Goal: Information Seeking & Learning: Learn about a topic

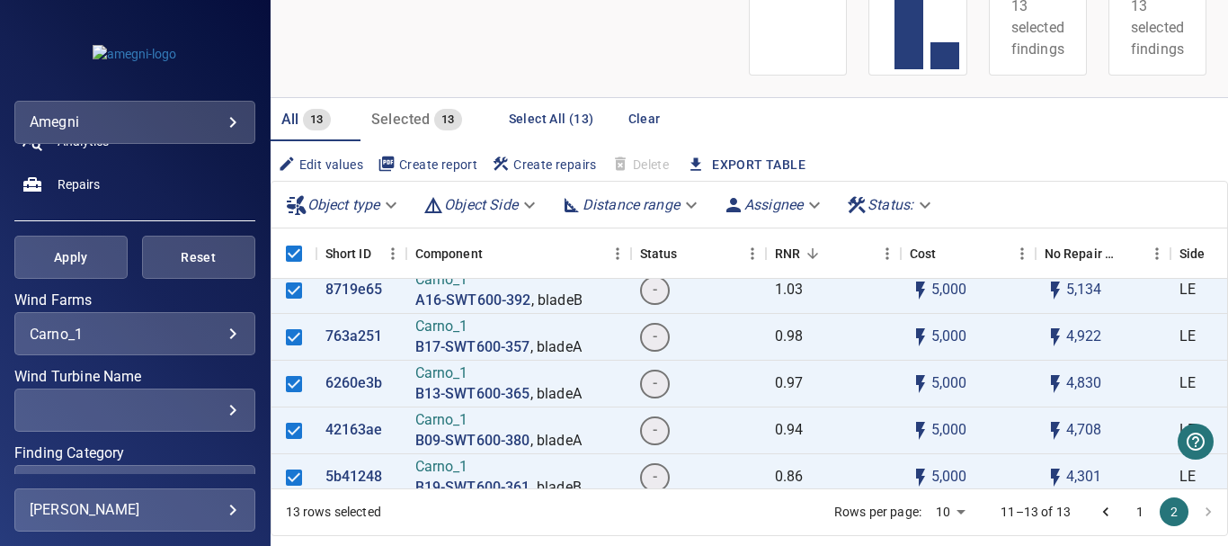
scroll to position [90, 0]
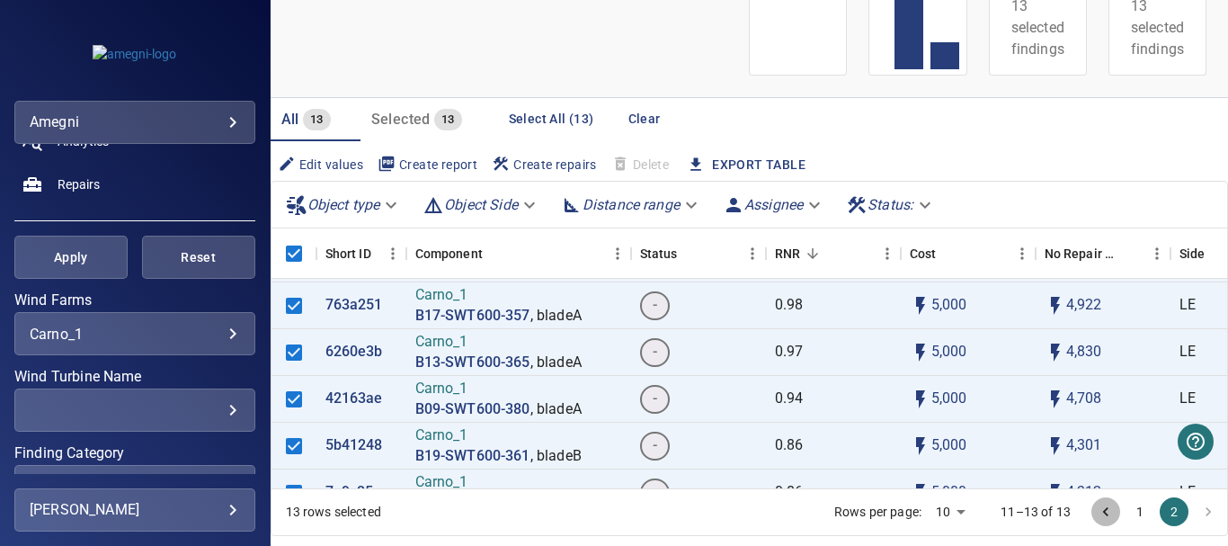
click at [1097, 511] on icon "Go to previous page" at bounding box center [1106, 512] width 18 height 18
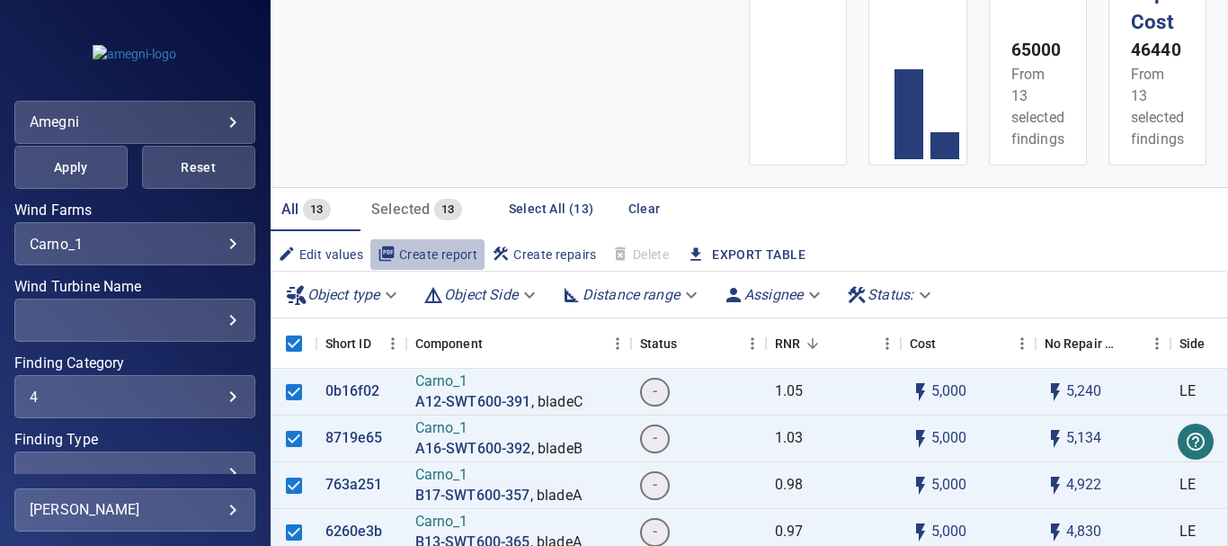
click at [427, 252] on span "Create report" at bounding box center [428, 255] width 100 height 20
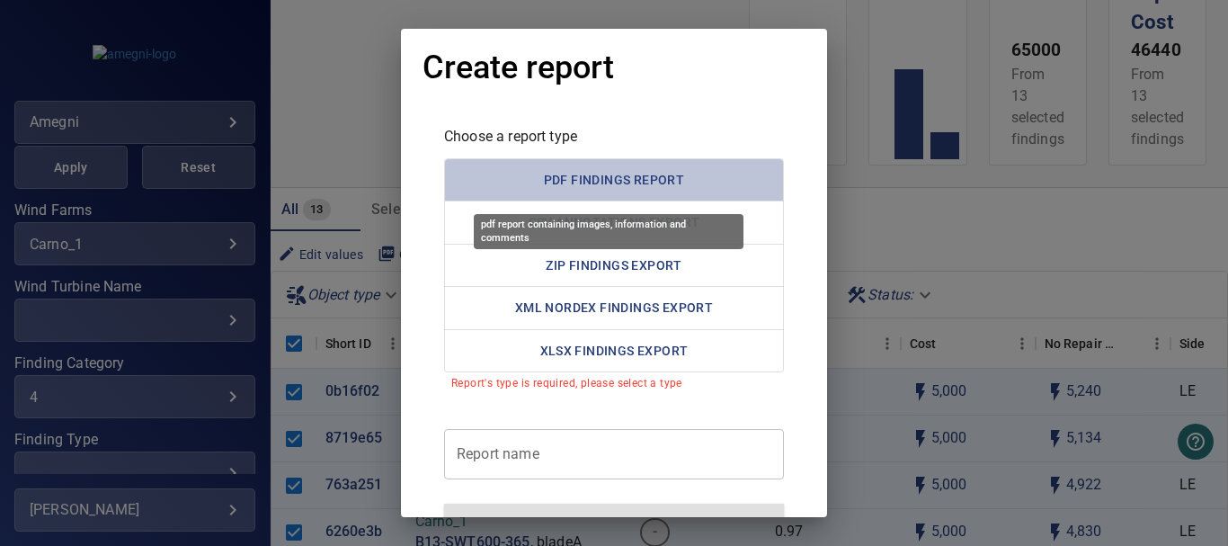
click at [602, 169] on button "PDF Findings Report" at bounding box center [614, 180] width 340 height 44
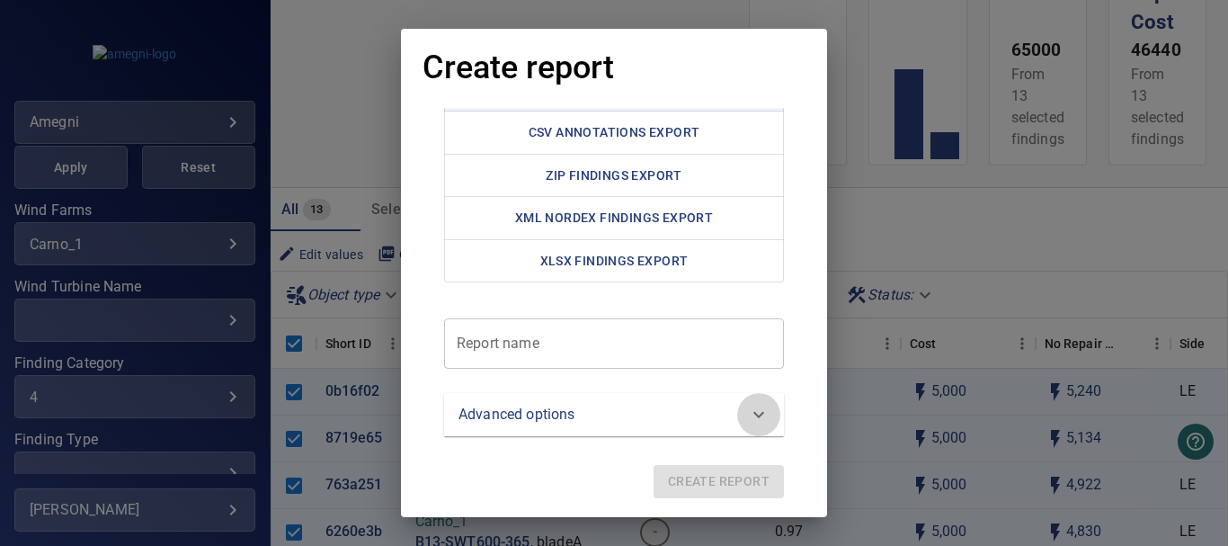
click at [759, 415] on icon at bounding box center [759, 415] width 22 height 22
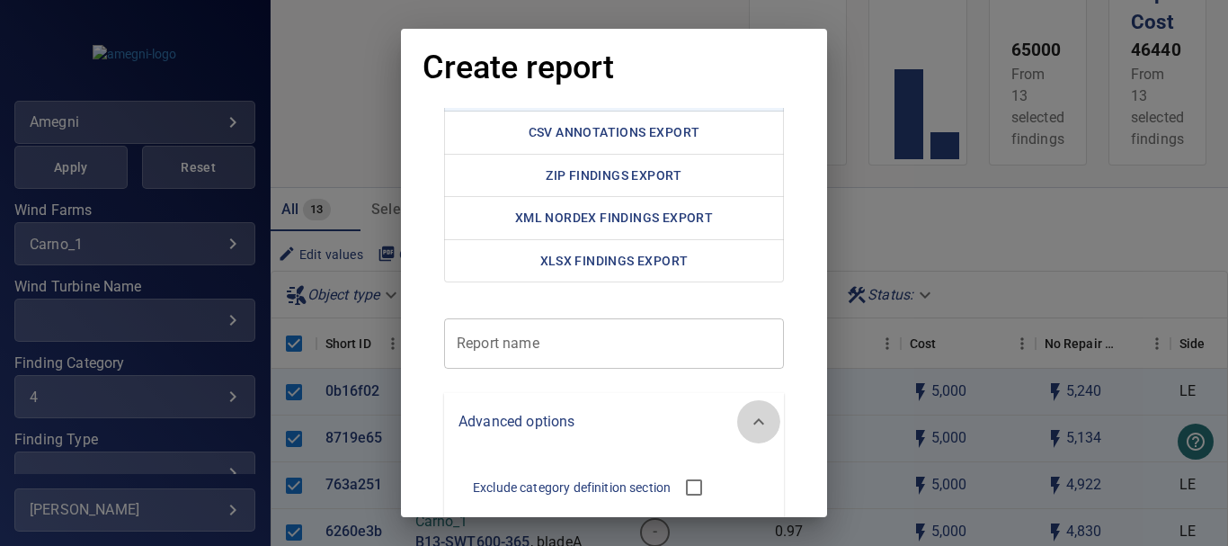
click at [759, 415] on icon at bounding box center [759, 422] width 22 height 22
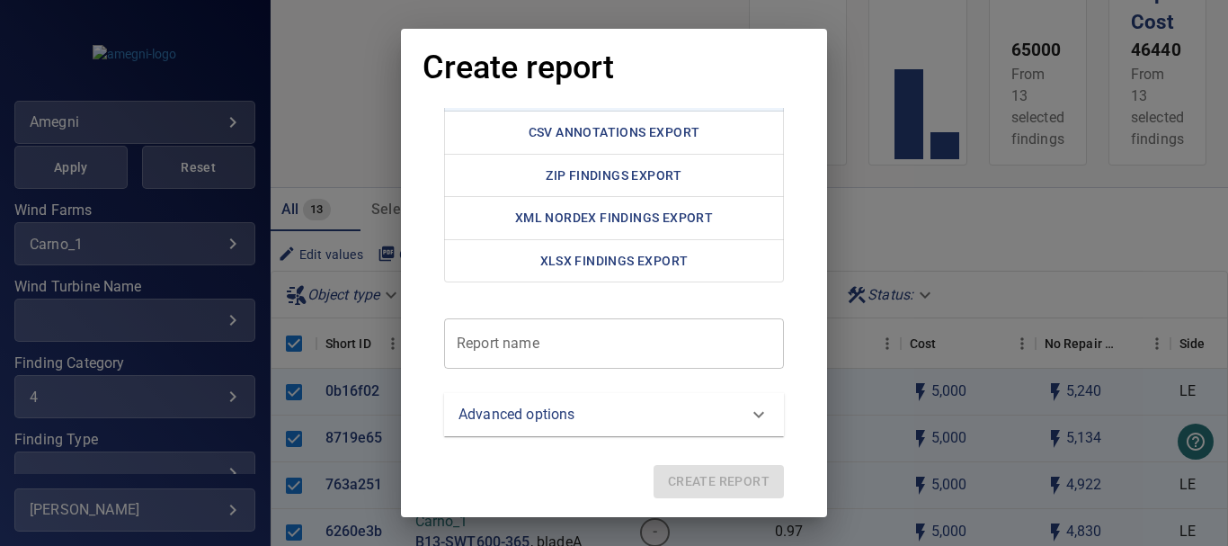
click at [531, 344] on report "Report name" at bounding box center [614, 343] width 340 height 50
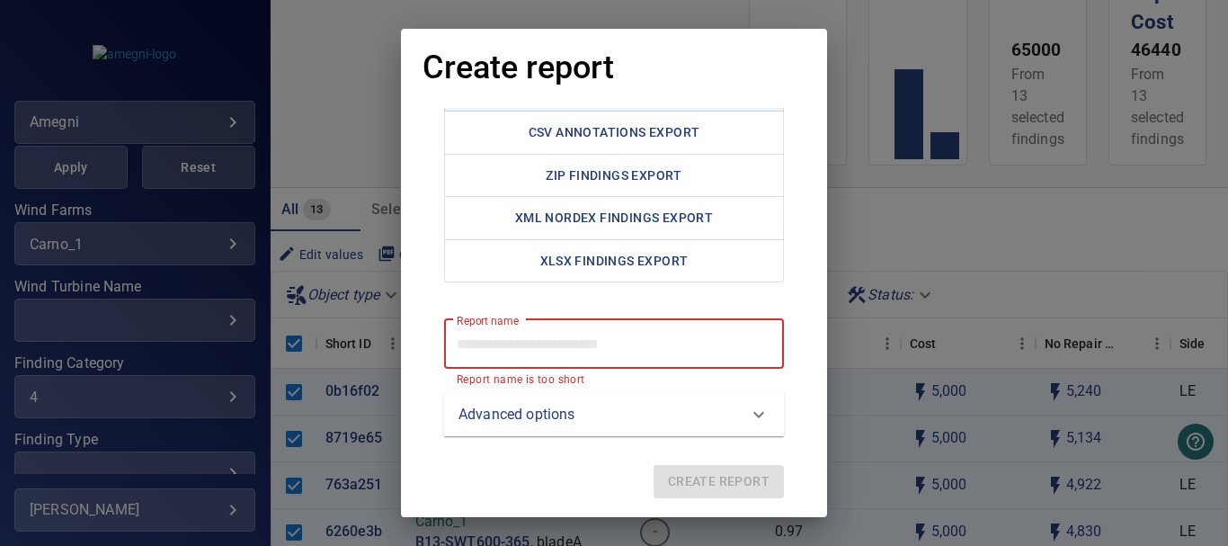
type report "*"
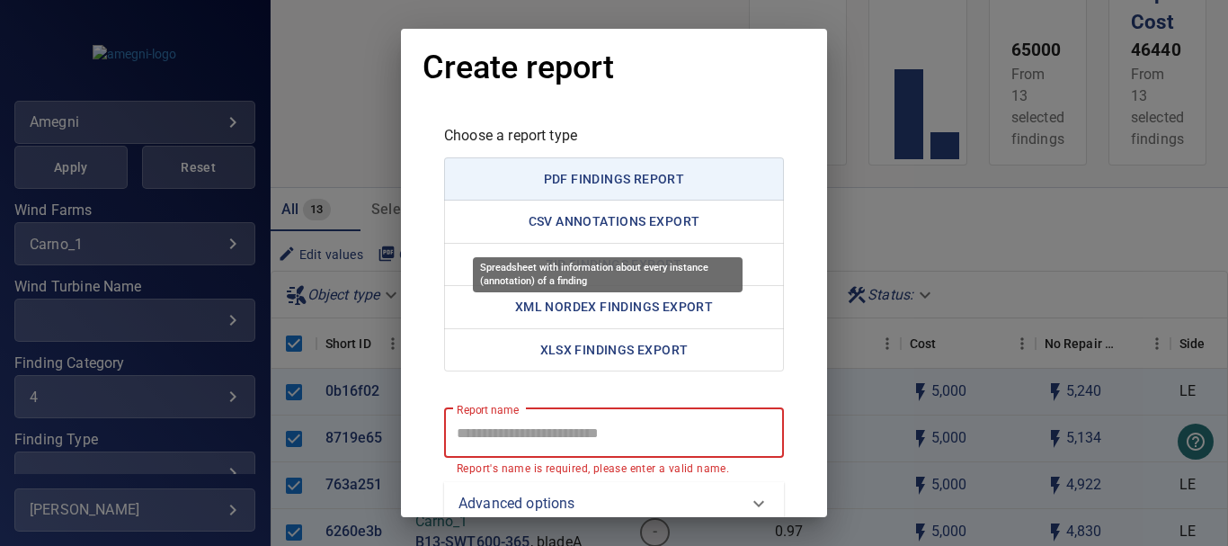
scroll to position [0, 0]
click at [600, 225] on button "CSV Annotations Export" at bounding box center [614, 222] width 340 height 44
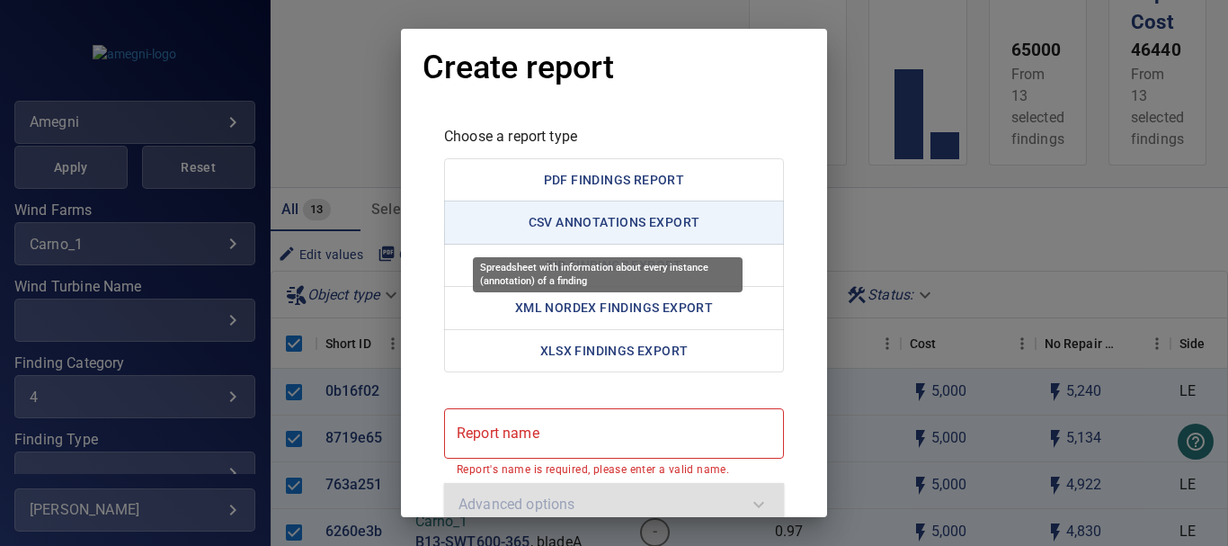
click at [587, 222] on button "CSV Annotations Export" at bounding box center [614, 222] width 340 height 44
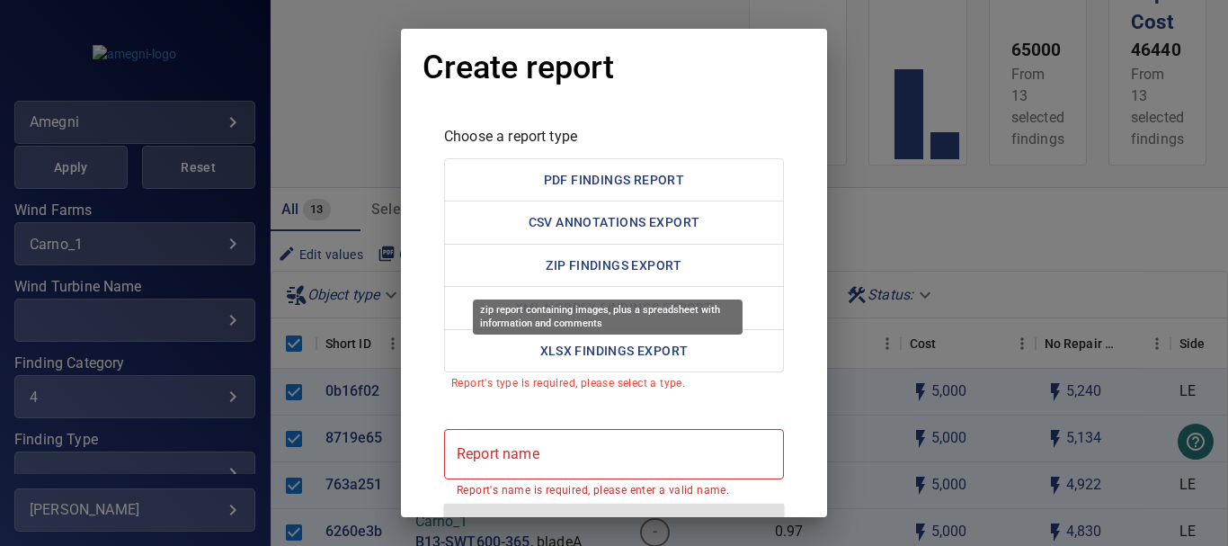
click at [578, 265] on button "ZIP Findings Export" at bounding box center [614, 266] width 340 height 44
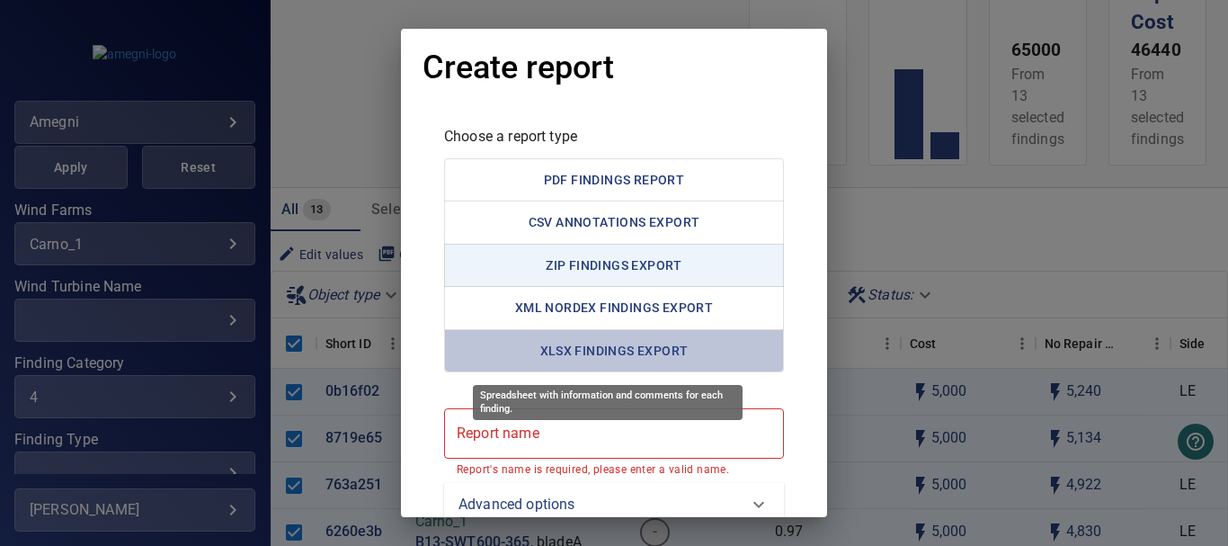
click at [595, 340] on button "XLSX Findings Export" at bounding box center [614, 351] width 340 height 44
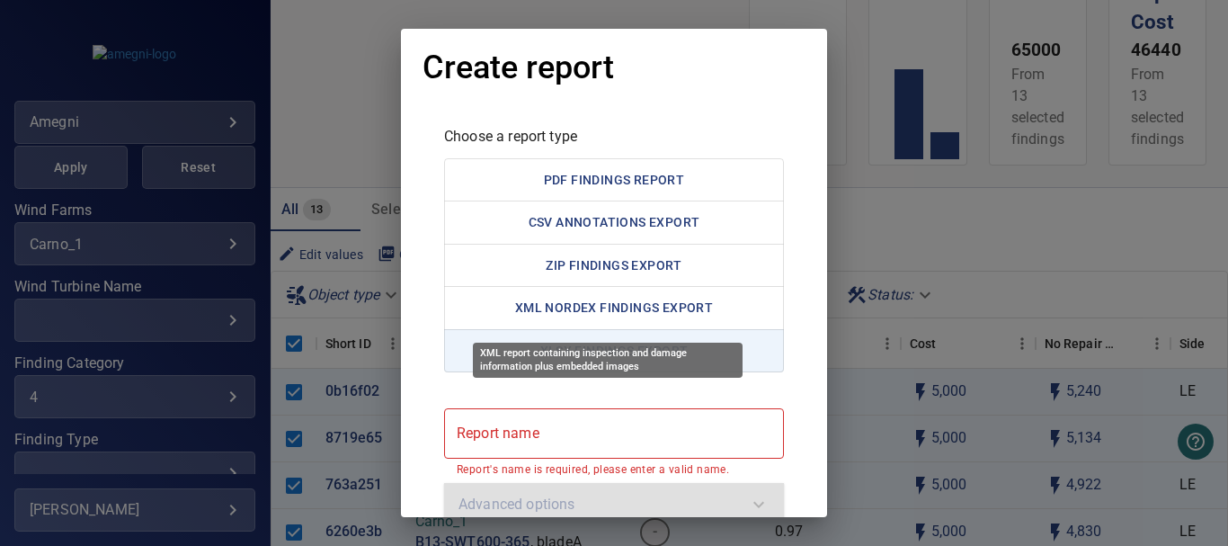
click at [594, 310] on button "XML Nordex Findings Export" at bounding box center [614, 308] width 340 height 44
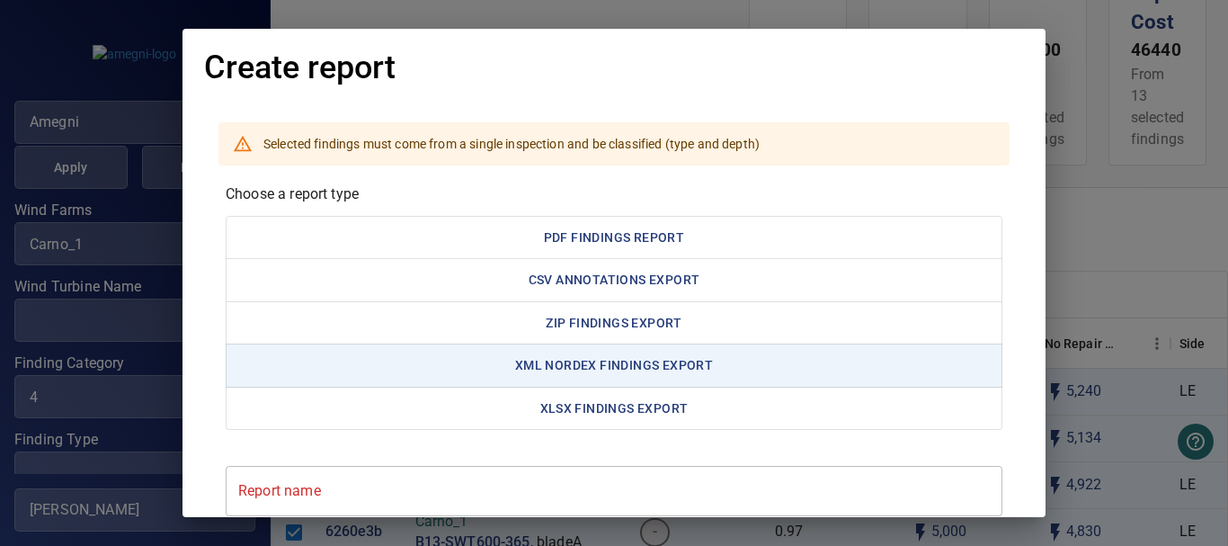
click at [1060, 202] on div "**********" at bounding box center [614, 273] width 1228 height 546
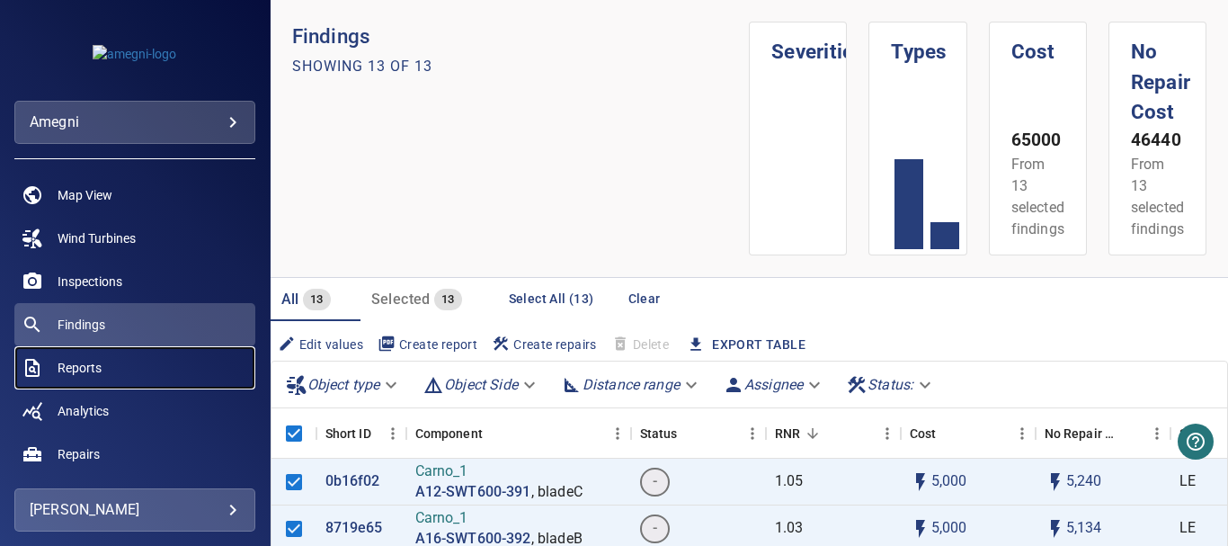
click at [95, 364] on span "Reports" at bounding box center [80, 368] width 44 height 18
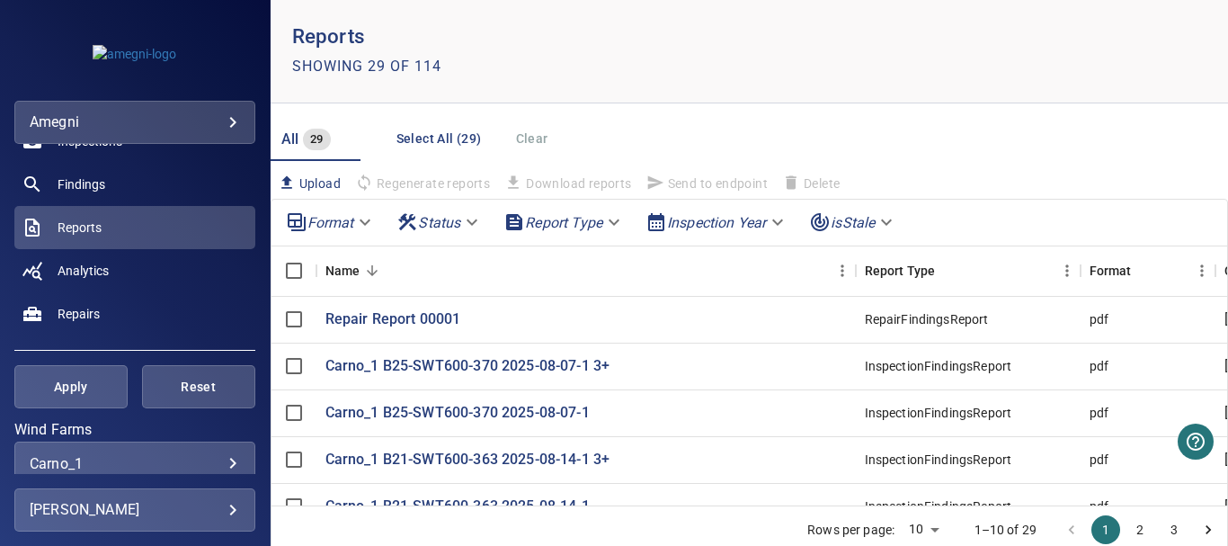
scroll to position [270, 0]
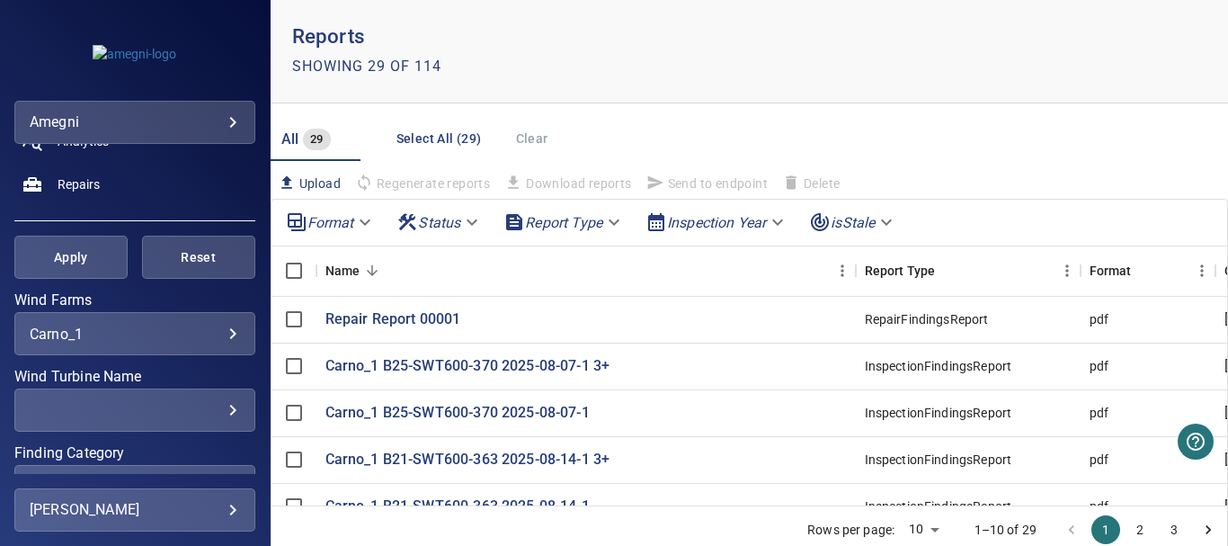
click at [220, 413] on div "​" at bounding box center [135, 410] width 210 height 17
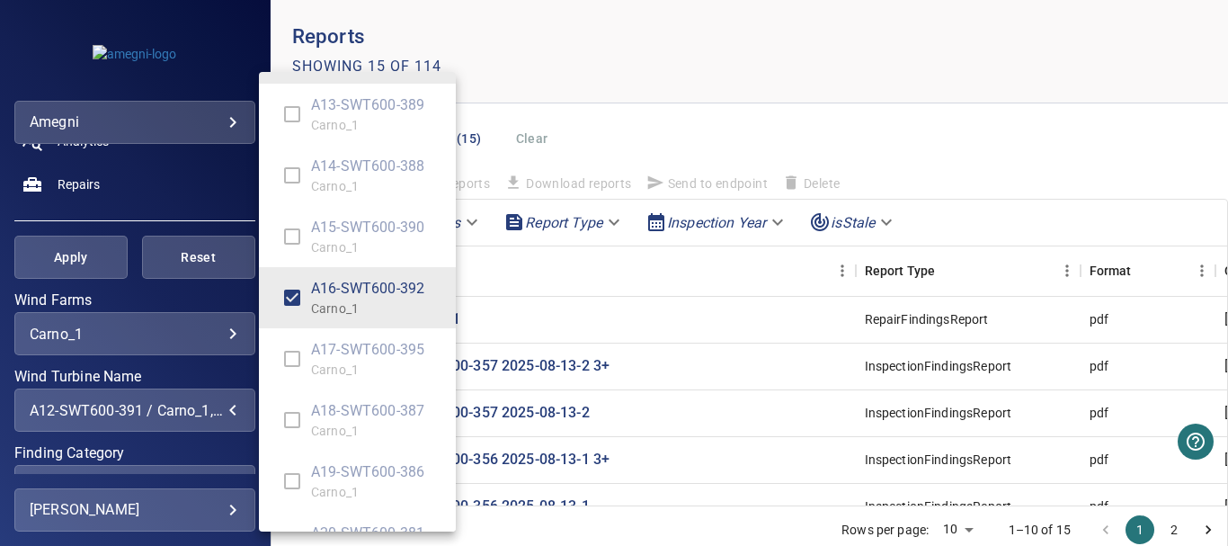
scroll to position [449, 0]
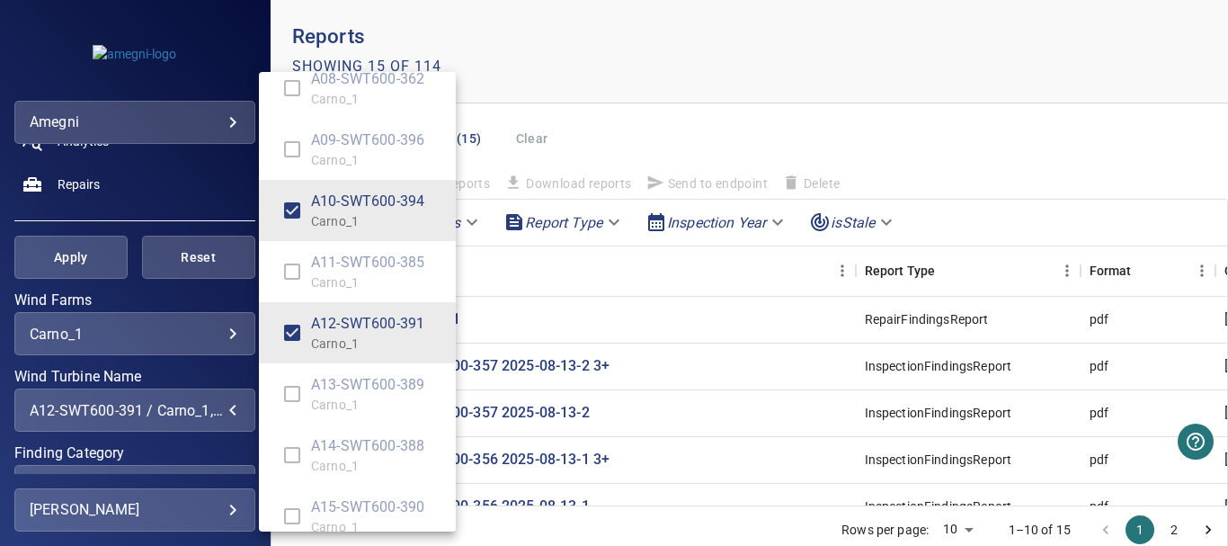
type input "**********"
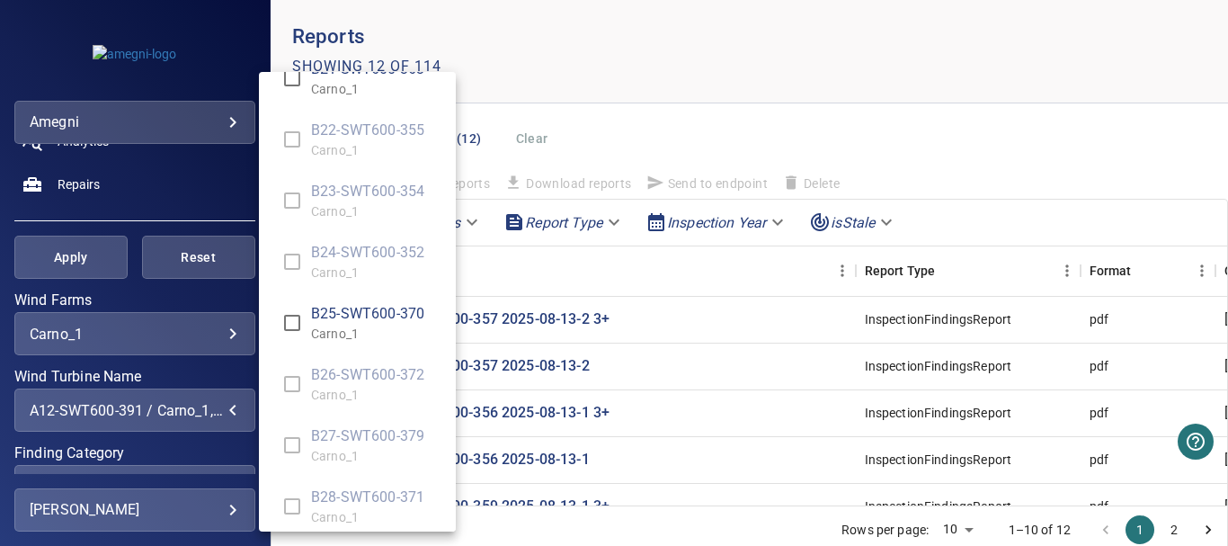
scroll to position [2979, 0]
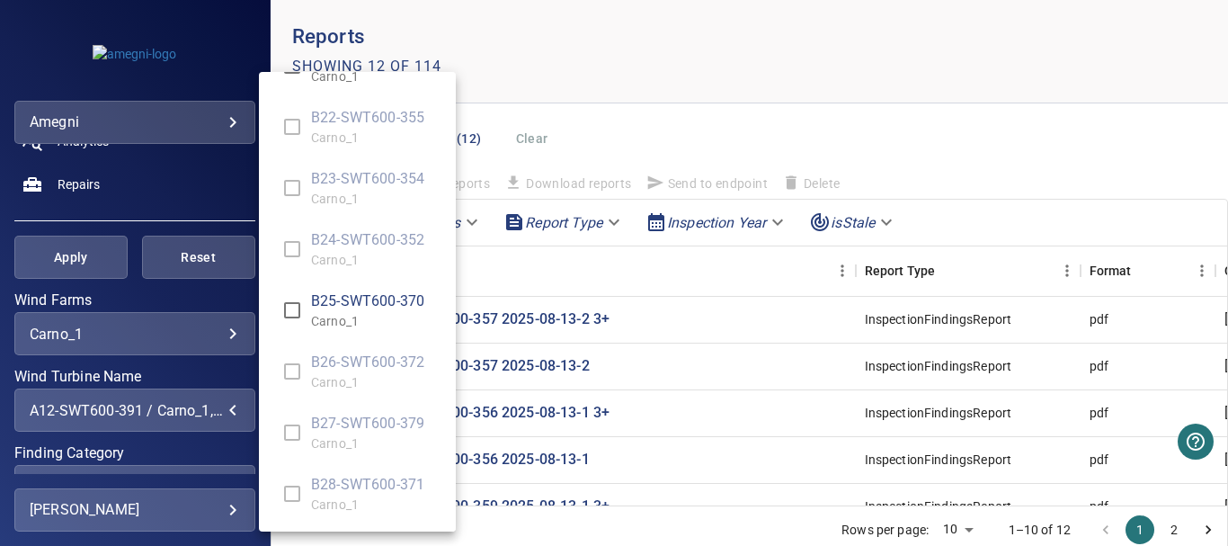
click at [676, 278] on div "Wind Turbine Name" at bounding box center [614, 273] width 1228 height 546
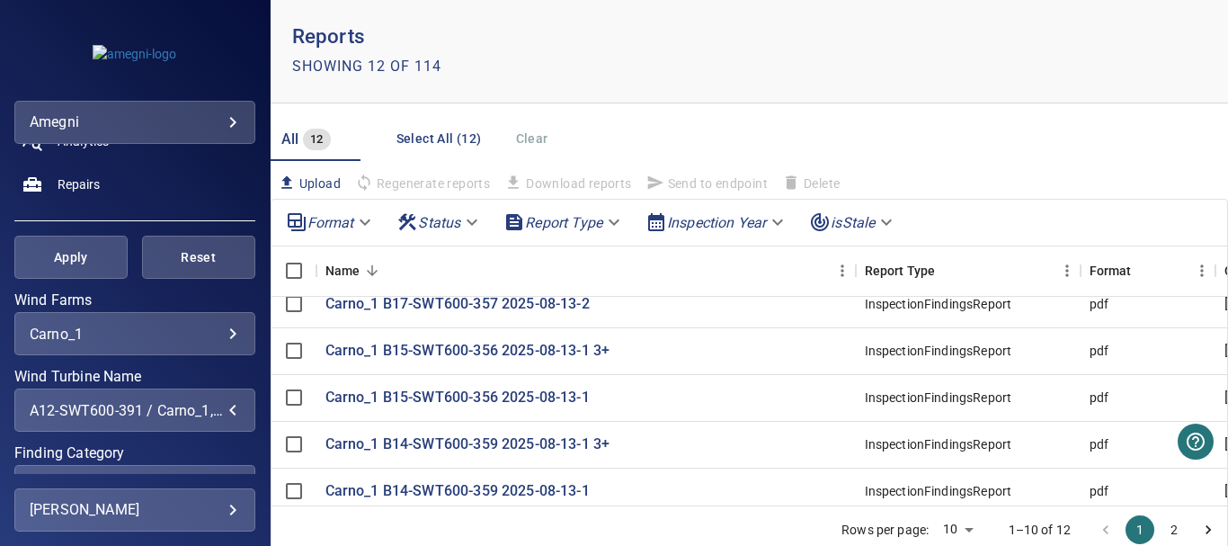
scroll to position [0, 0]
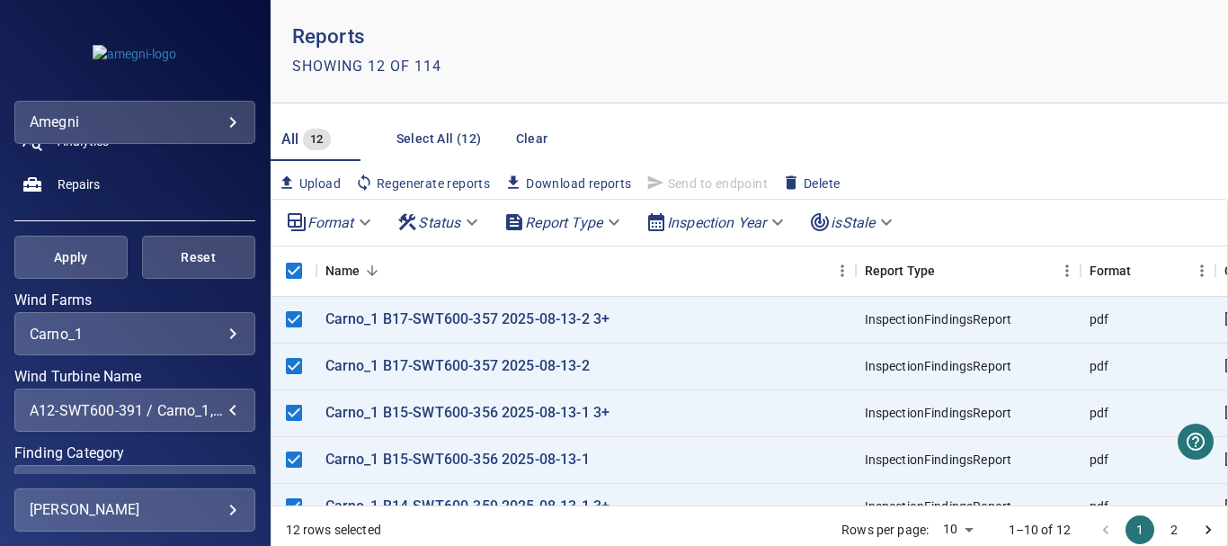
click at [555, 182] on span "Download reports" at bounding box center [567, 183] width 127 height 20
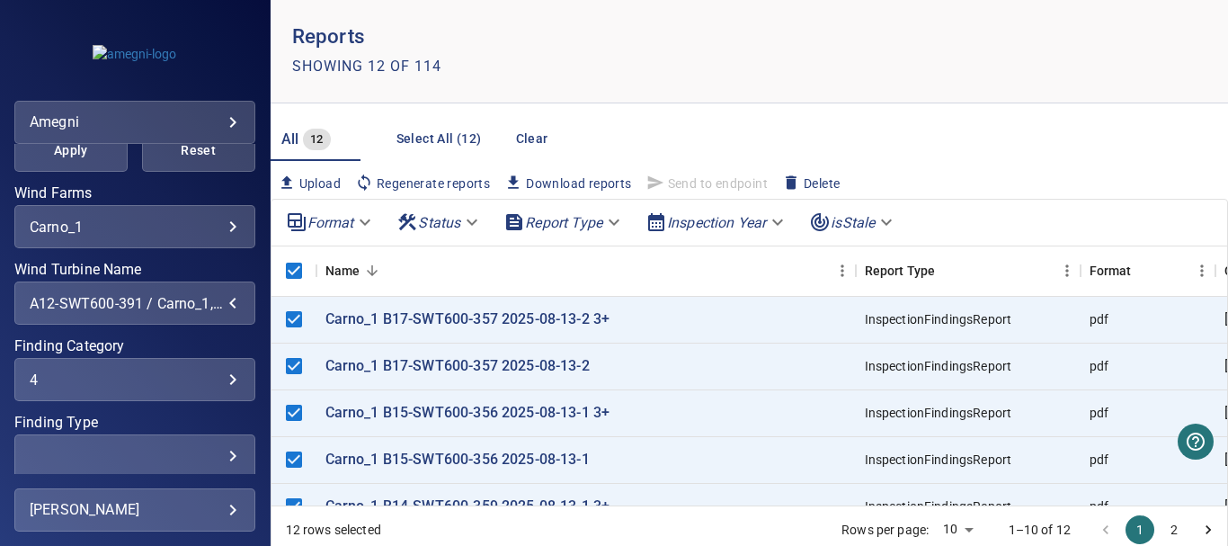
scroll to position [454, 0]
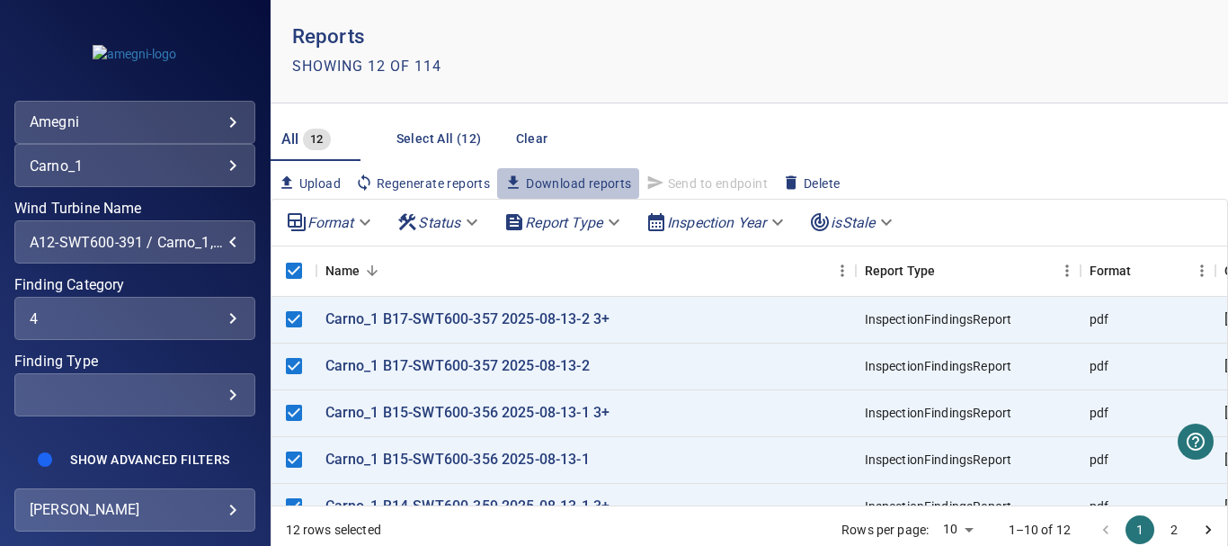
click at [593, 182] on span "Download reports" at bounding box center [567, 183] width 127 height 20
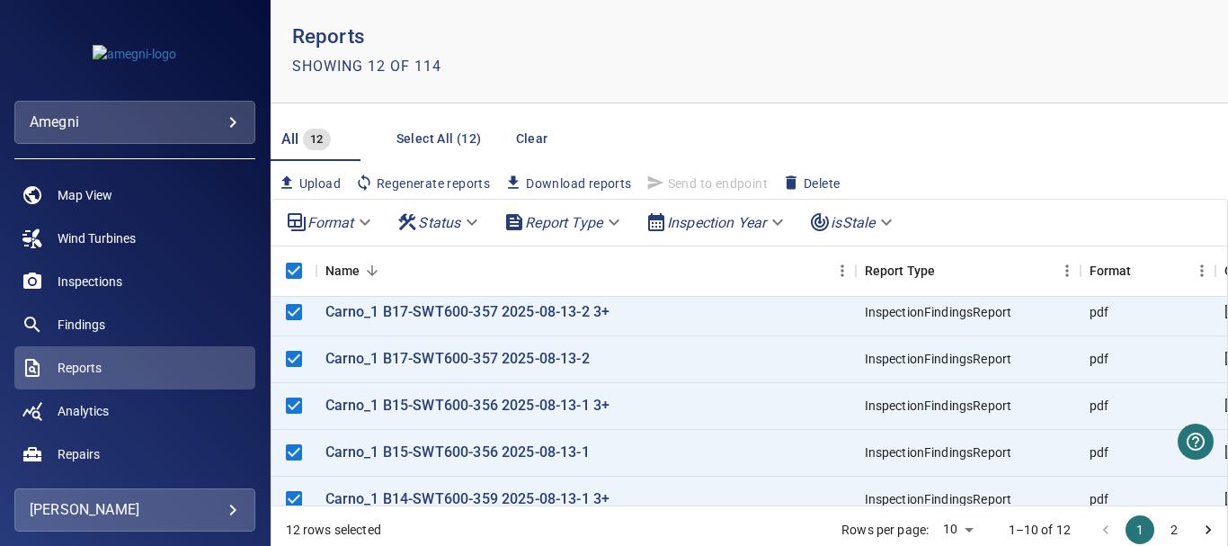
scroll to position [0, 0]
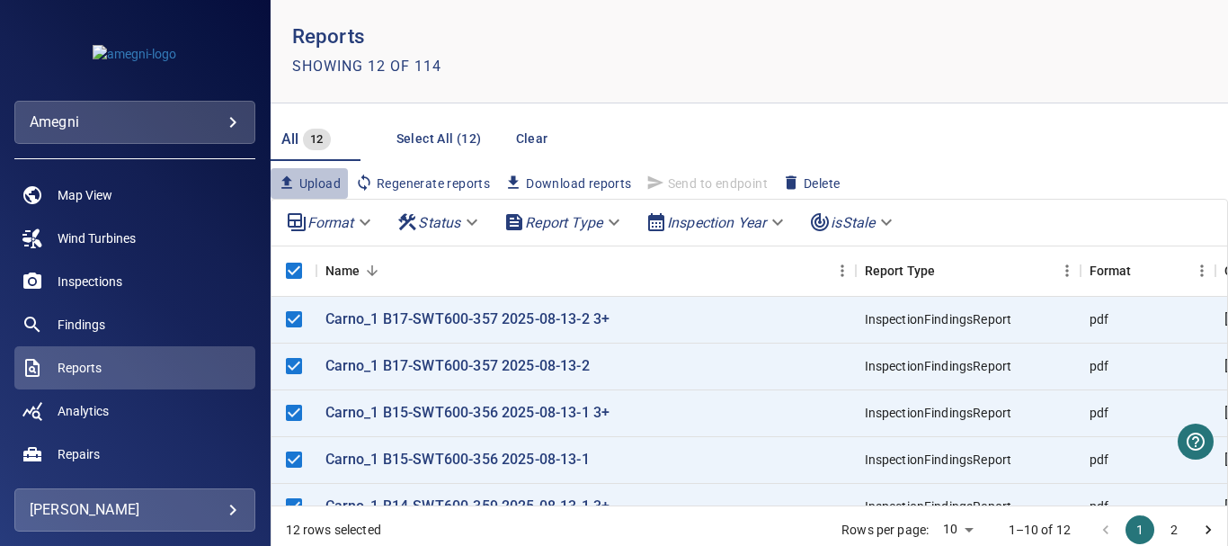
click at [301, 178] on span "Upload" at bounding box center [309, 183] width 63 height 20
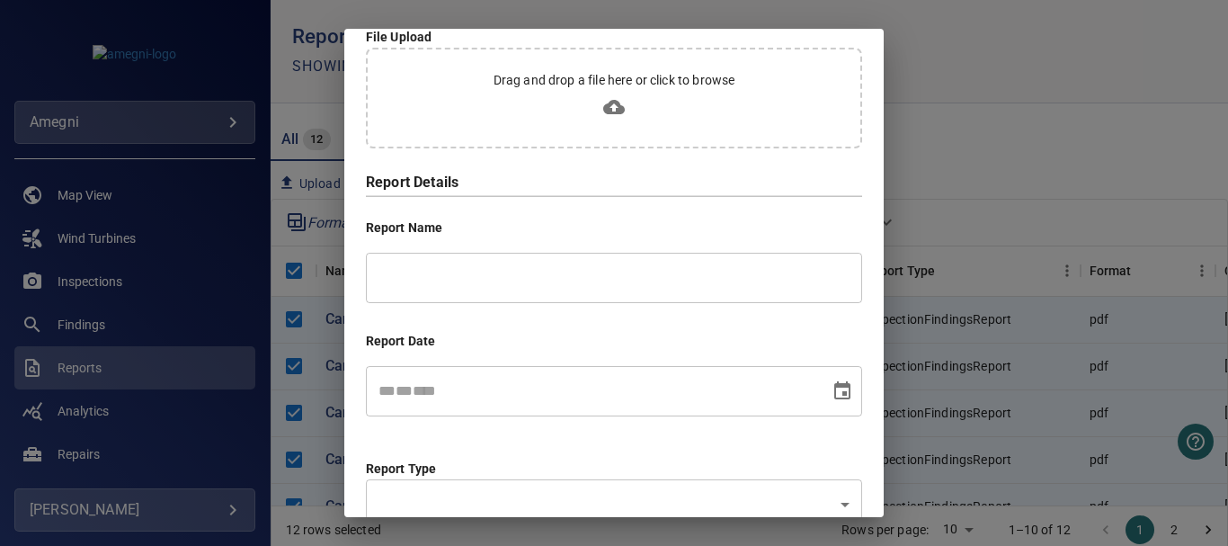
scroll to position [69, 0]
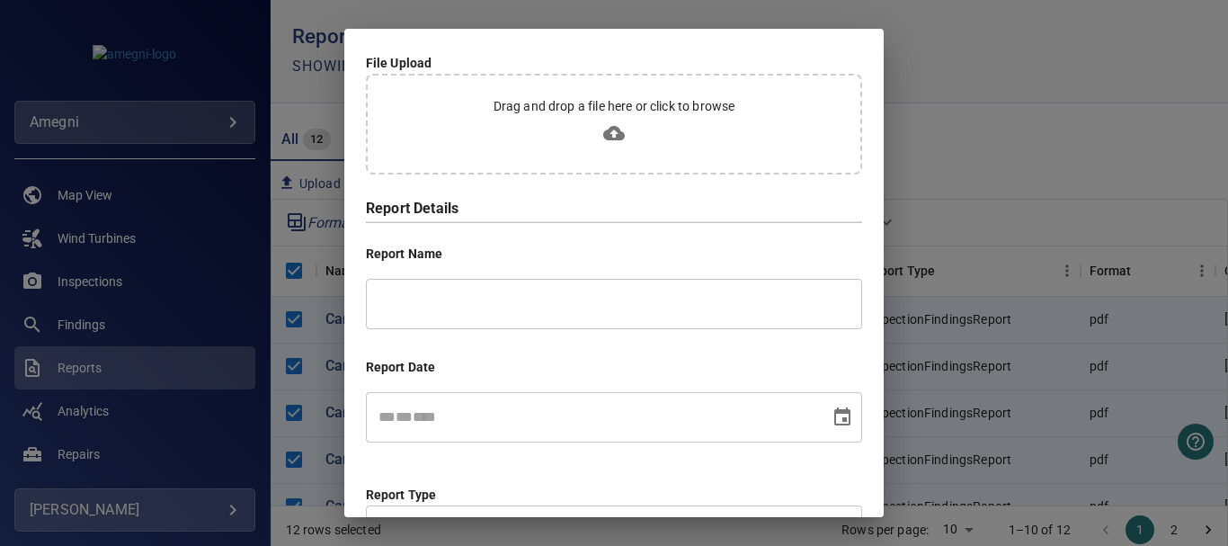
click at [923, 48] on div "Upload Report File Upload Drag and drop a file here or click to browse Report D…" at bounding box center [614, 273] width 1228 height 546
click at [1001, 274] on div "Upload Report File Upload Drag and drop a file here or click to browse Report D…" at bounding box center [614, 273] width 1228 height 546
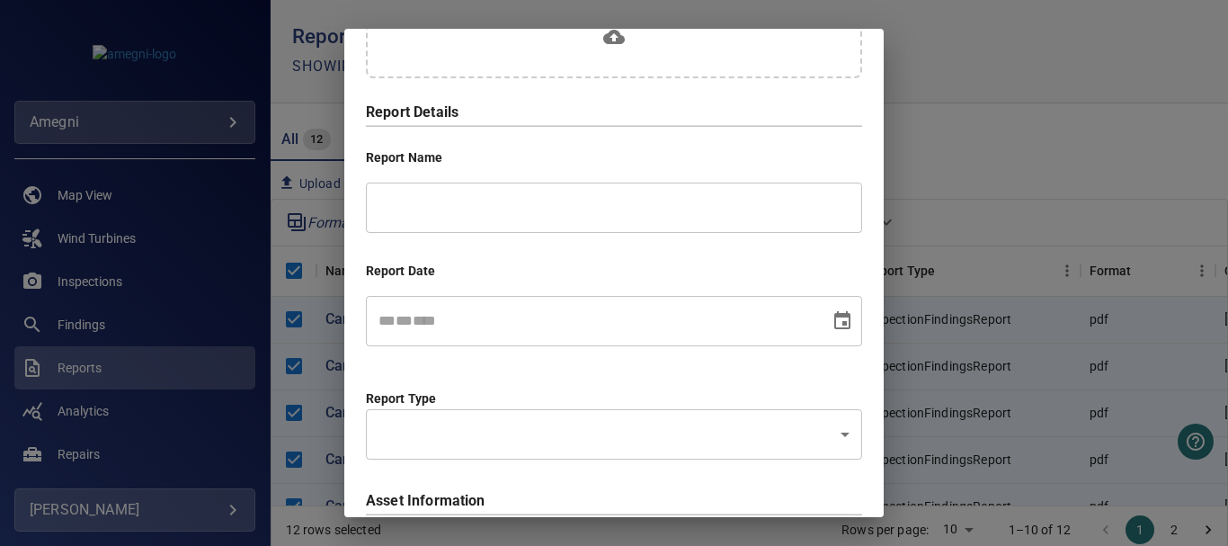
scroll to position [339, 0]
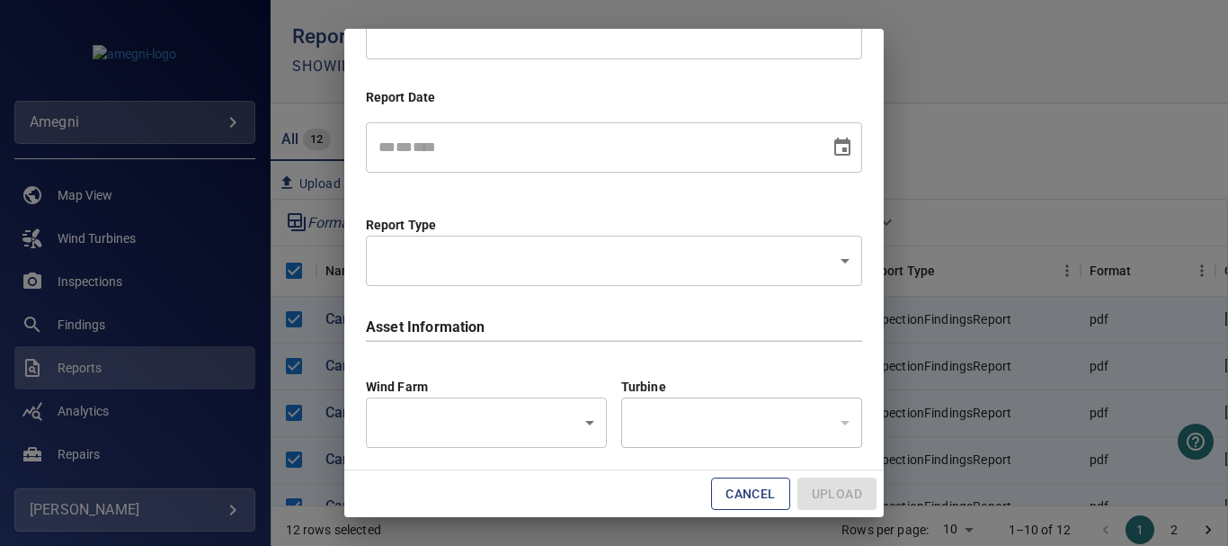
click at [299, 102] on div "Upload Report File Upload Drag and drop a file here or click to browse Report D…" at bounding box center [614, 273] width 1228 height 546
click at [743, 492] on button "Cancel" at bounding box center [750, 493] width 78 height 33
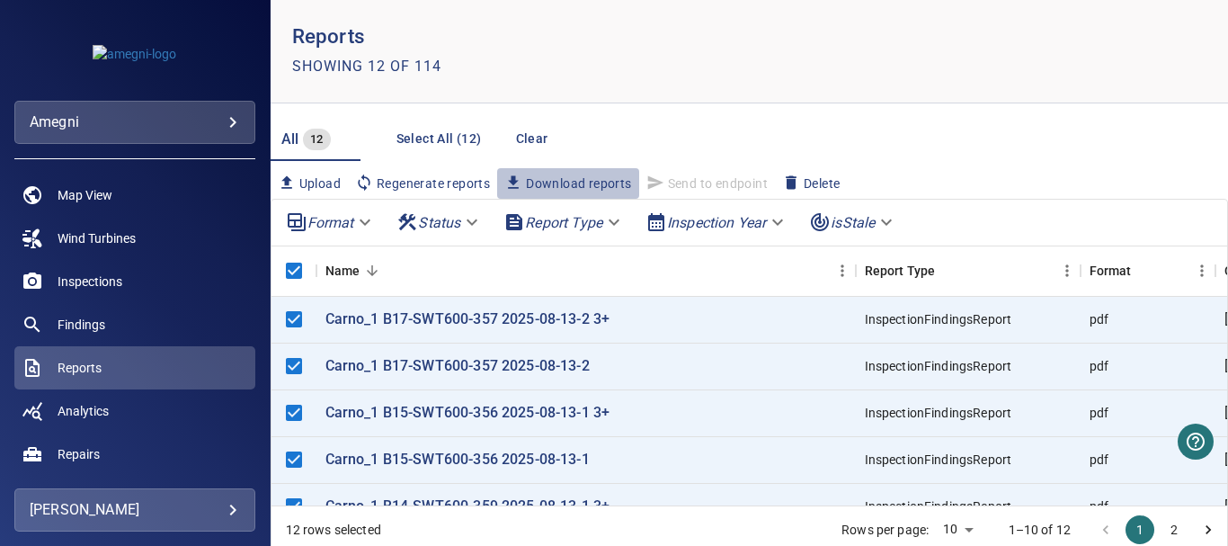
click at [514, 182] on icon "button" at bounding box center [513, 181] width 11 height 13
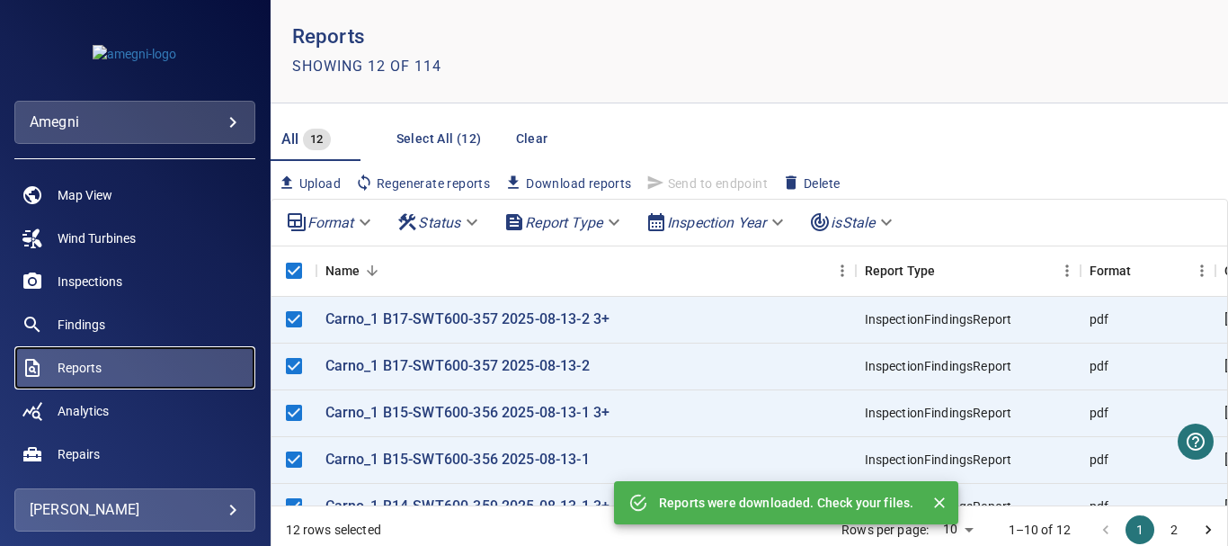
click at [86, 367] on span "Reports" at bounding box center [80, 368] width 44 height 18
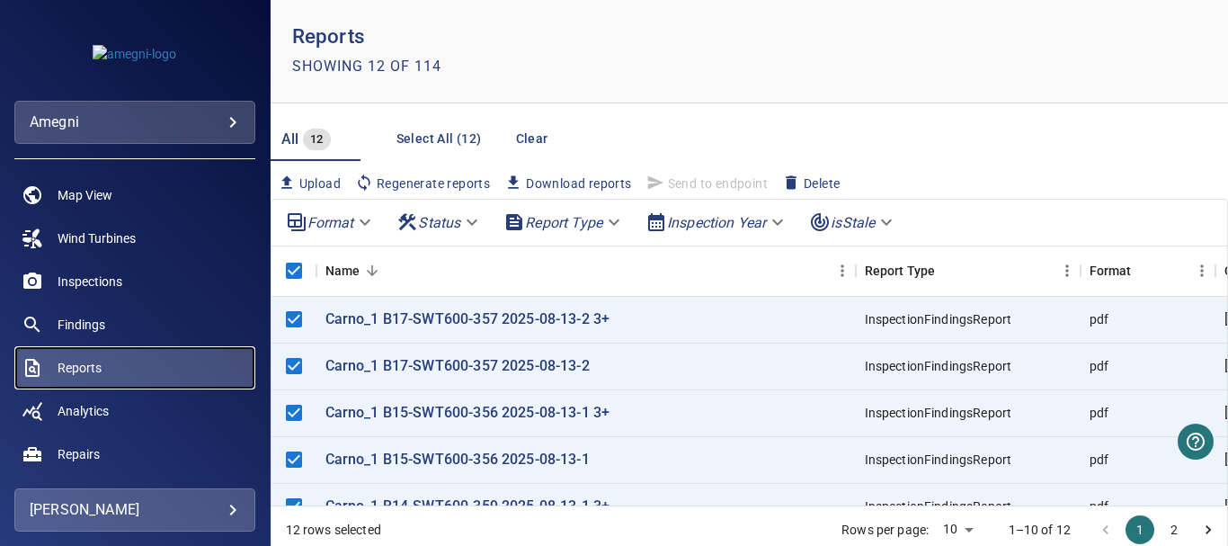
click at [85, 363] on span "Reports" at bounding box center [80, 368] width 44 height 18
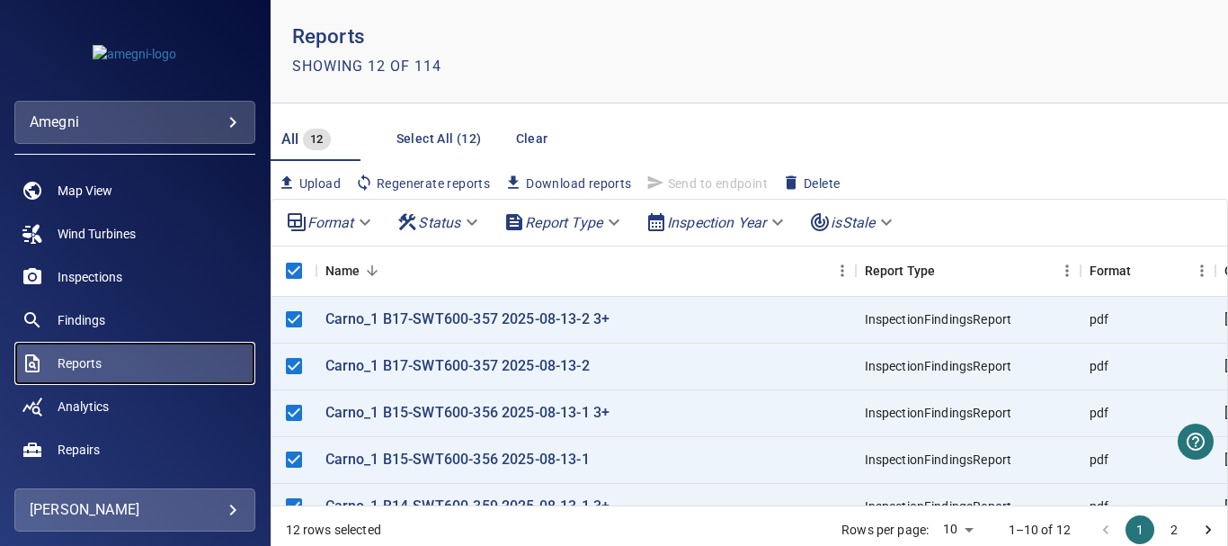
scroll to position [0, 0]
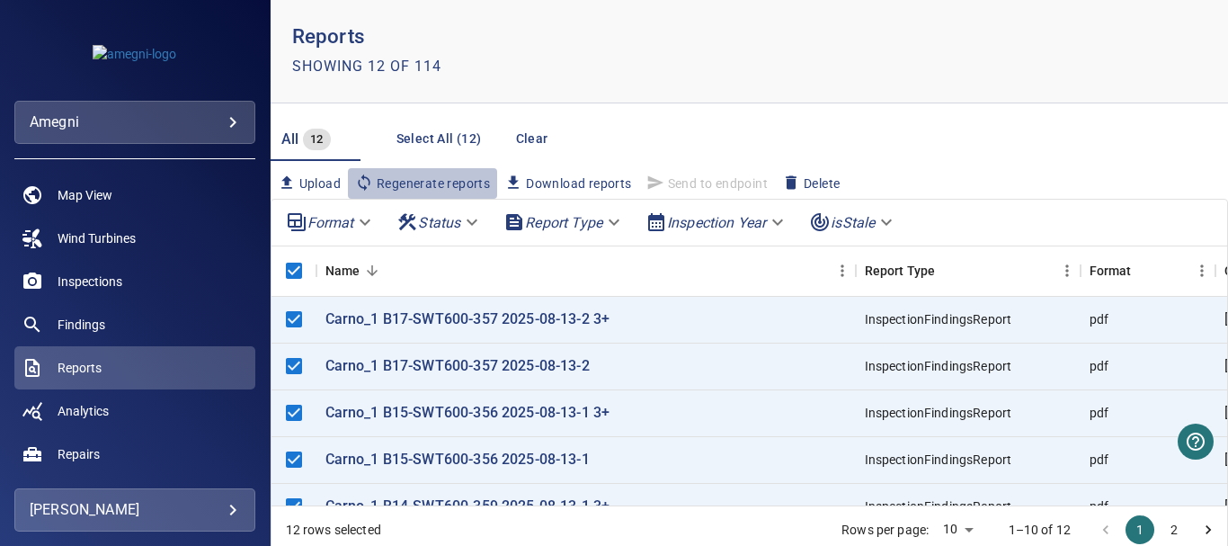
click at [443, 182] on span "Regenerate reports" at bounding box center [422, 183] width 135 height 20
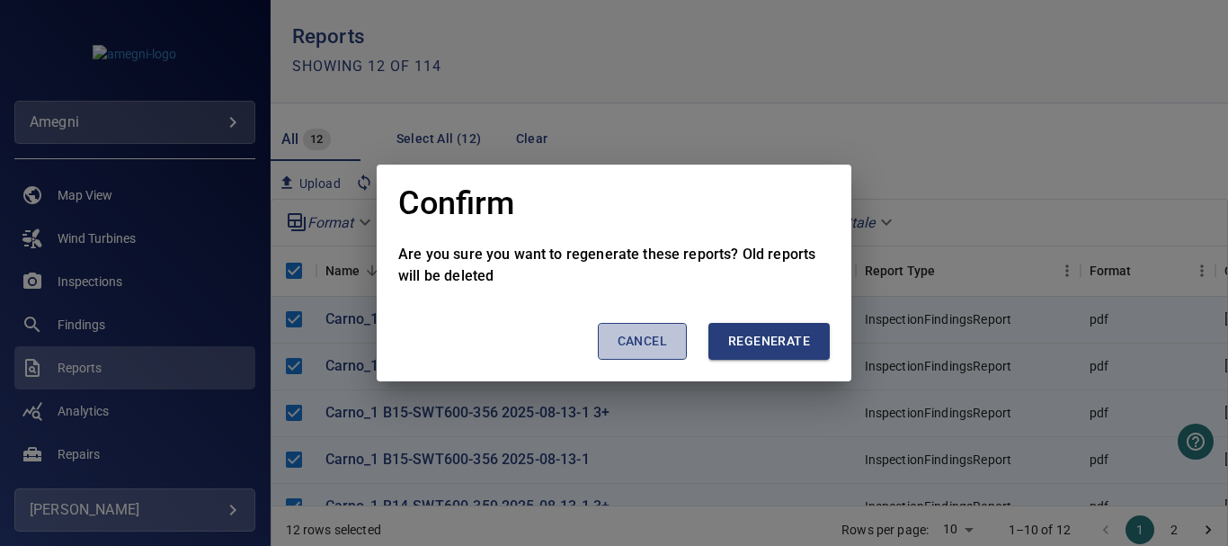
click at [623, 345] on span "Cancel" at bounding box center [642, 341] width 49 height 22
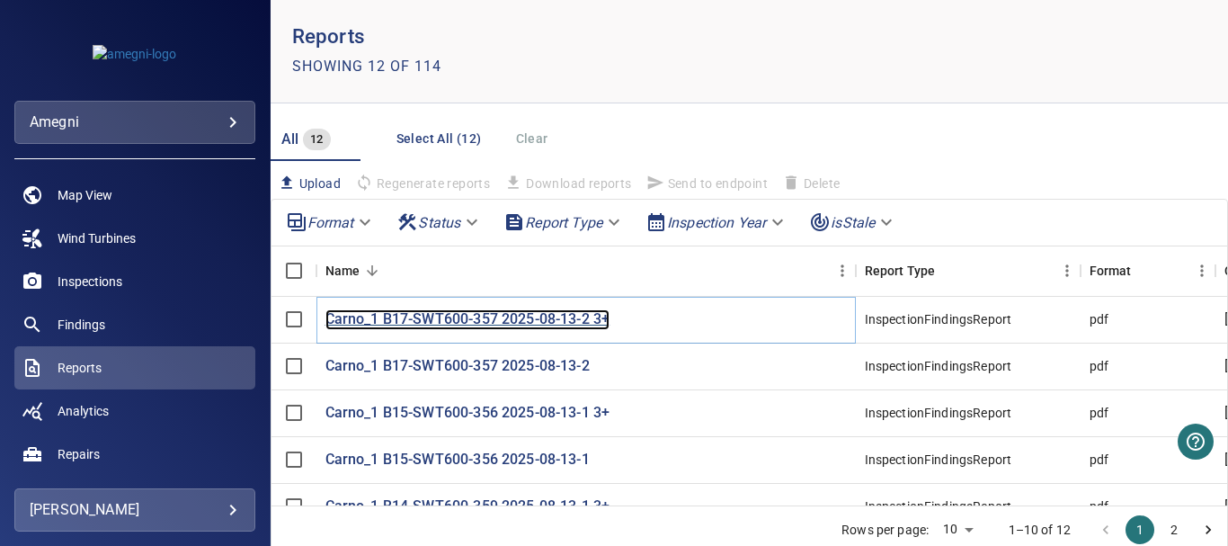
click at [384, 322] on p "Carno_1 B17-SWT600-357 2025-08-13-2 3+" at bounding box center [467, 319] width 285 height 21
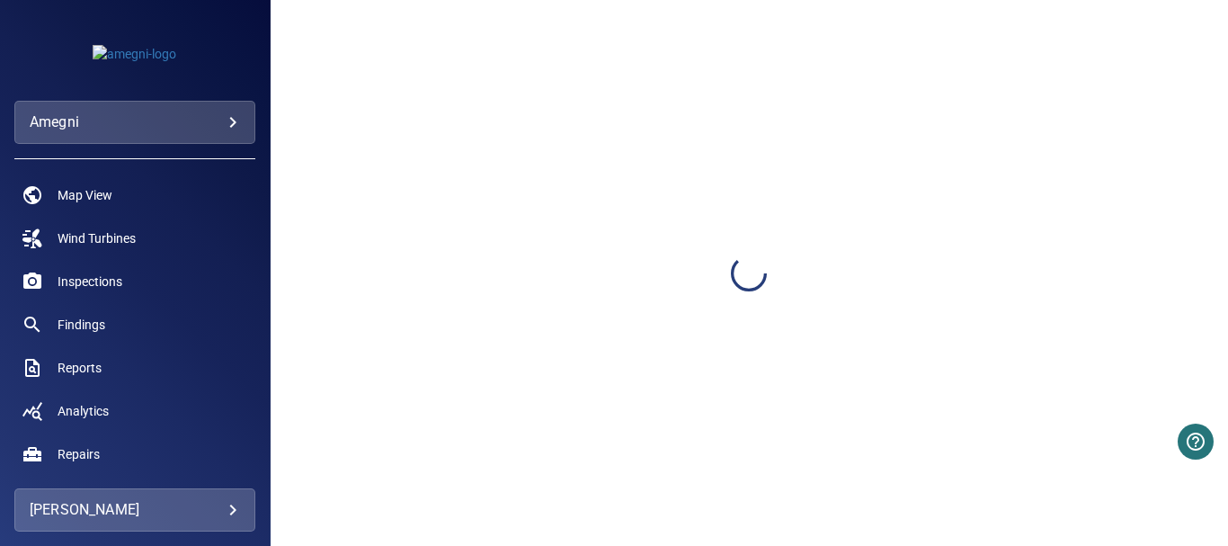
click at [468, 320] on div at bounding box center [749, 273] width 957 height 546
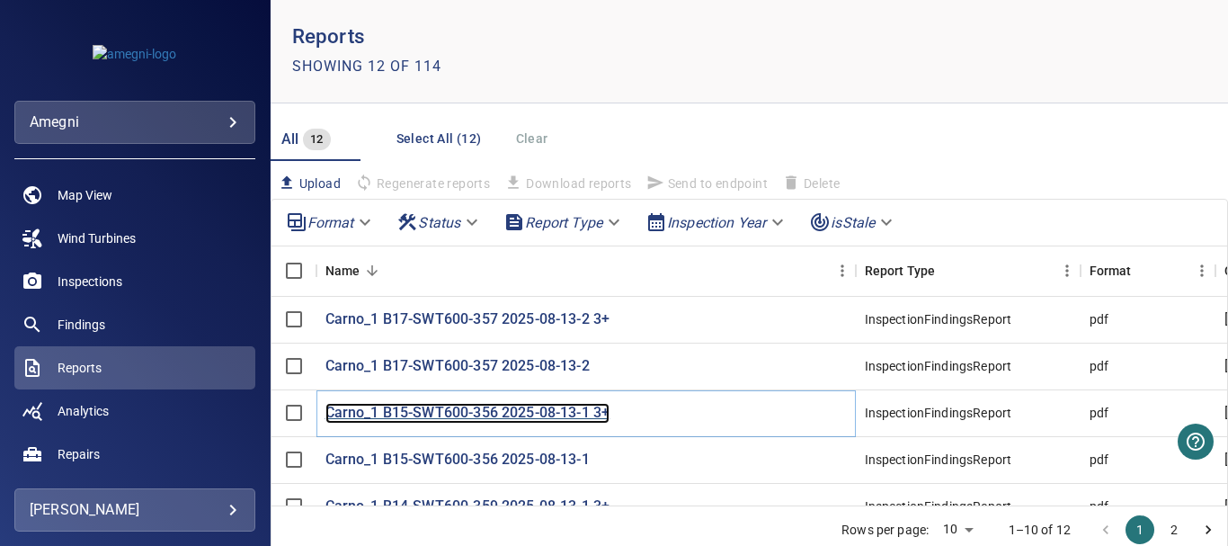
click at [404, 413] on p "Carno_1 B15-SWT600-356 2025-08-13-1 3+" at bounding box center [467, 413] width 285 height 21
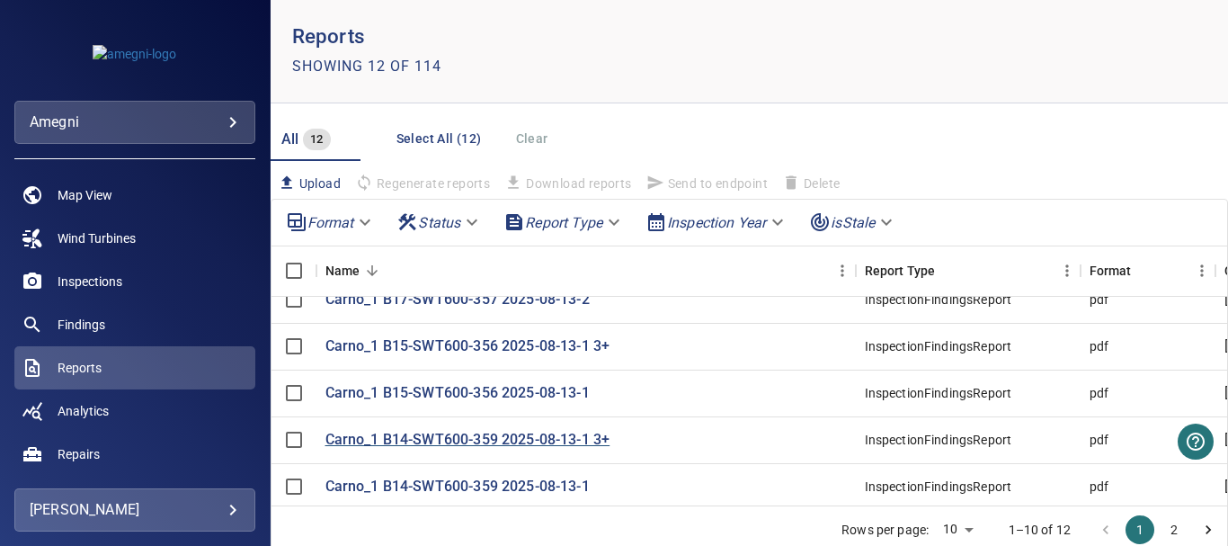
scroll to position [90, 0]
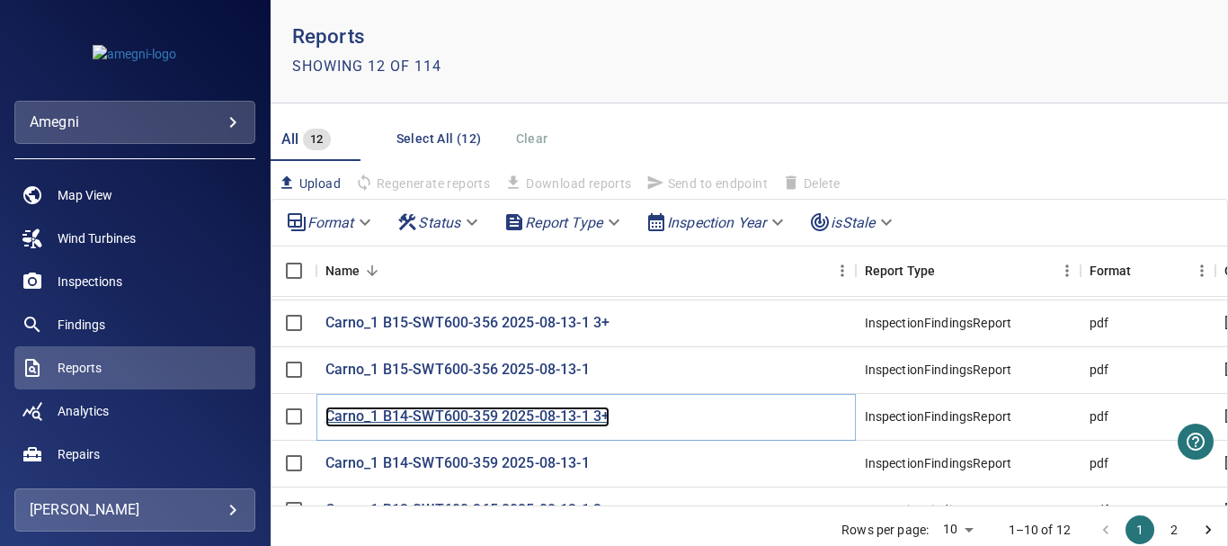
click at [363, 414] on p "Carno_1 B14-SWT600-359 2025-08-13-1 3+" at bounding box center [467, 416] width 285 height 21
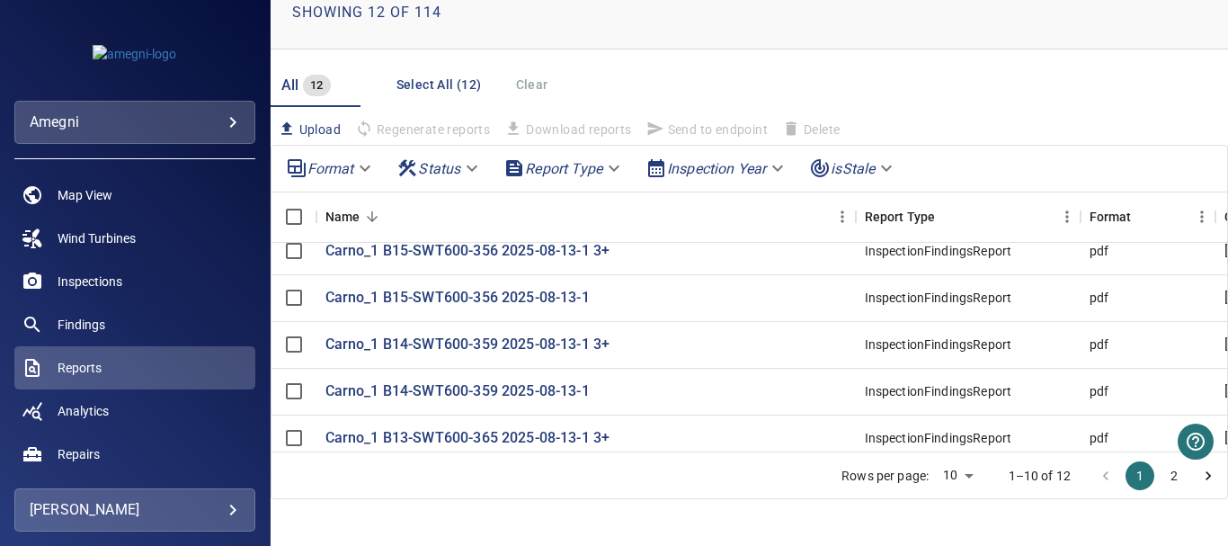
scroll to position [66, 0]
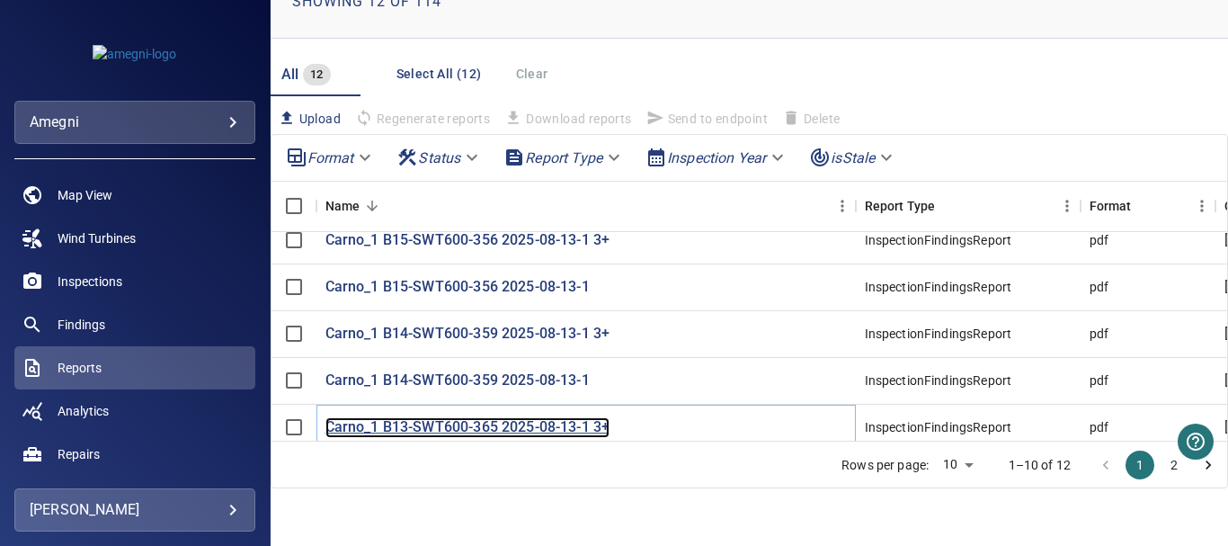
click at [456, 417] on p "Carno_1 B13-SWT600-365 2025-08-13-1 3+" at bounding box center [467, 427] width 285 height 21
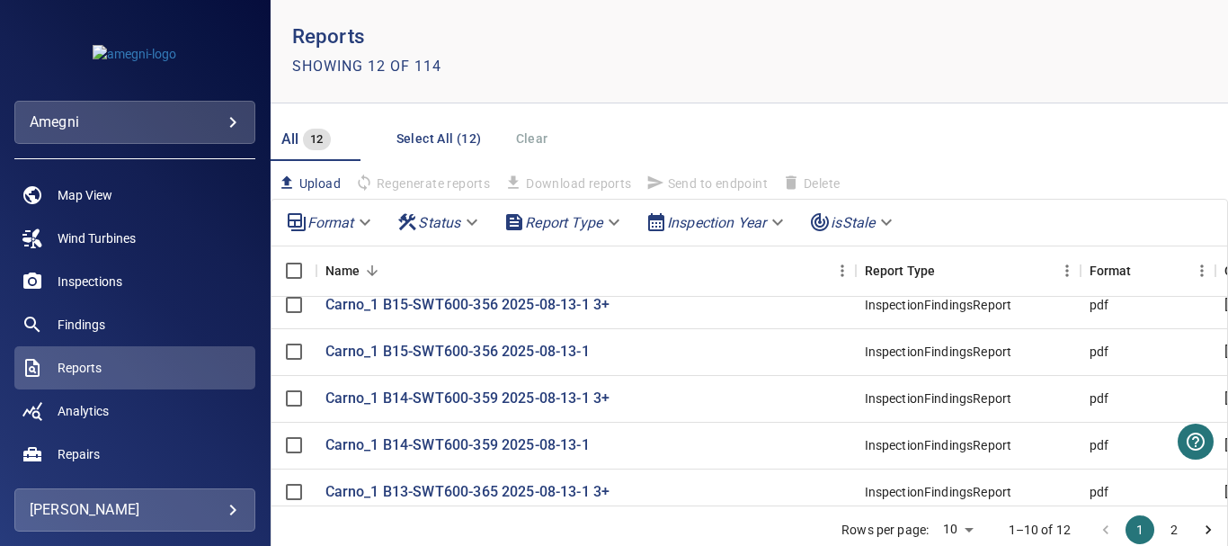
scroll to position [66, 0]
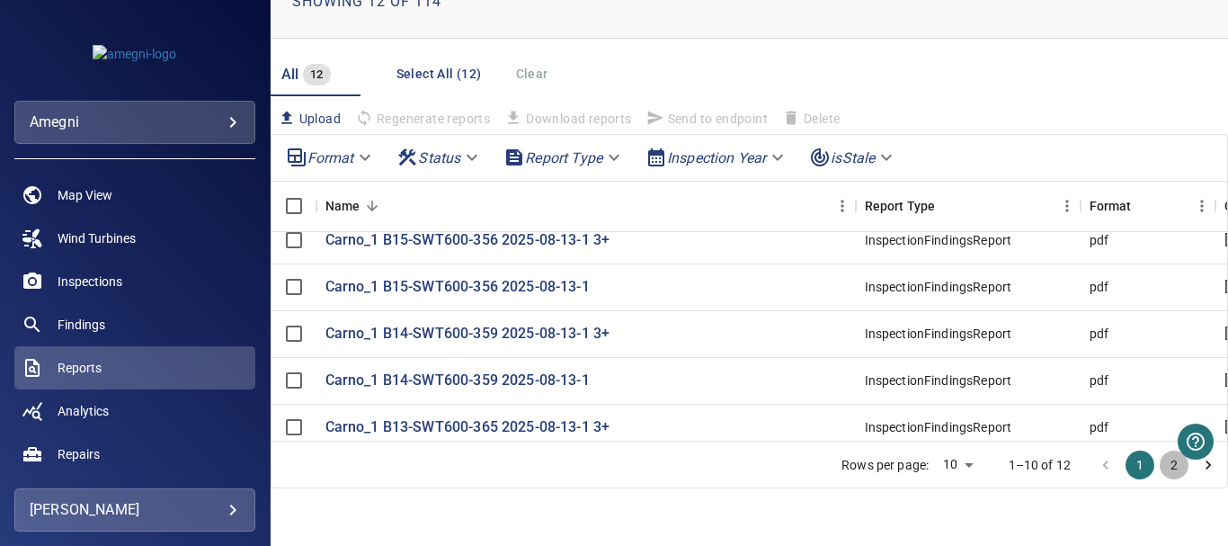
click at [1160, 461] on button "2" at bounding box center [1174, 464] width 29 height 29
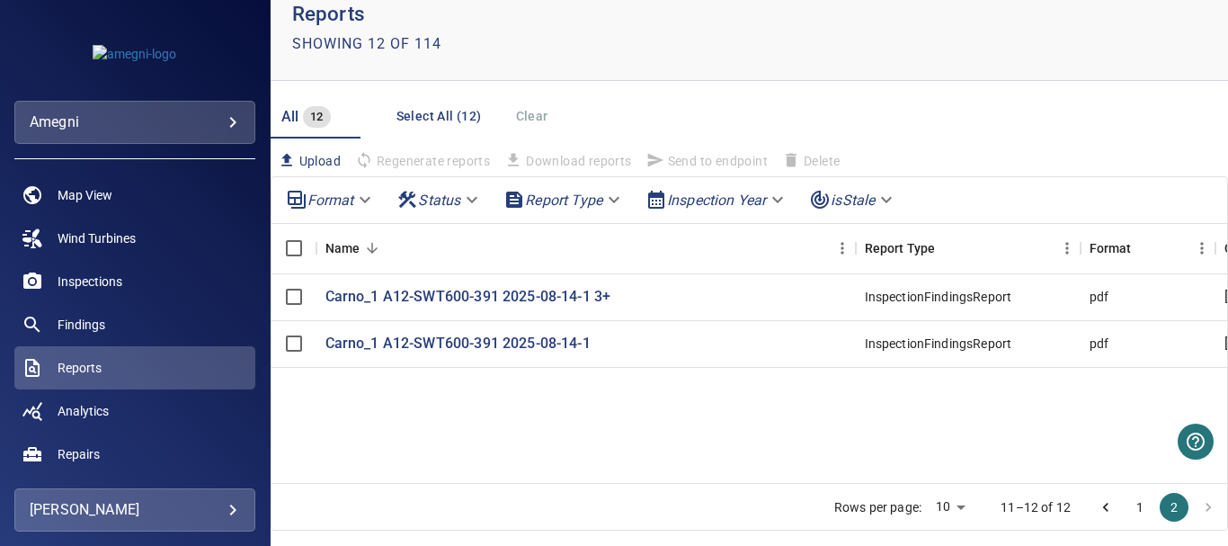
scroll to position [0, 0]
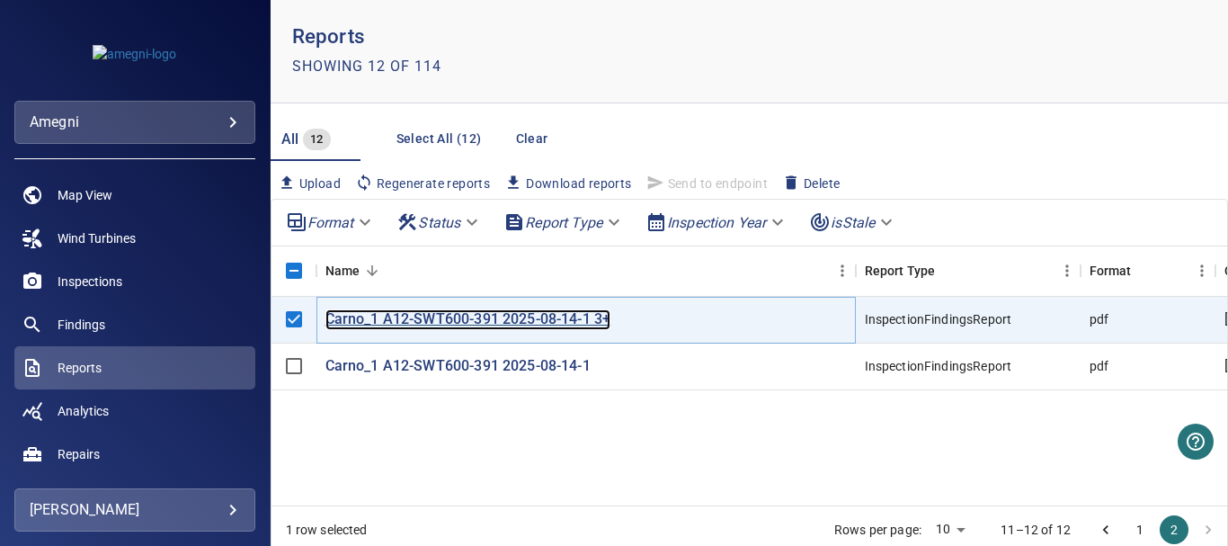
click at [401, 317] on p "Carno_1 A12-SWT600-391 2025-08-14-1 3+" at bounding box center [468, 319] width 286 height 21
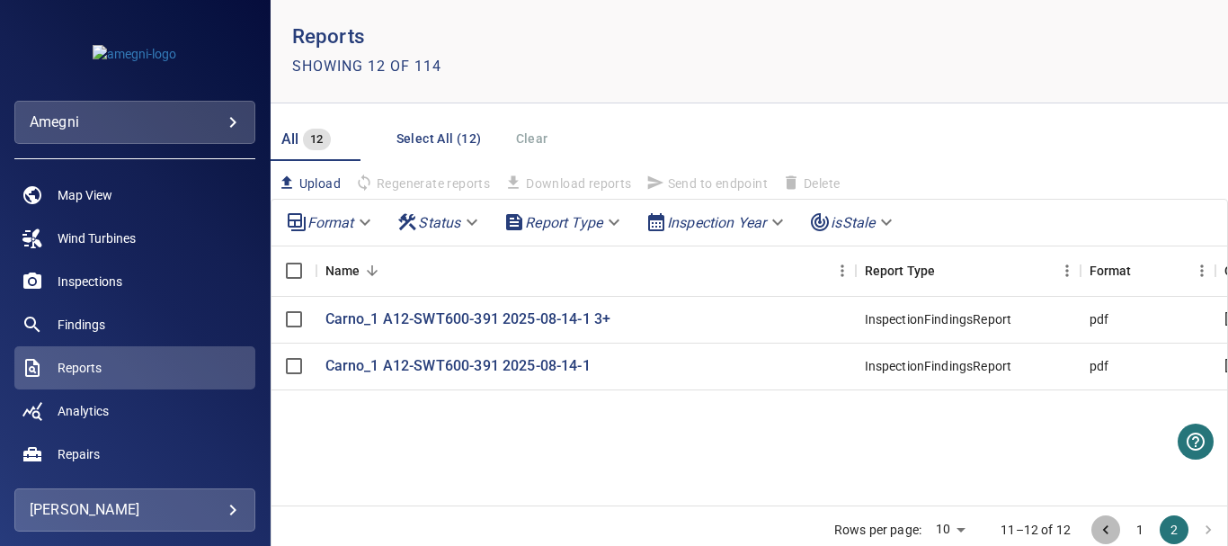
click at [1097, 528] on icon "Go to previous page" at bounding box center [1106, 529] width 18 height 18
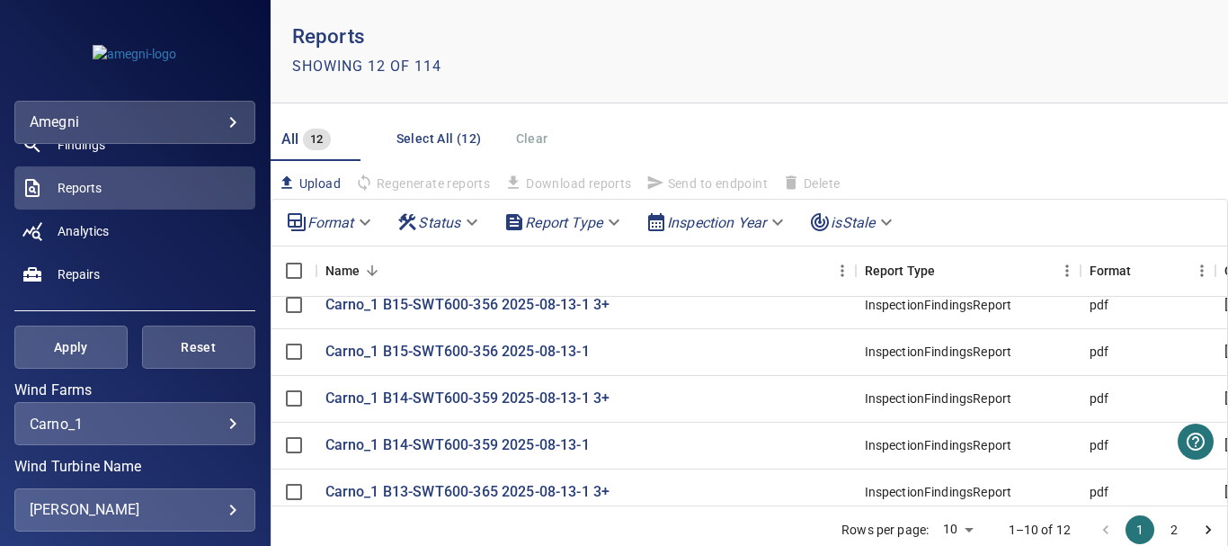
scroll to position [270, 0]
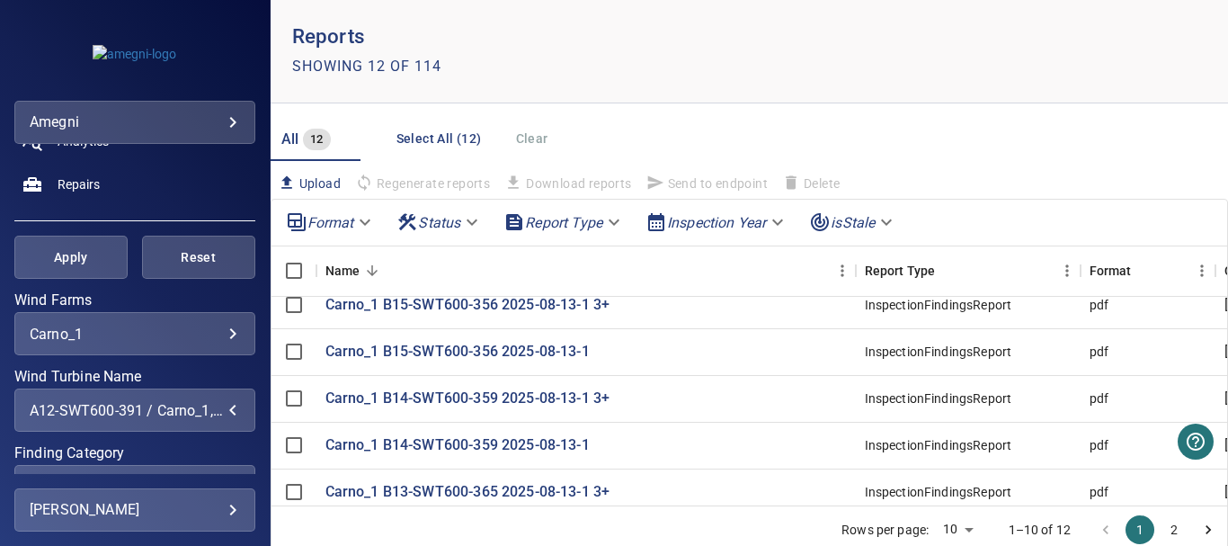
click at [222, 411] on div "A12-SWT600-391 / Carno_1, A16-SWT600-392 / Carno_1, B13-SWT600-365 / Carno_1, B…" at bounding box center [135, 410] width 210 height 17
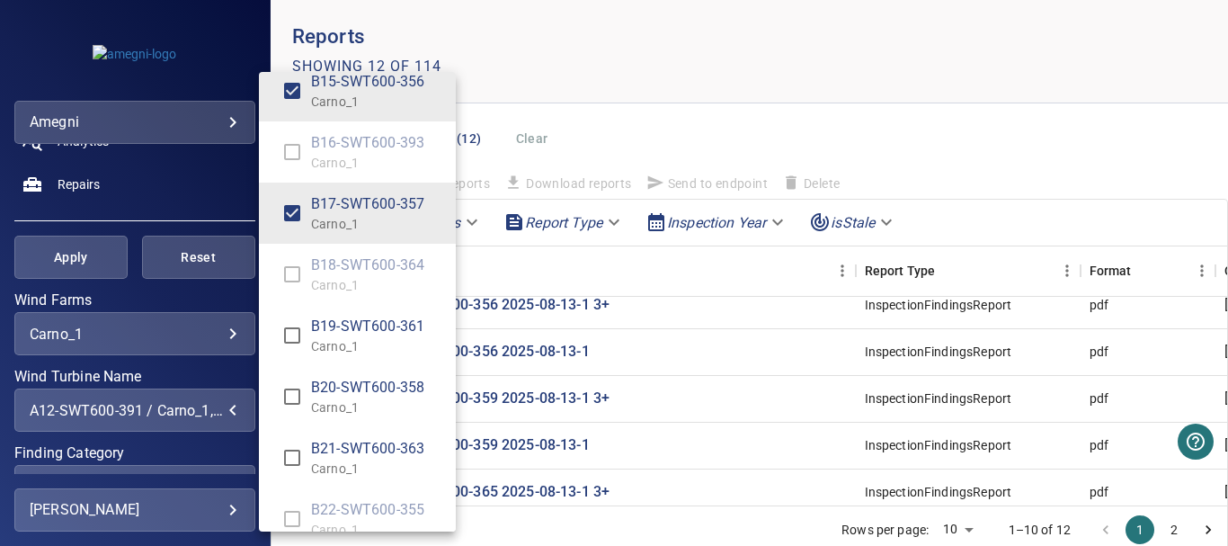
scroll to position [2588, 0]
type input "**********"
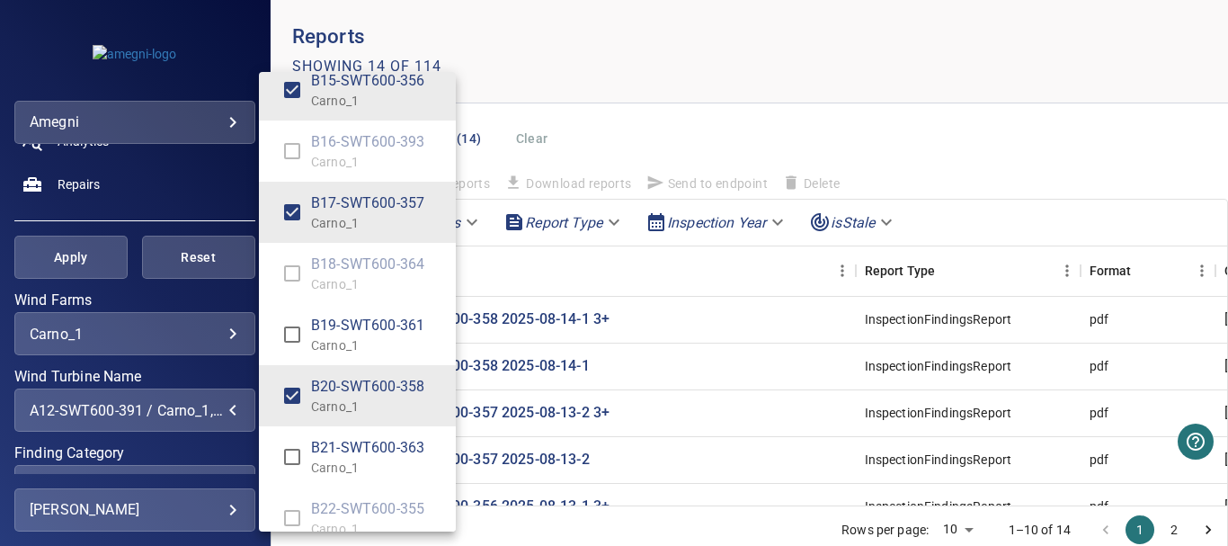
click at [88, 264] on div "Wind Turbine Name" at bounding box center [614, 273] width 1228 height 546
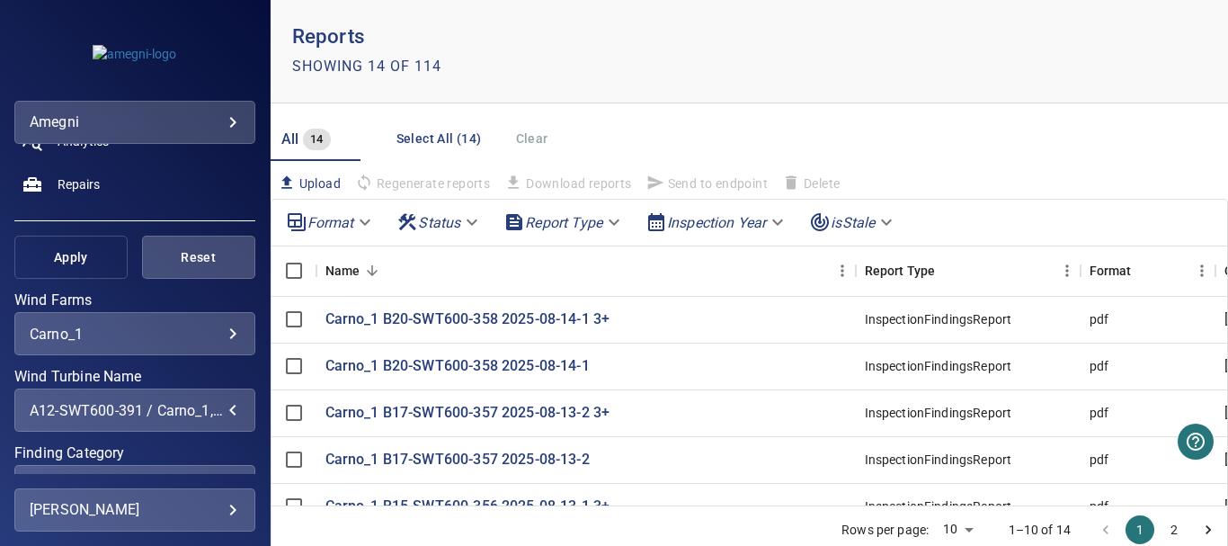
click at [72, 255] on span "Apply" at bounding box center [71, 257] width 68 height 22
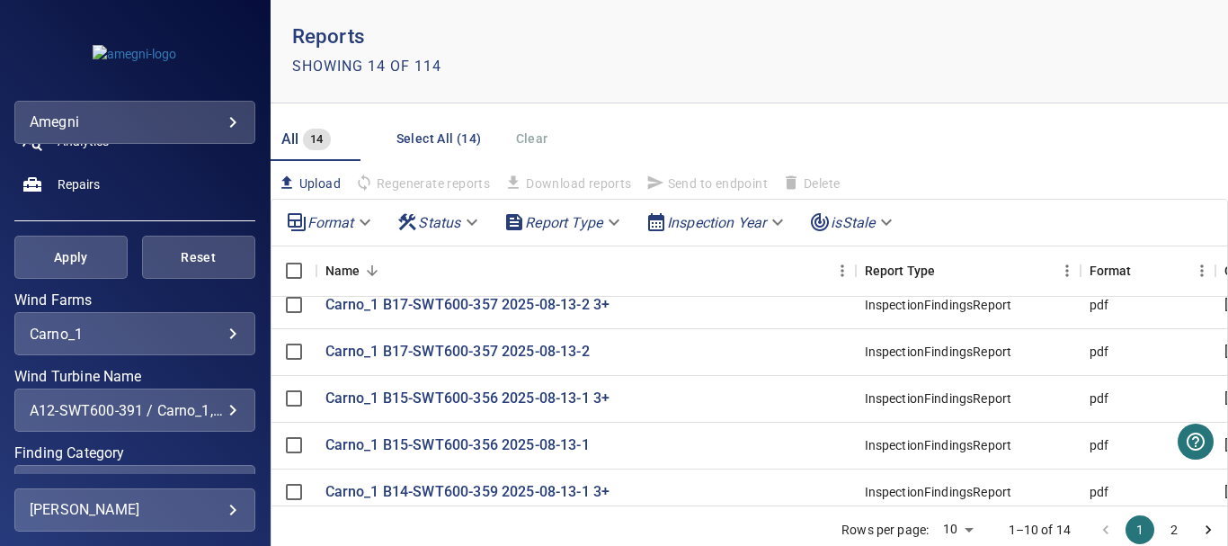
scroll to position [66, 0]
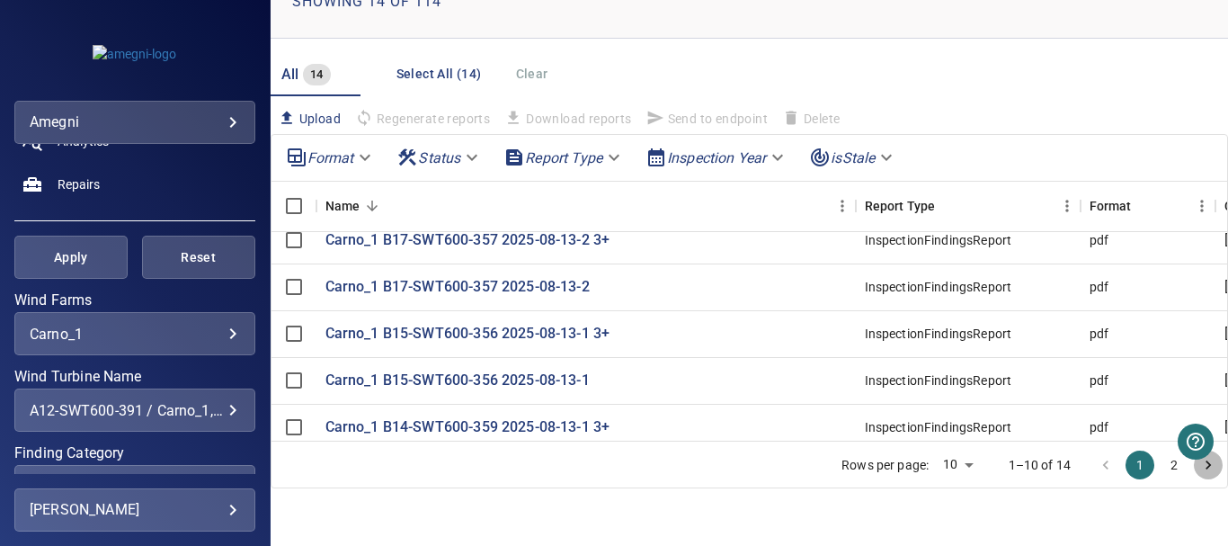
click at [1199, 467] on icon "Go to next page" at bounding box center [1208, 465] width 18 height 18
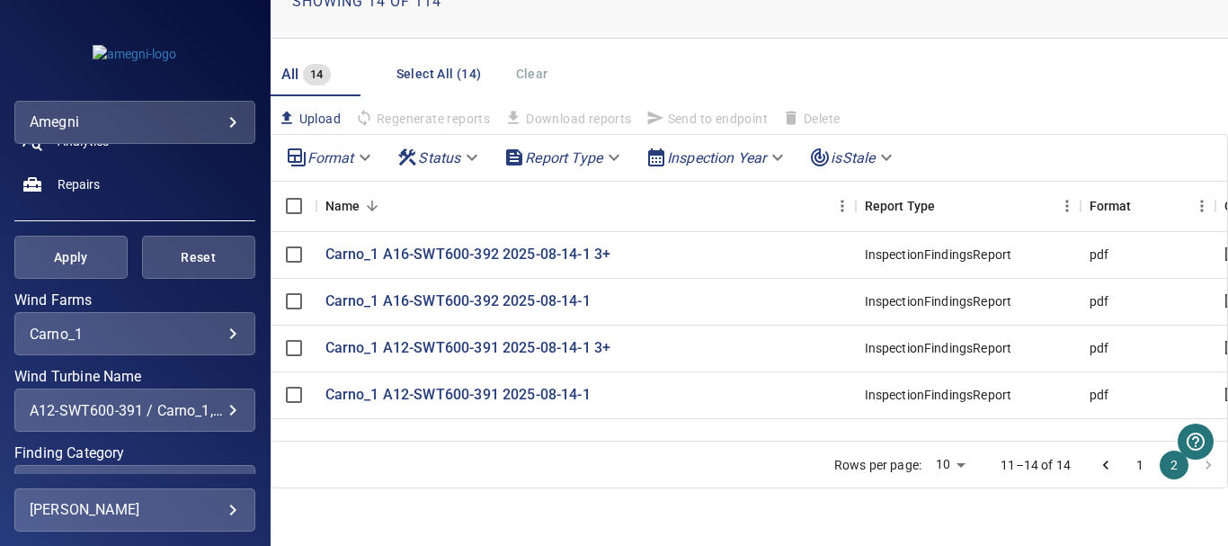
scroll to position [0, 0]
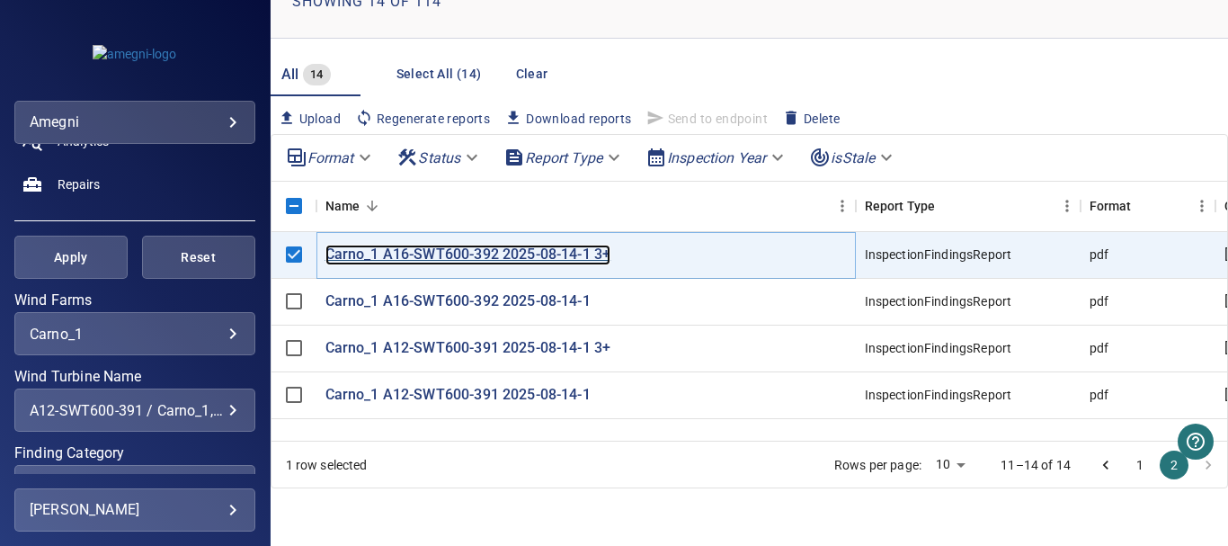
click at [396, 254] on p "Carno_1 A16-SWT600-392 2025-08-14-1 3+" at bounding box center [468, 255] width 286 height 21
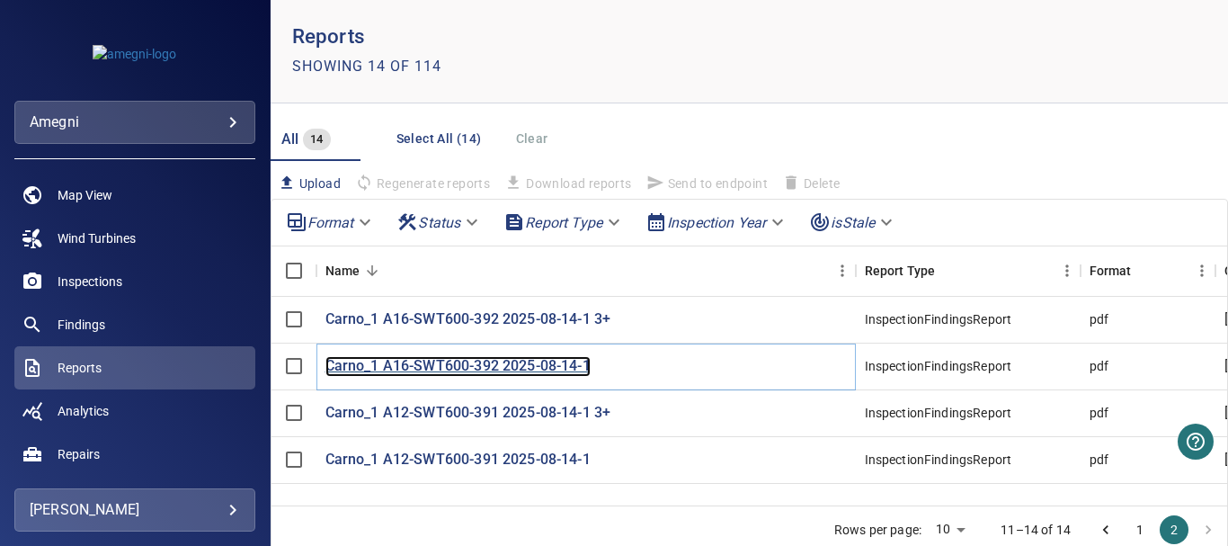
click at [486, 368] on p "Carno_1 A16-SWT600-392 2025-08-14-1" at bounding box center [457, 366] width 265 height 21
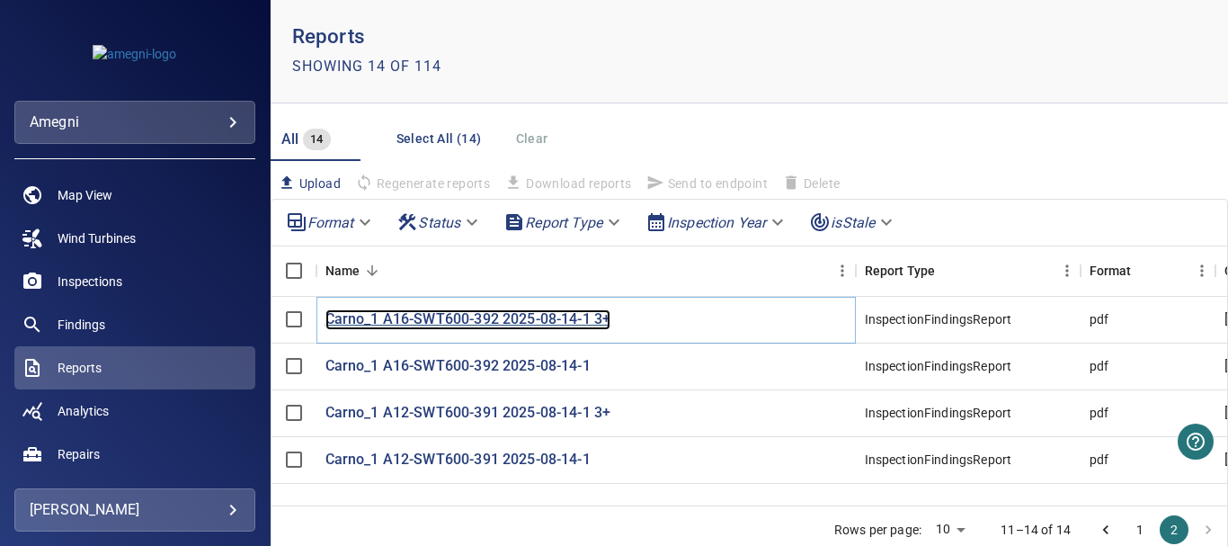
click at [414, 316] on p "Carno_1 A16-SWT600-392 2025-08-14-1 3+" at bounding box center [468, 319] width 286 height 21
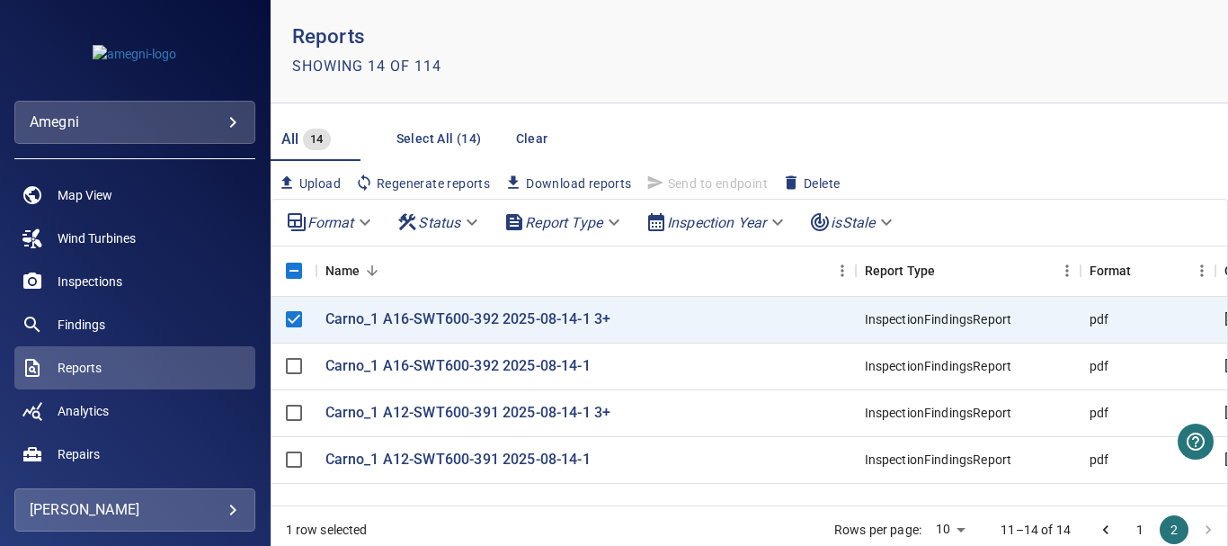
click at [1125, 62] on header "Reports Showing 14 of 114" at bounding box center [749, 51] width 957 height 103
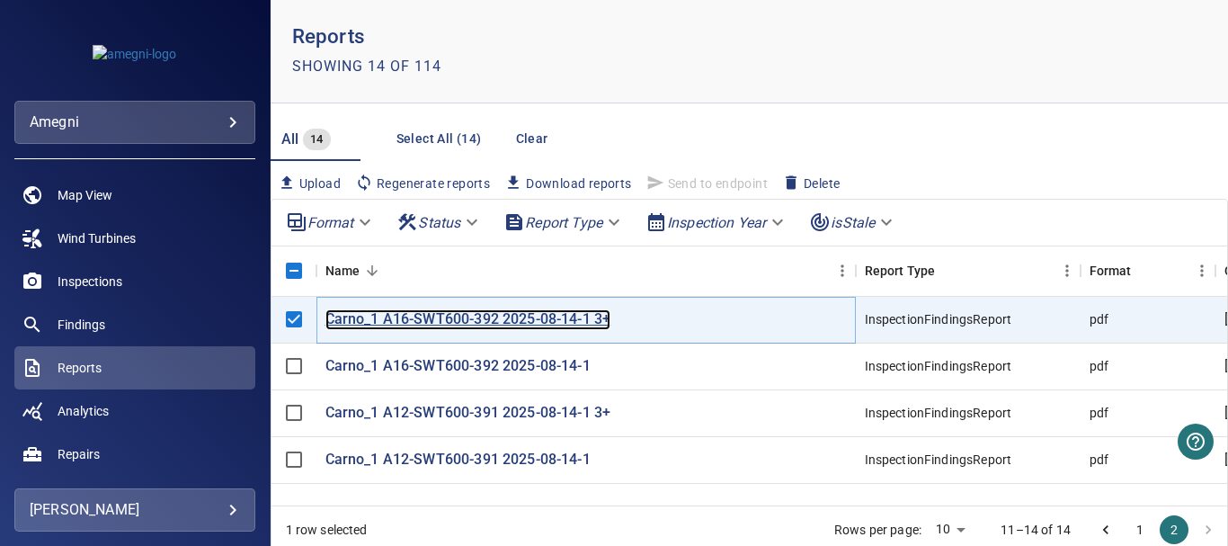
click at [533, 321] on p "Carno_1 A16-SWT600-392 2025-08-14-1 3+" at bounding box center [468, 319] width 286 height 21
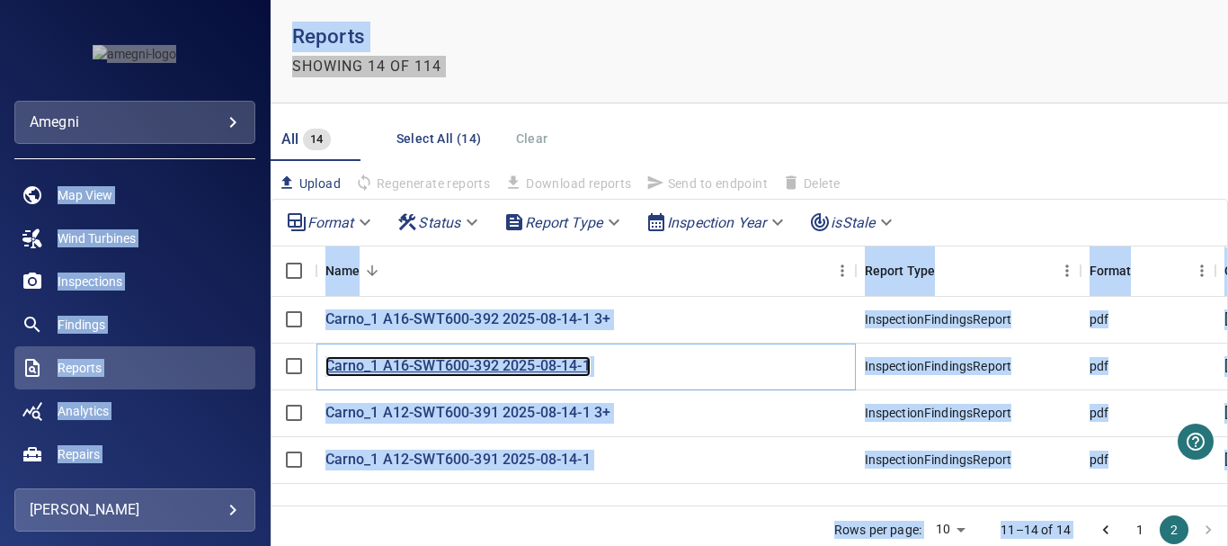
click at [434, 368] on p "Carno_1 A16-SWT600-392 2025-08-14-1" at bounding box center [457, 366] width 265 height 21
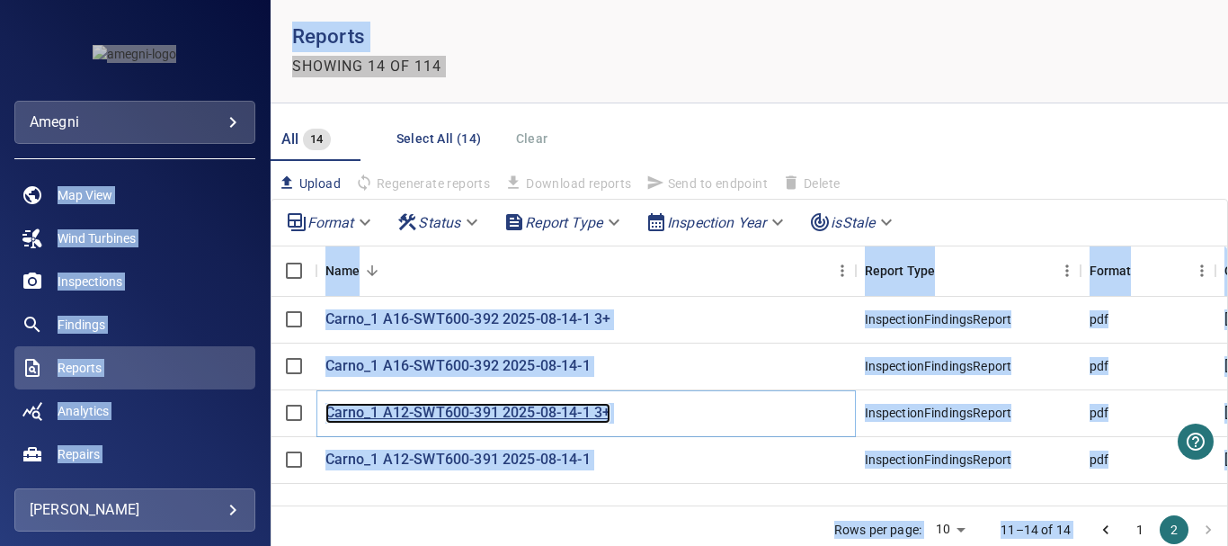
click at [481, 408] on p "Carno_1 A12-SWT600-391 2025-08-14-1 3+" at bounding box center [468, 413] width 286 height 21
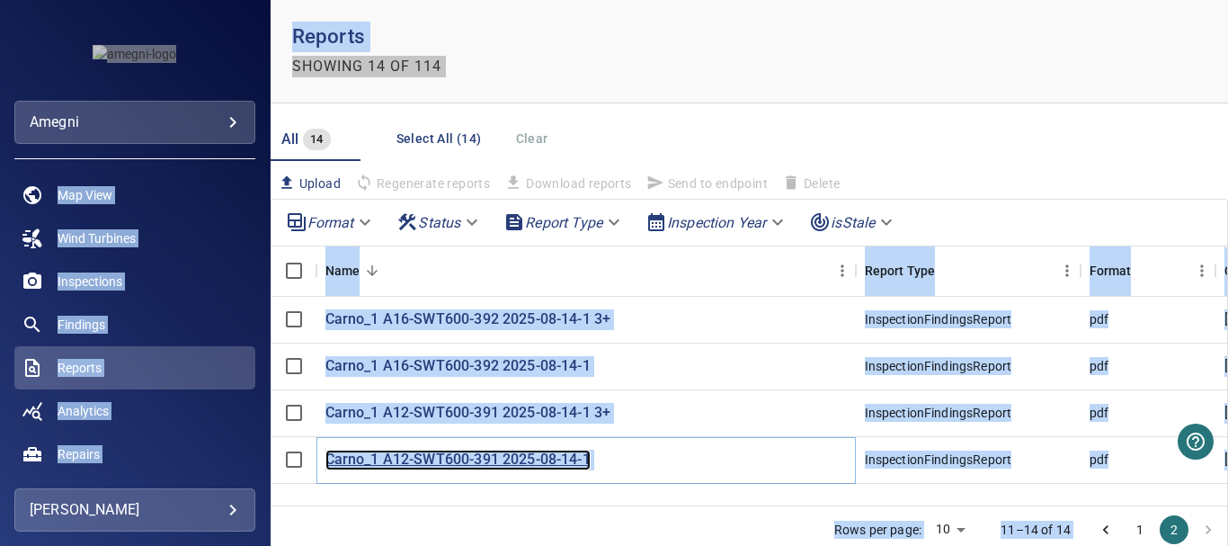
click at [433, 460] on p "Carno_1 A12-SWT600-391 2025-08-14-1" at bounding box center [457, 459] width 265 height 21
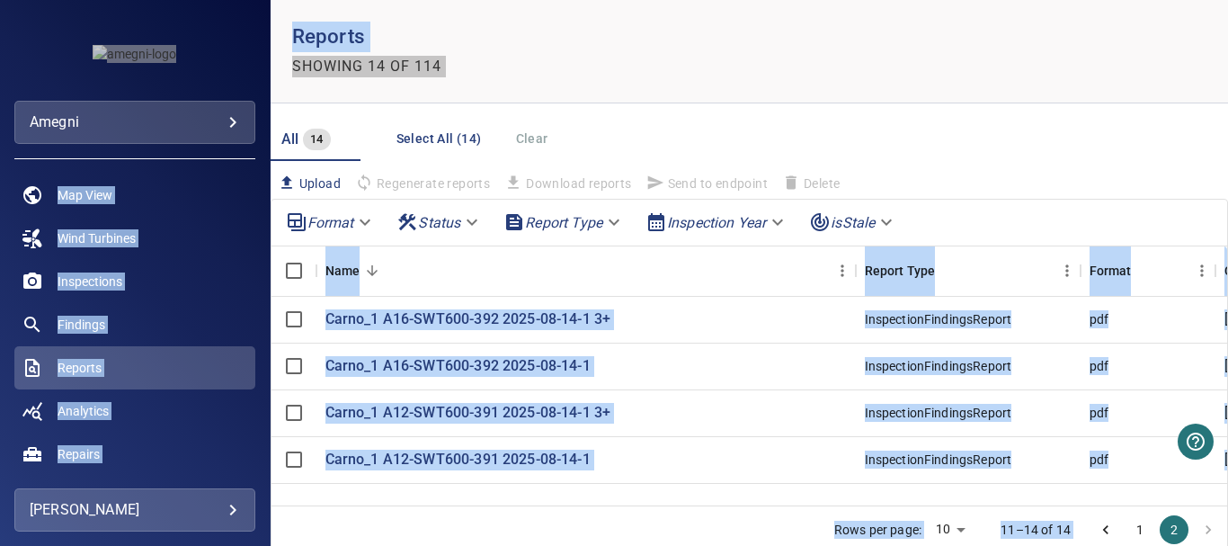
click at [1097, 531] on icon "Go to previous page" at bounding box center [1106, 529] width 18 height 18
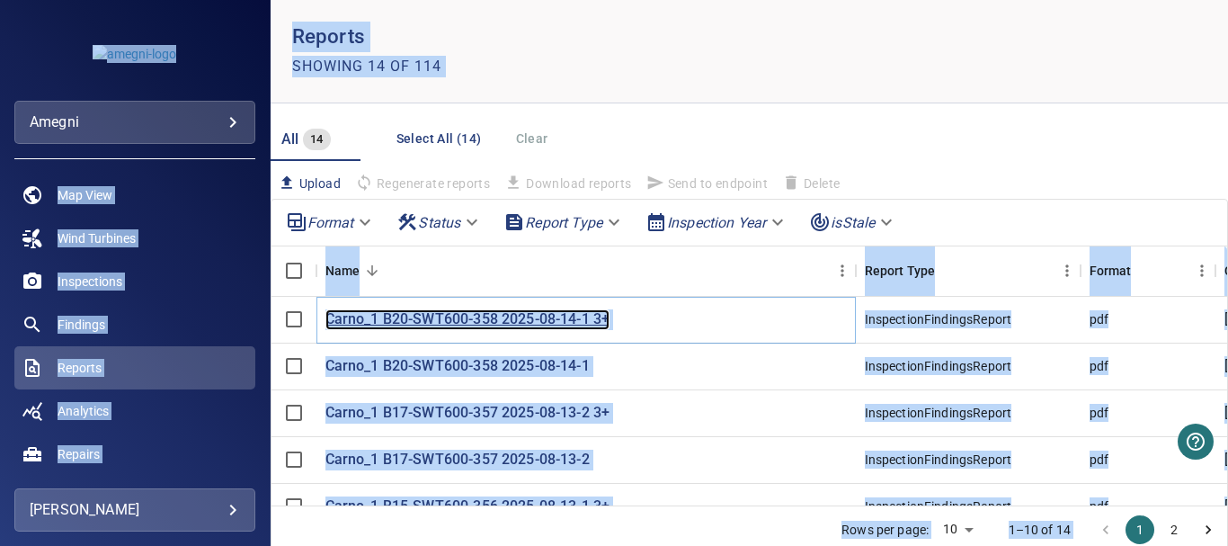
click at [409, 319] on p "Carno_1 B20-SWT600-358 2025-08-14-1 3+" at bounding box center [467, 319] width 285 height 21
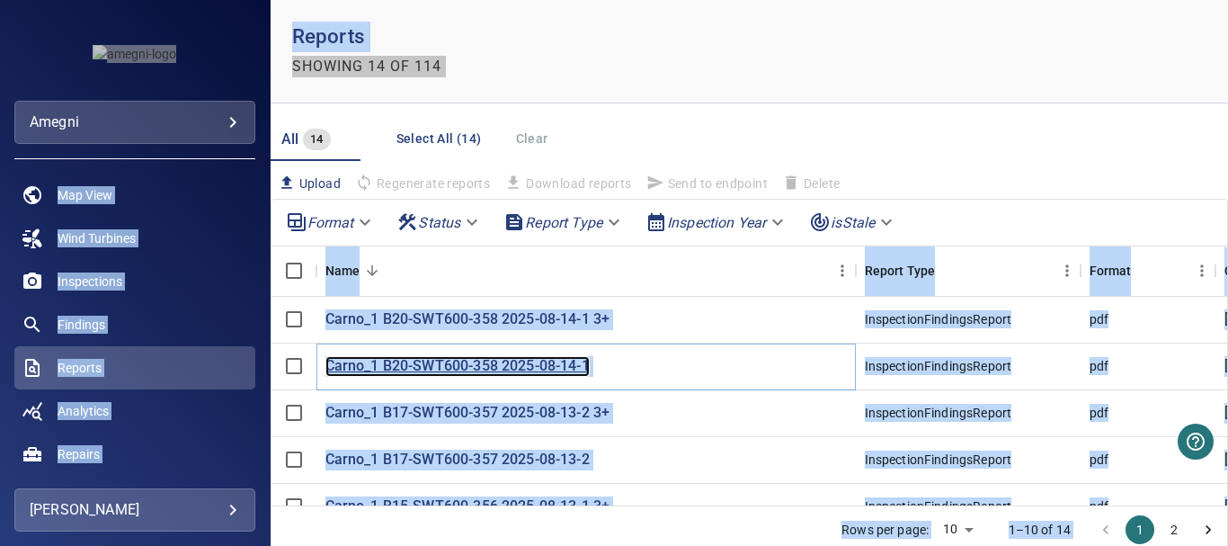
click at [438, 367] on p "Carno_1 B20-SWT600-358 2025-08-14-1" at bounding box center [457, 366] width 264 height 21
click at [408, 369] on p "Carno_1 B20-SWT600-358 2025-08-14-1" at bounding box center [457, 366] width 264 height 21
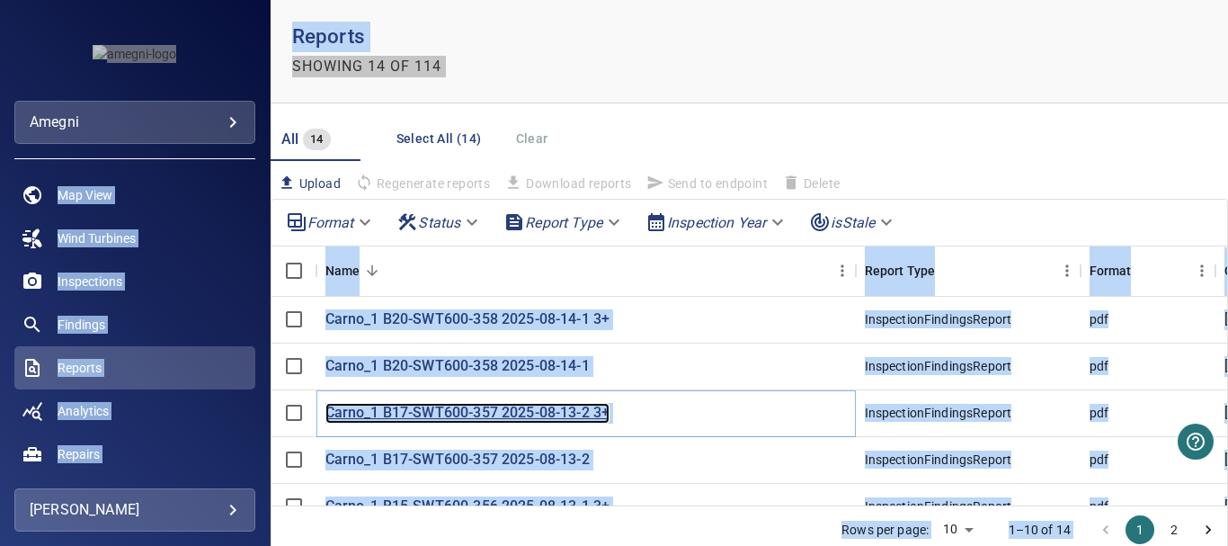
click at [417, 415] on p "Carno_1 B17-SWT600-357 2025-08-13-2 3+" at bounding box center [467, 413] width 285 height 21
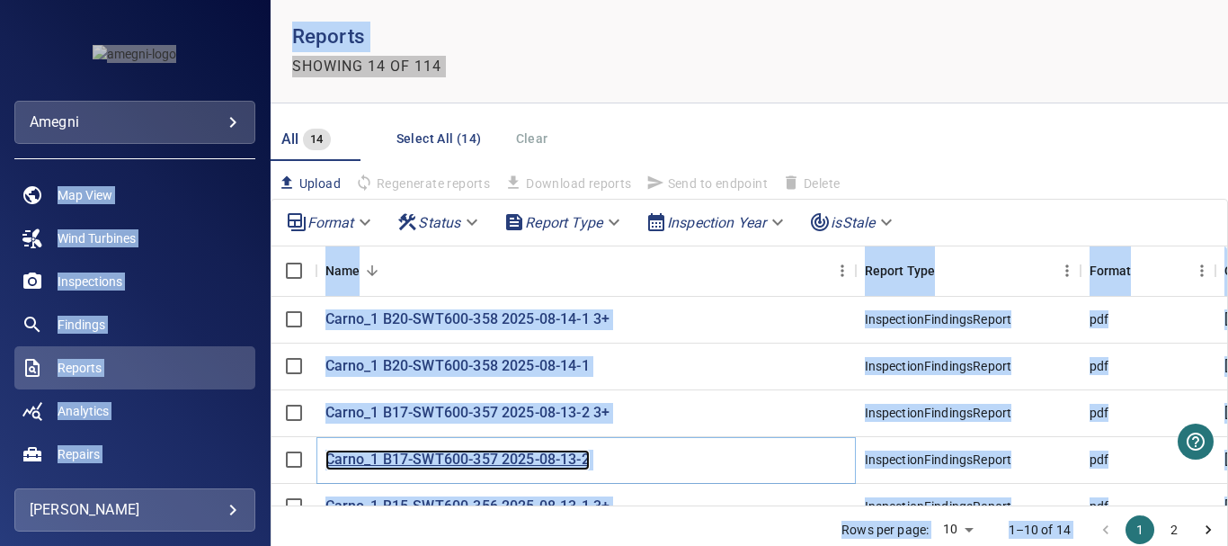
click at [374, 458] on p "Carno_1 B17-SWT600-357 2025-08-13-2" at bounding box center [457, 459] width 264 height 21
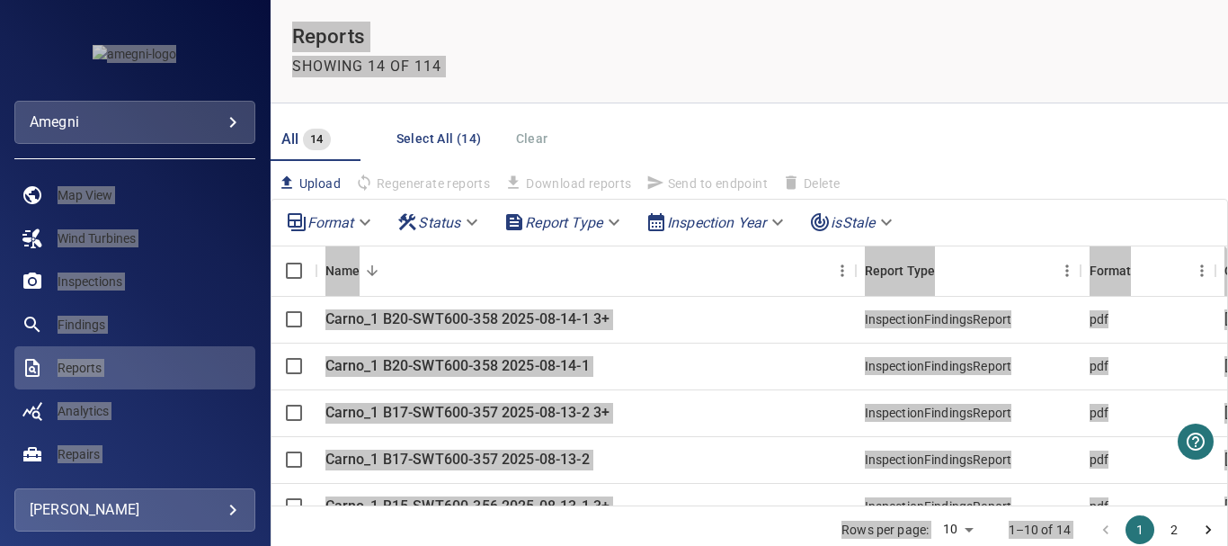
scroll to position [90, 0]
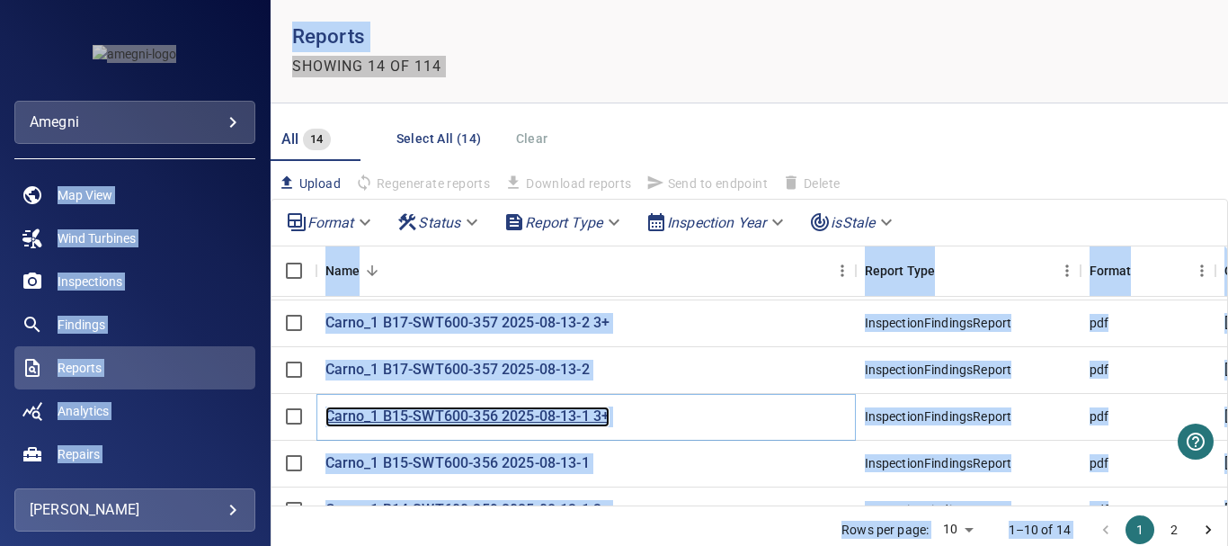
click at [403, 414] on p "Carno_1 B15-SWT600-356 2025-08-13-1 3+" at bounding box center [467, 416] width 285 height 21
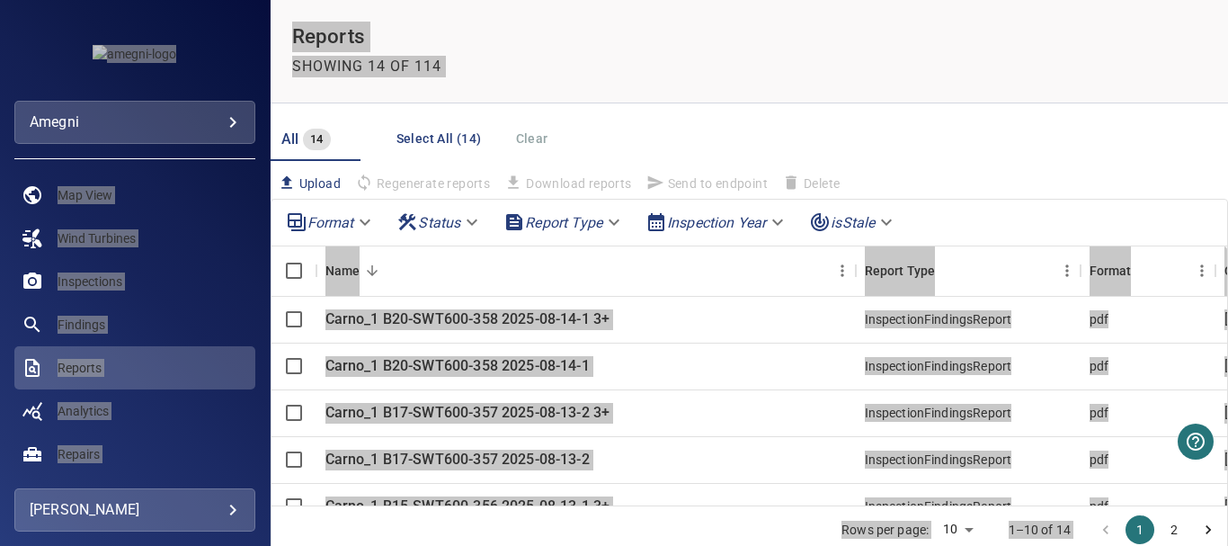
scroll to position [90, 0]
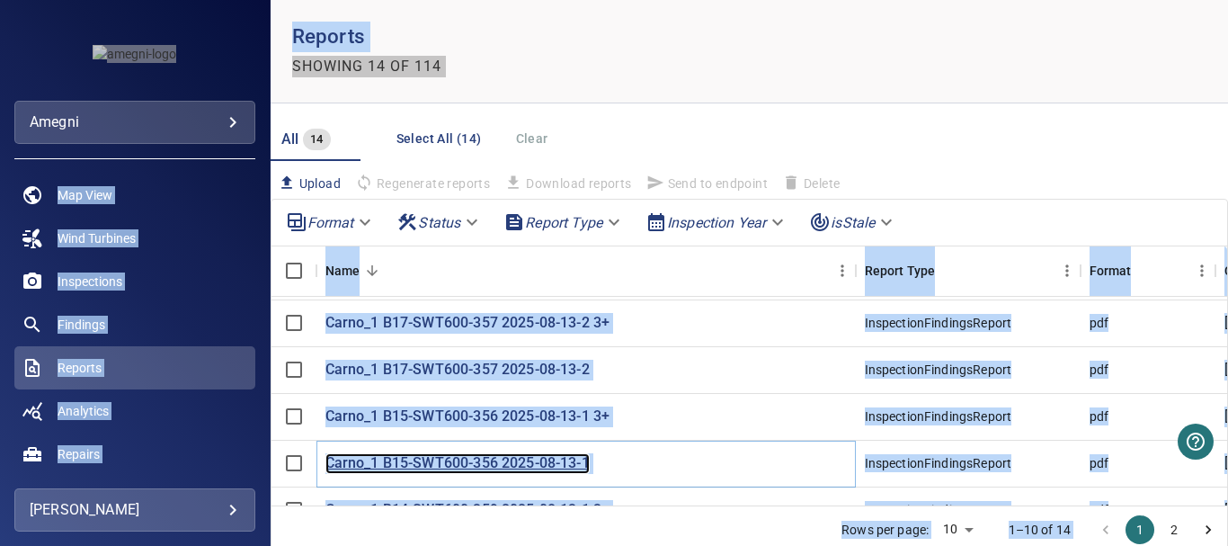
click at [419, 463] on p "Carno_1 B15-SWT600-356 2025-08-13-1" at bounding box center [457, 463] width 264 height 21
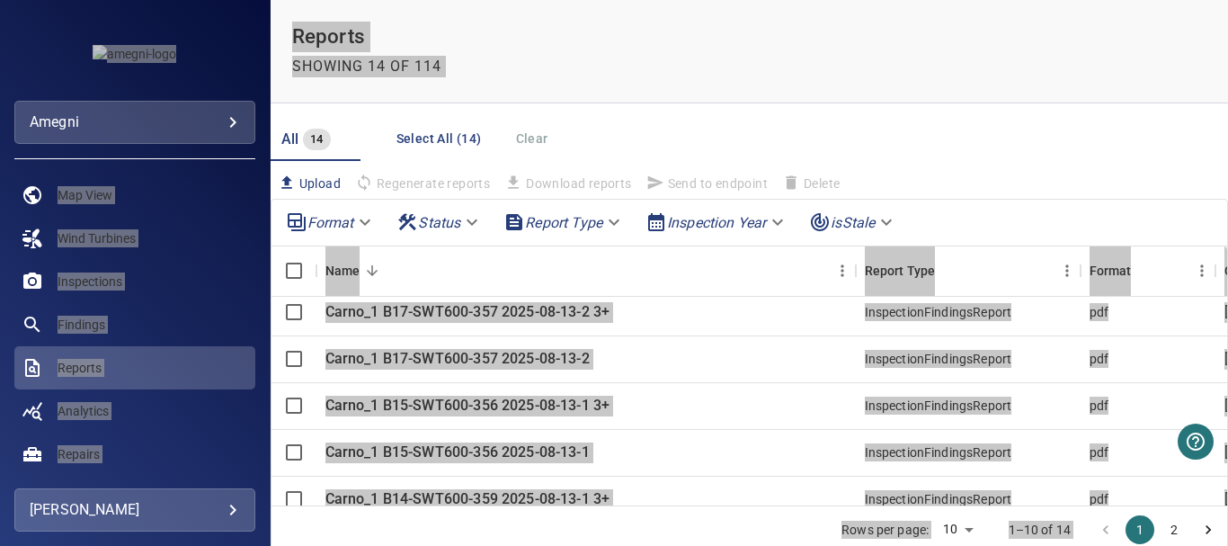
scroll to position [121, 0]
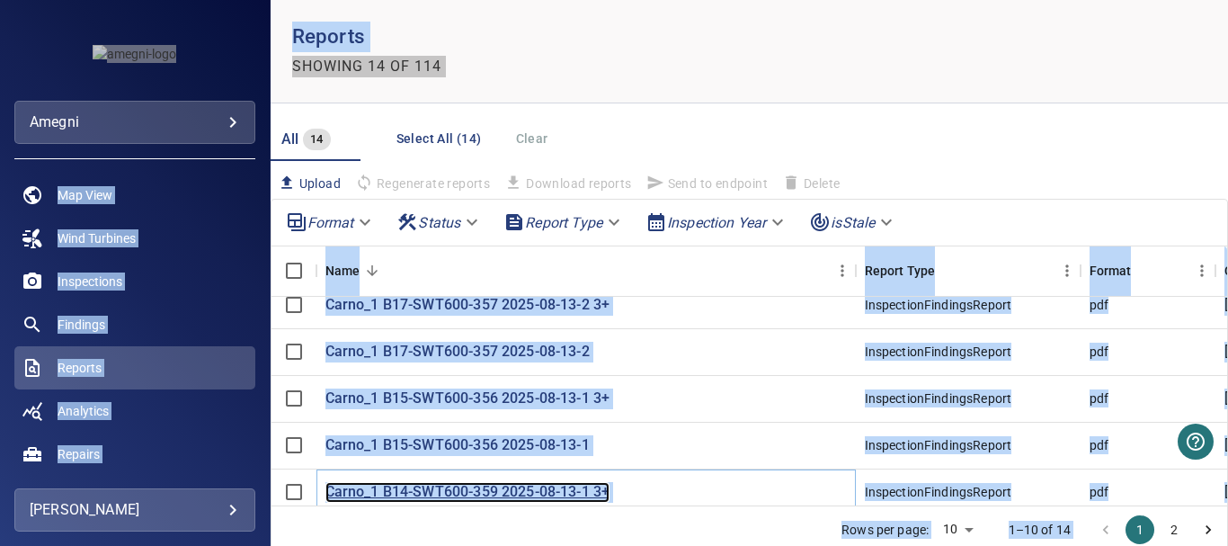
click at [507, 482] on p "Carno_1 B14-SWT600-359 2025-08-13-1 3+" at bounding box center [467, 492] width 285 height 21
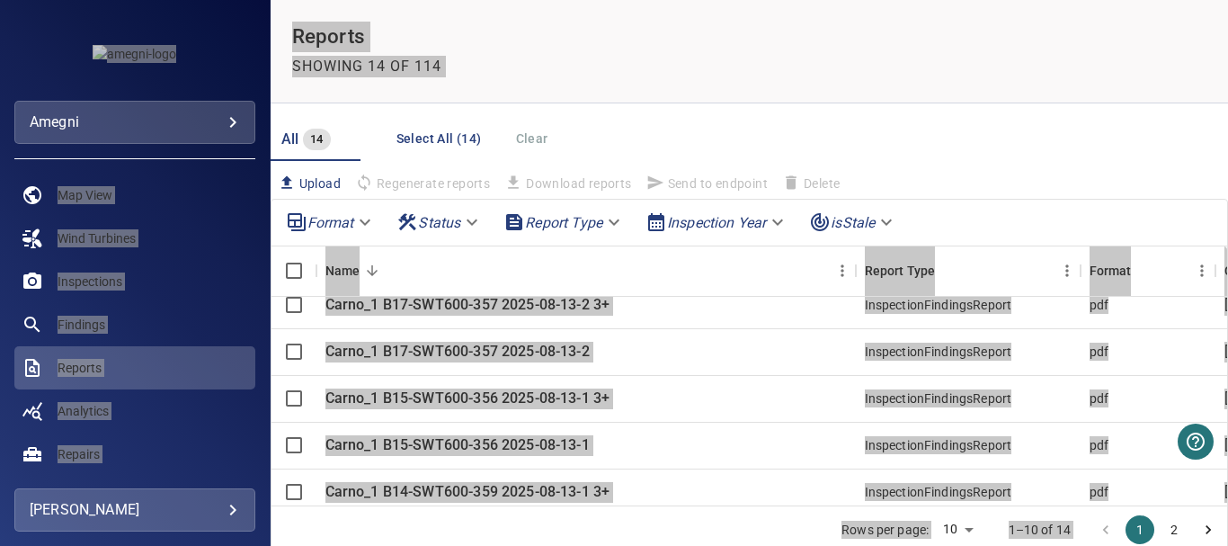
scroll to position [66, 0]
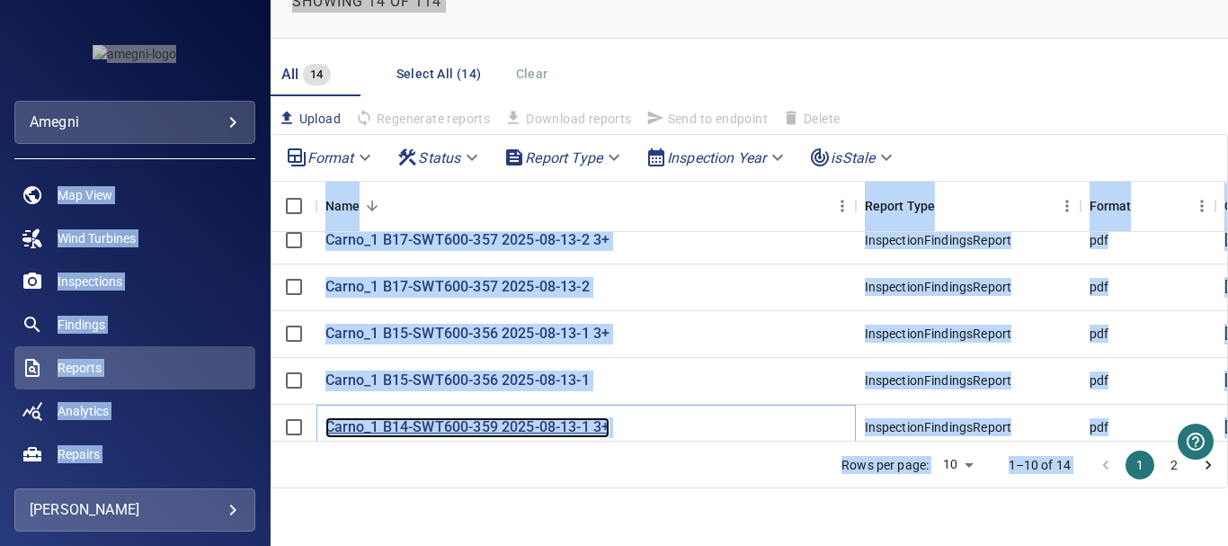
click at [583, 417] on p "Carno_1 B14-SWT600-359 2025-08-13-1 3+" at bounding box center [467, 427] width 285 height 21
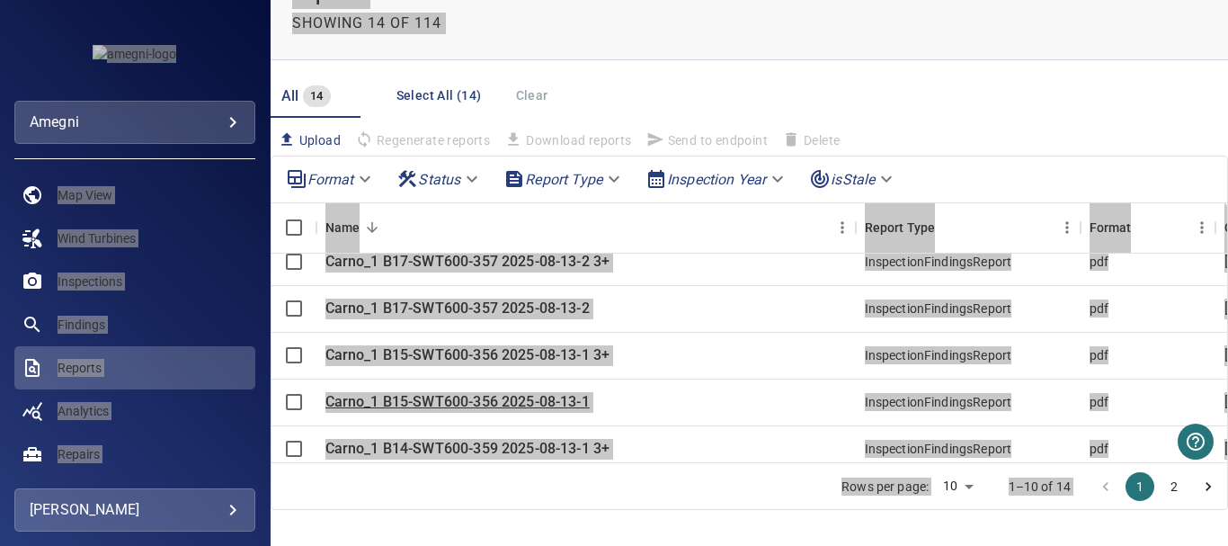
scroll to position [66, 0]
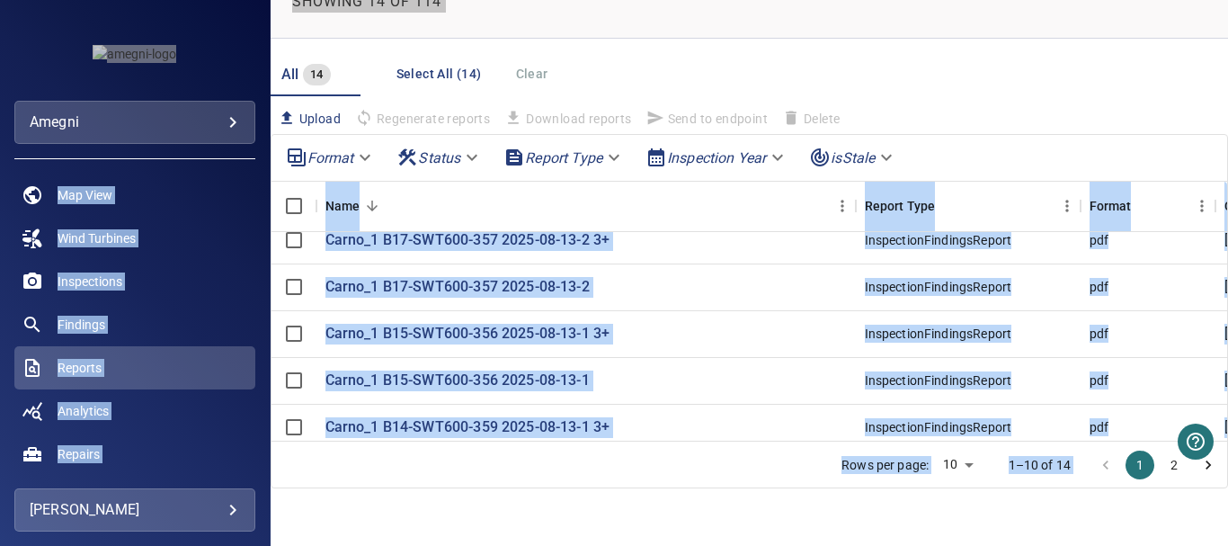
click at [1165, 461] on button "2" at bounding box center [1174, 464] width 29 height 29
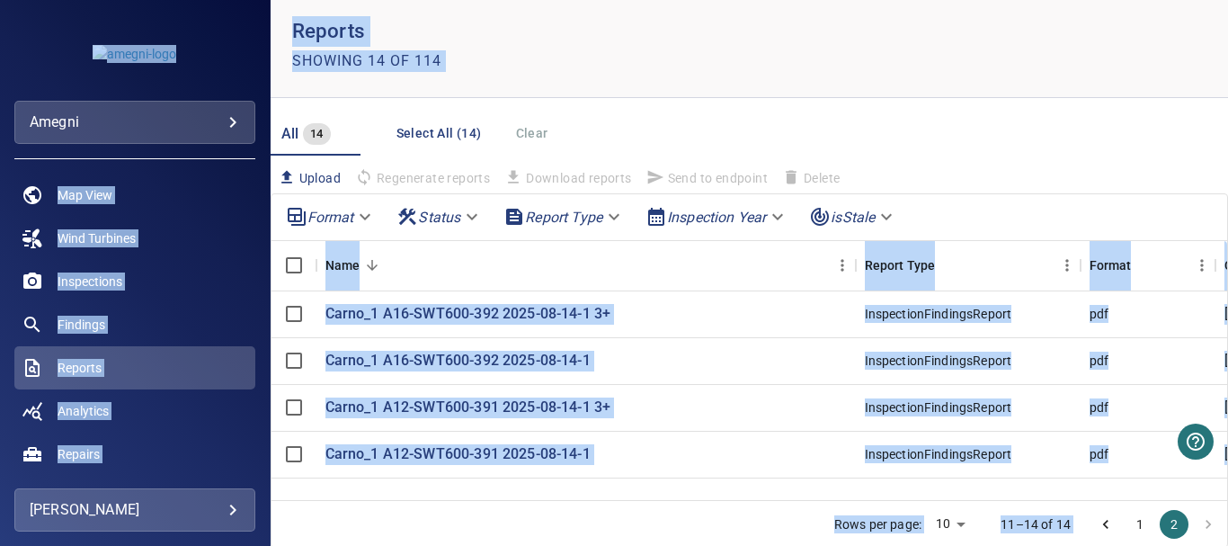
scroll to position [0, 0]
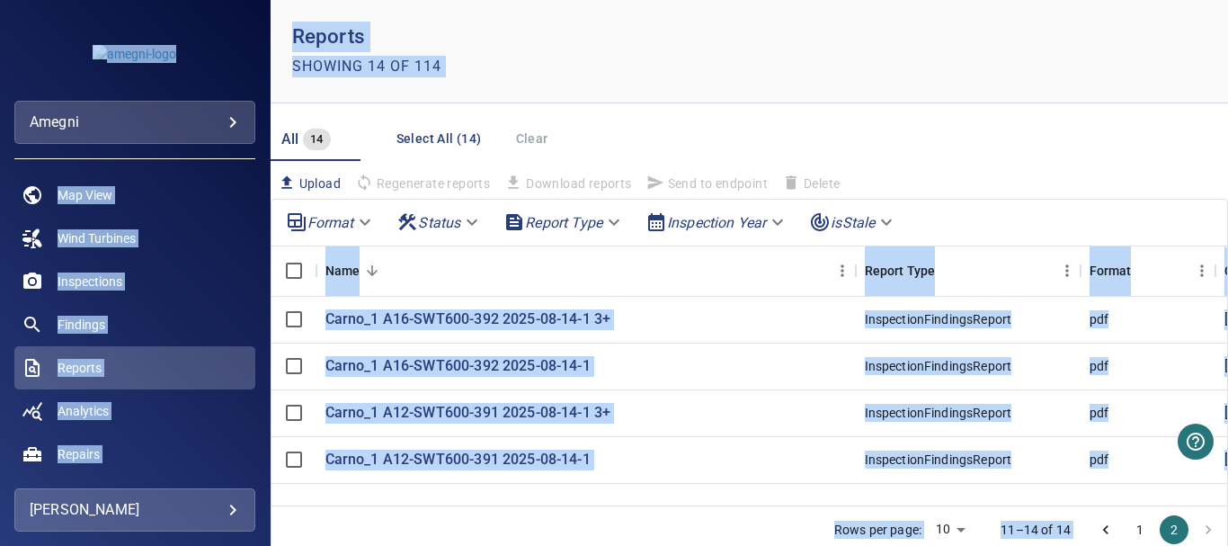
click at [1097, 528] on icon "Go to previous page" at bounding box center [1106, 529] width 18 height 18
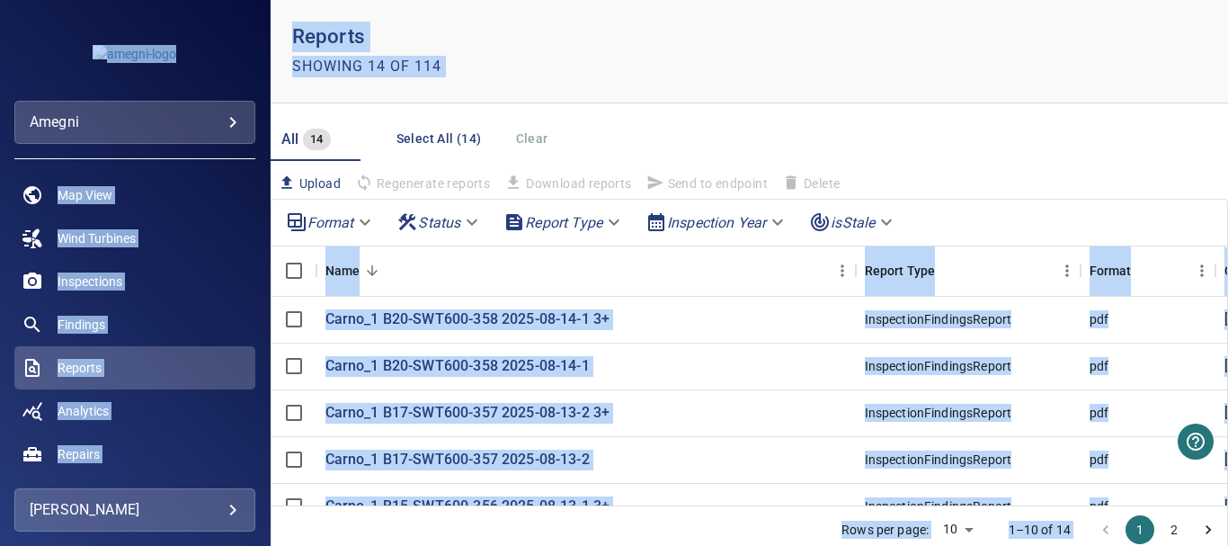
click at [657, 512] on div "Rows per page: 10 ** 1–10 of 14 1 2" at bounding box center [749, 528] width 956 height 47
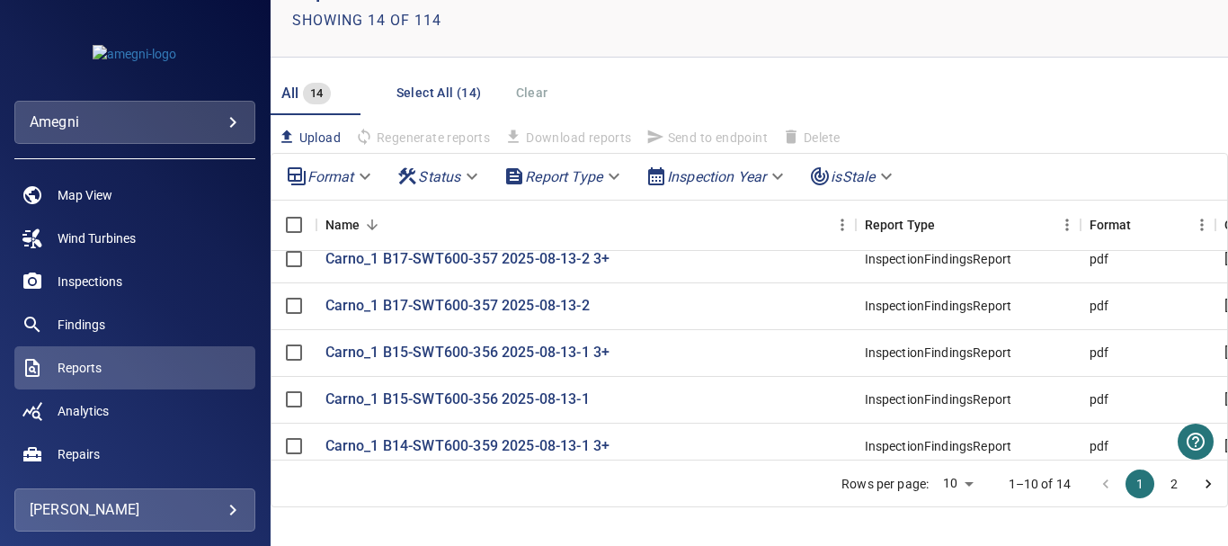
scroll to position [66, 0]
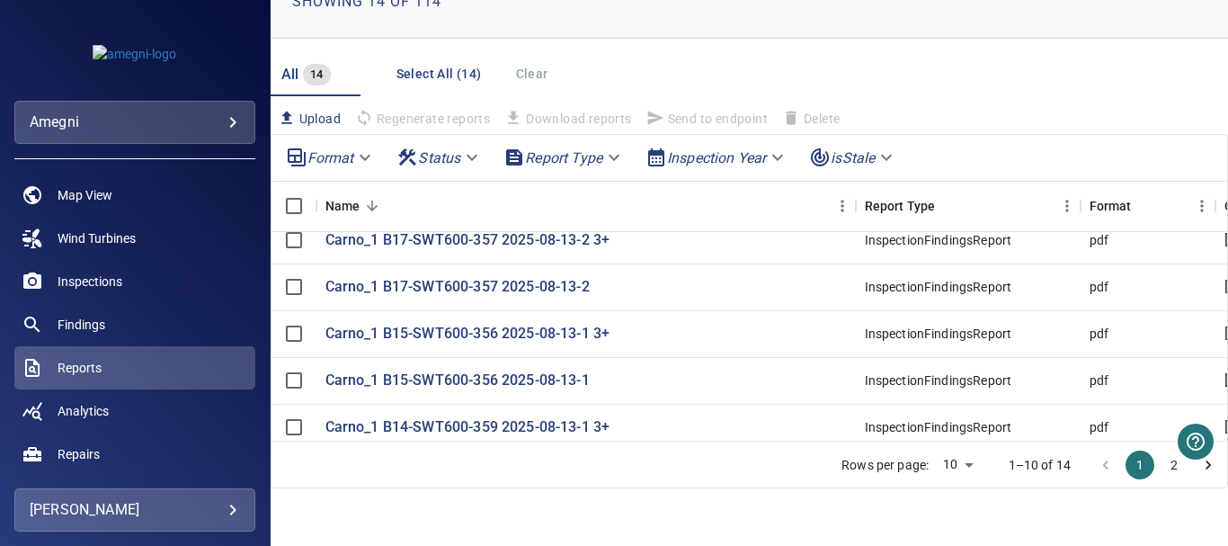
click at [1199, 464] on icon "Go to next page" at bounding box center [1208, 465] width 18 height 18
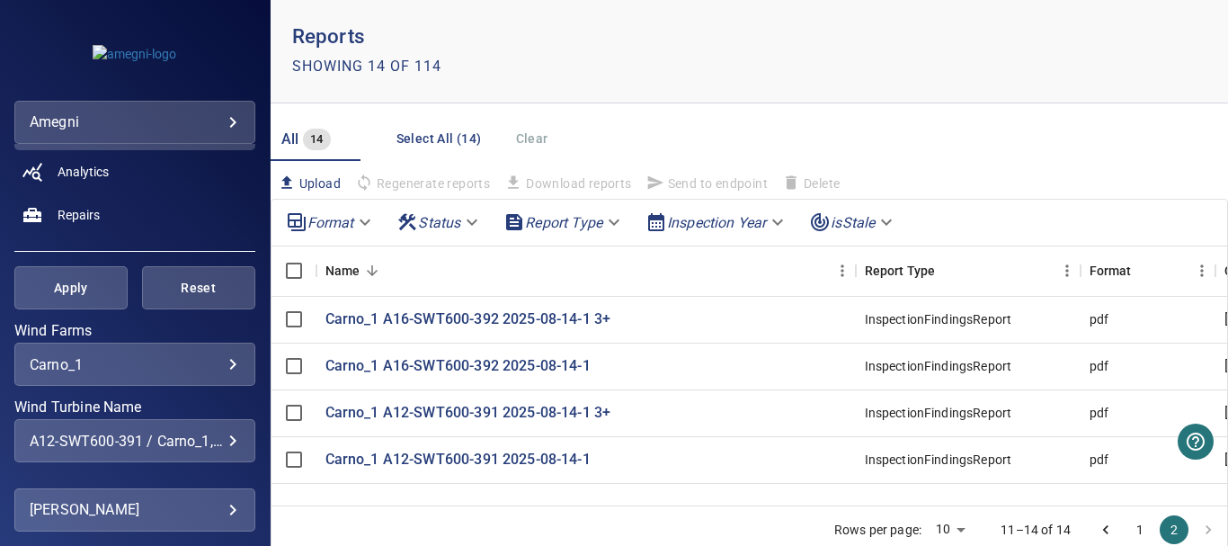
scroll to position [270, 0]
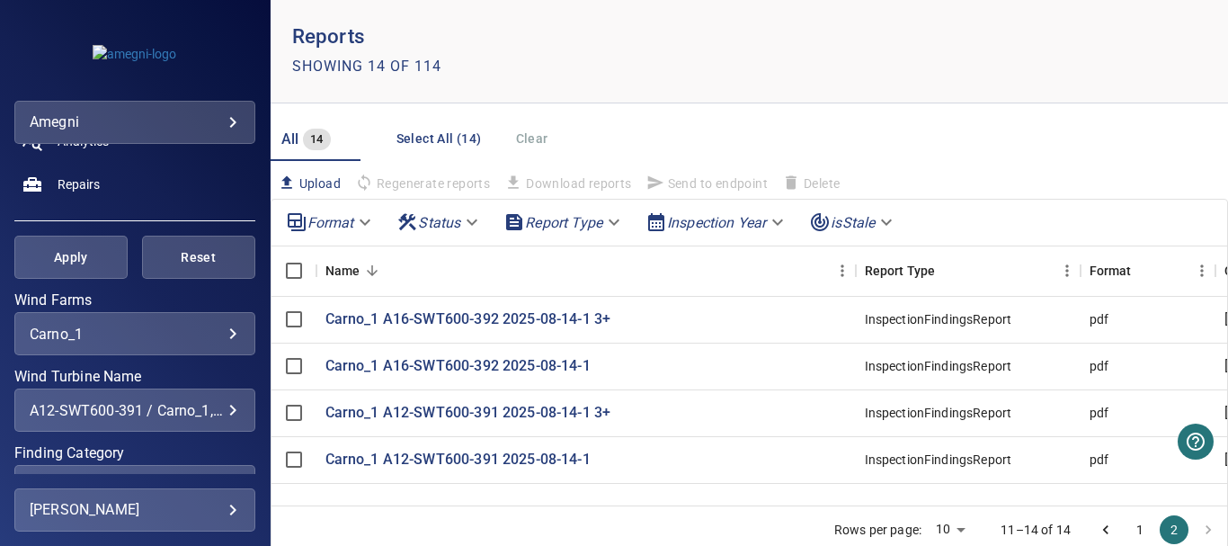
click at [217, 407] on div "A12-SWT600-391 / Carno_1, A16-SWT600-392 / Carno_1, B13-SWT600-365 / Carno_1, B…" at bounding box center [135, 410] width 210 height 17
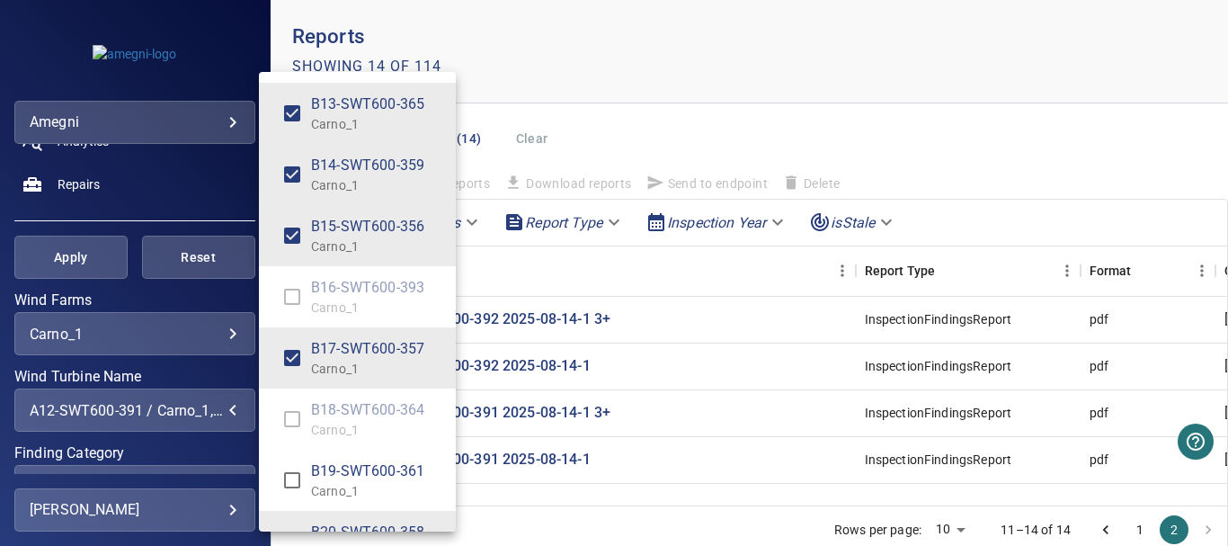
scroll to position [2412, 0]
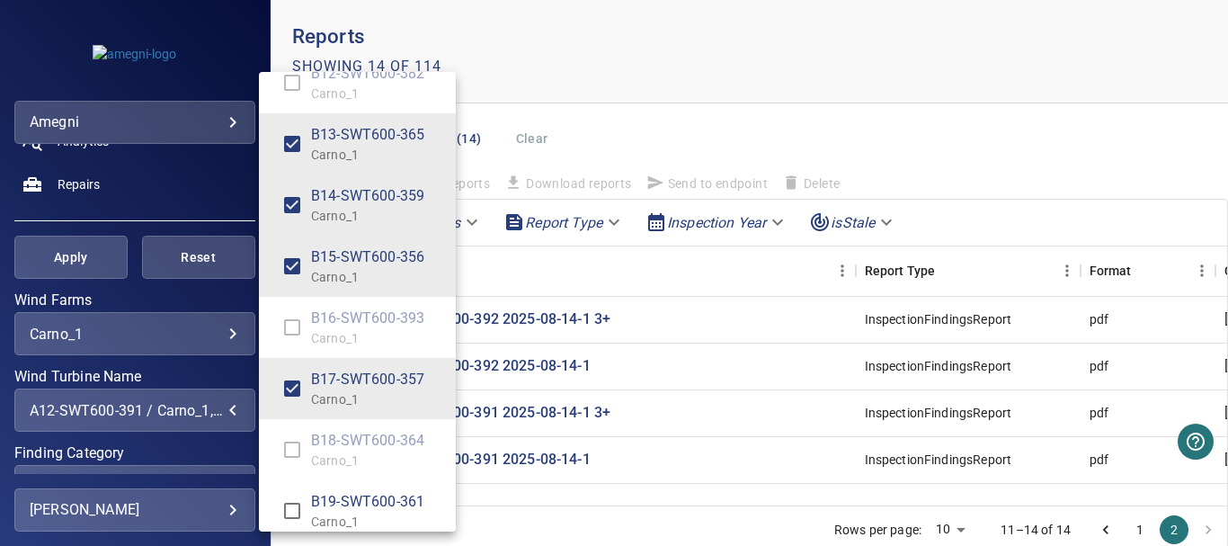
click at [57, 260] on div "Wind Turbine Name" at bounding box center [614, 273] width 1228 height 546
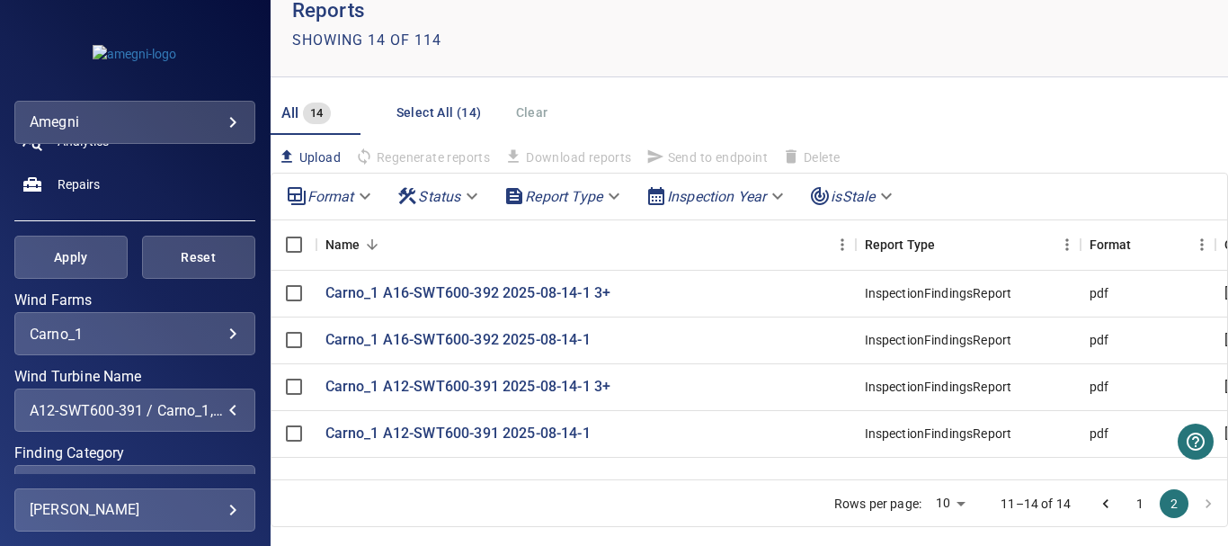
scroll to position [66, 0]
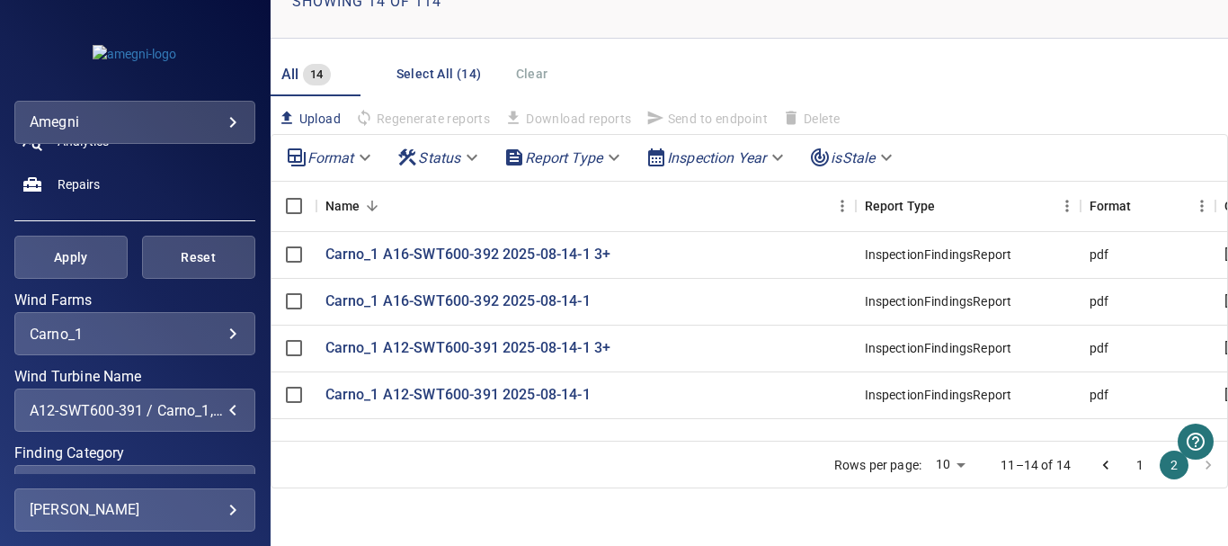
click at [1191, 467] on li "pagination navigation" at bounding box center [1208, 464] width 34 height 29
click at [1125, 465] on button "1" at bounding box center [1139, 464] width 29 height 29
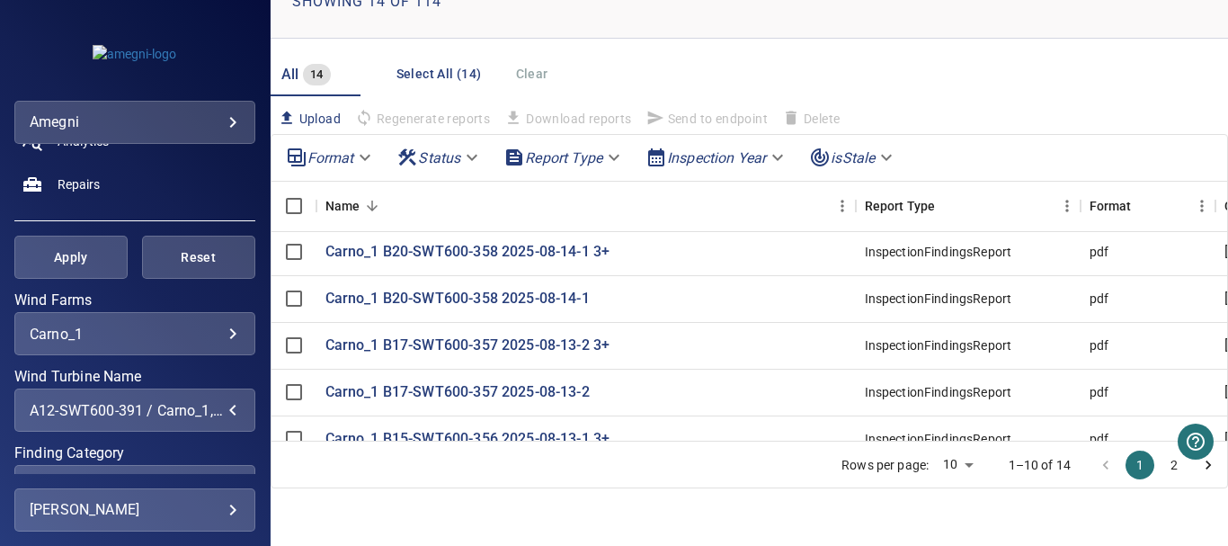
scroll to position [0, 0]
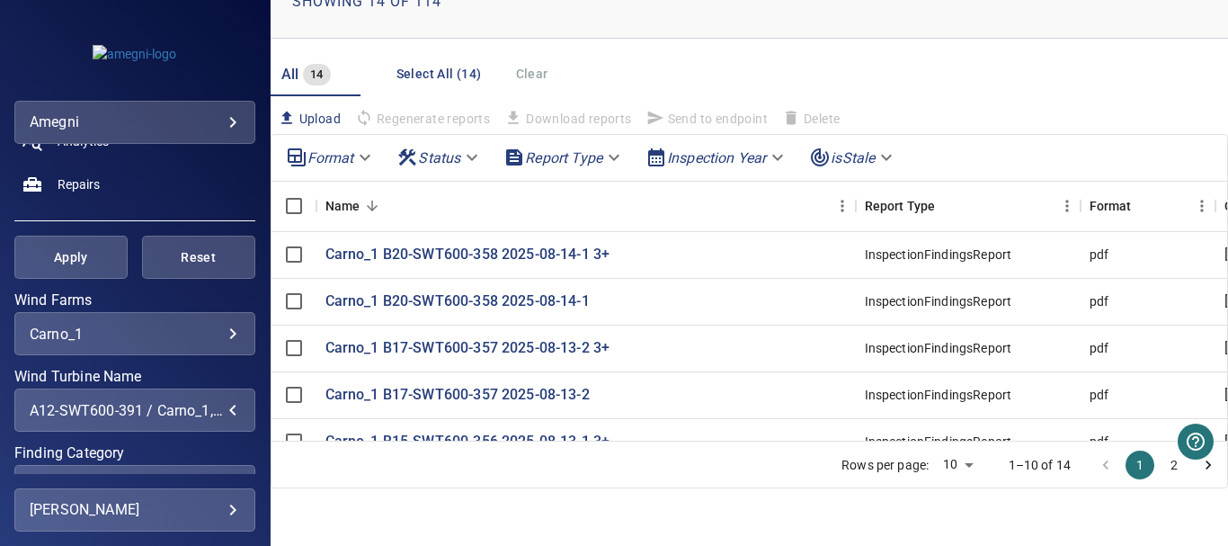
click at [1160, 461] on button "2" at bounding box center [1174, 464] width 29 height 29
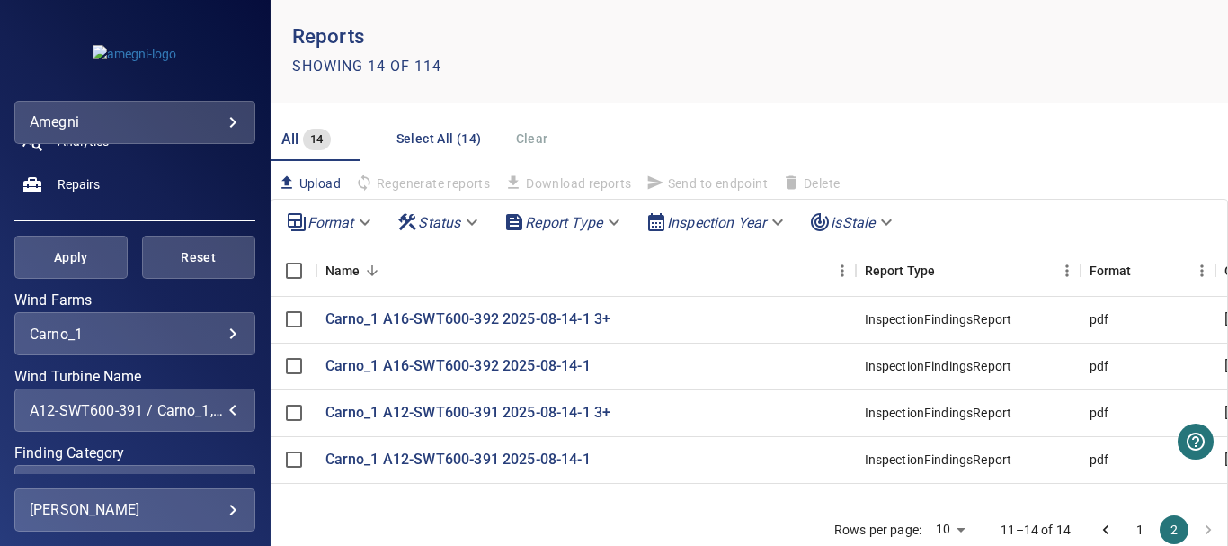
click at [1097, 532] on icon "Go to previous page" at bounding box center [1106, 529] width 18 height 18
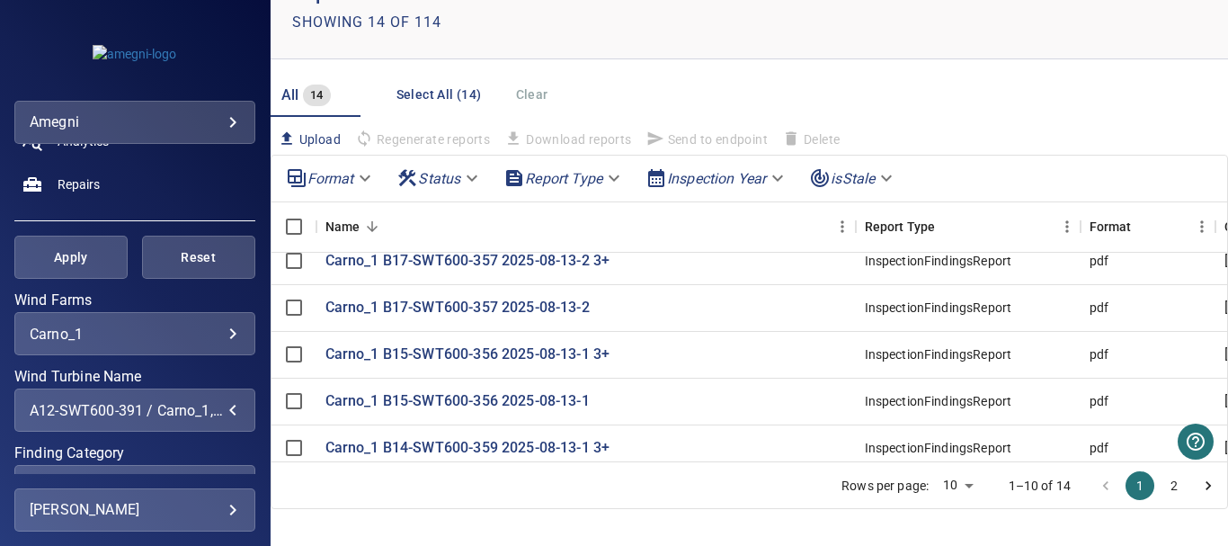
scroll to position [66, 0]
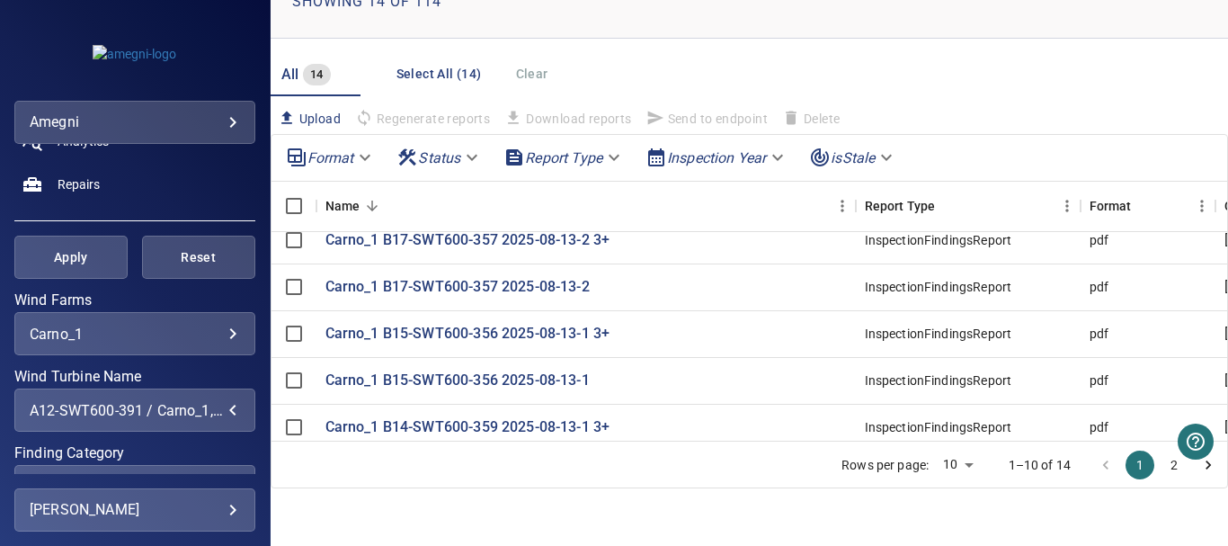
click at [1164, 463] on button "2" at bounding box center [1174, 464] width 29 height 29
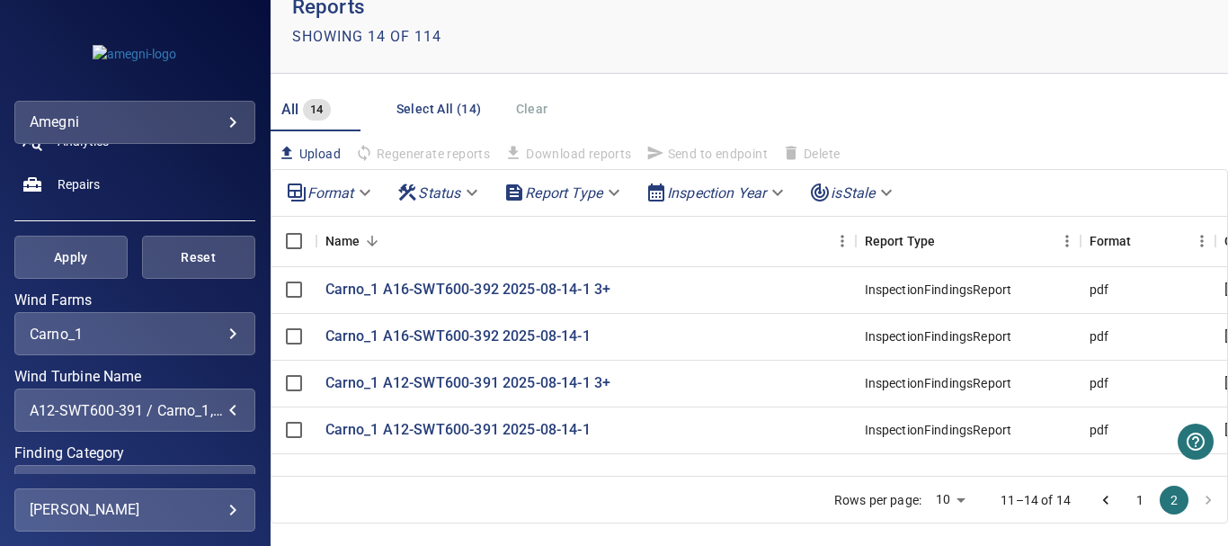
scroll to position [0, 0]
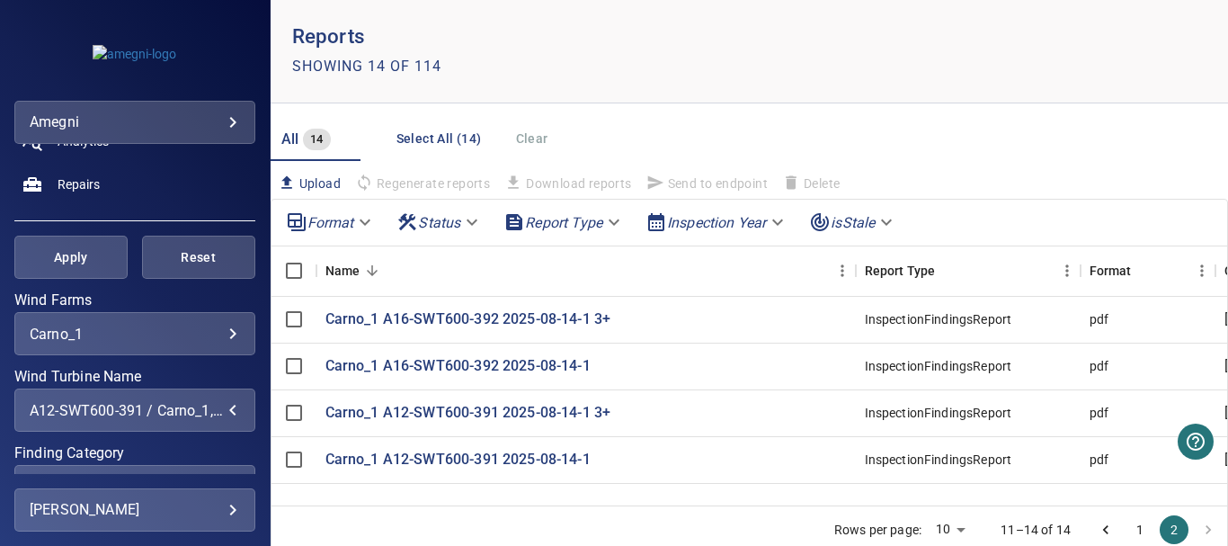
click at [1097, 525] on icon "Go to previous page" at bounding box center [1106, 529] width 18 height 18
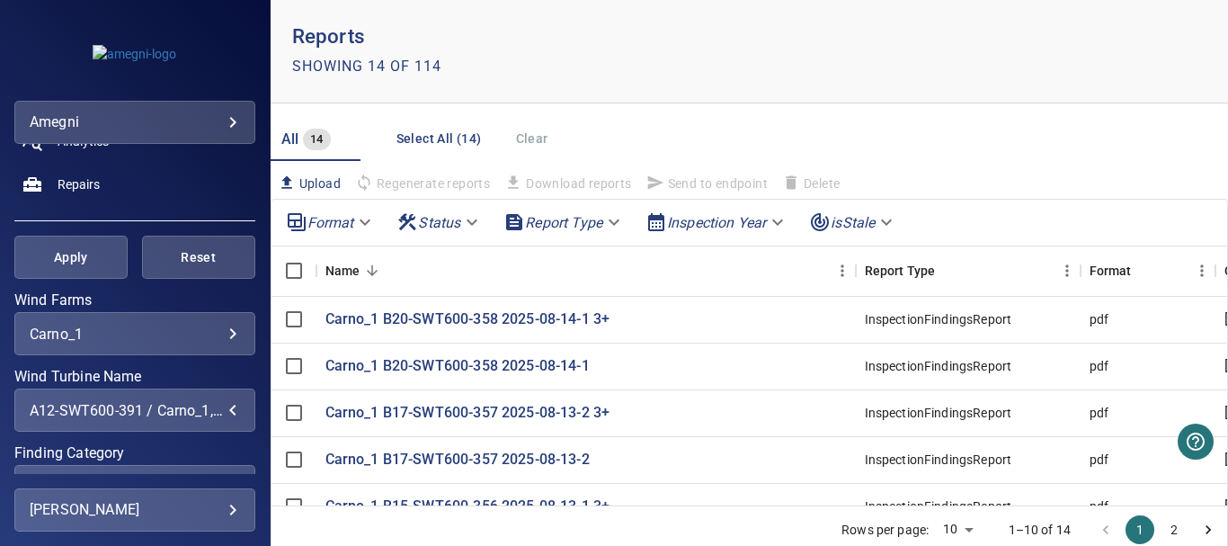
click at [222, 409] on div "A12-SWT600-391 / Carno_1, A16-SWT600-392 / Carno_1, B13-SWT600-365 / Carno_1, B…" at bounding box center [135, 410] width 210 height 17
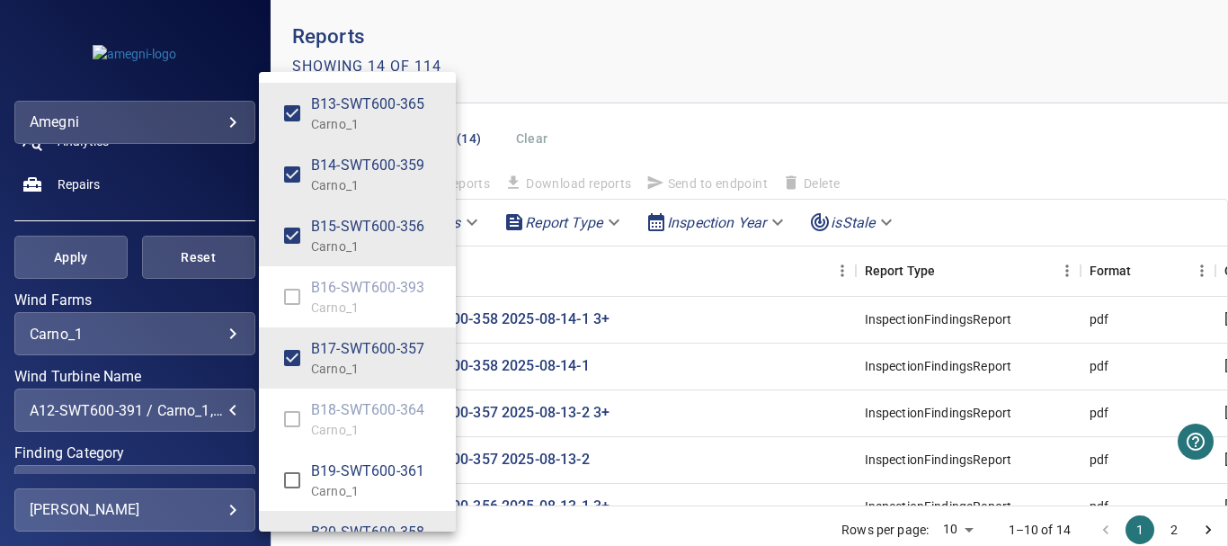
scroll to position [2412, 0]
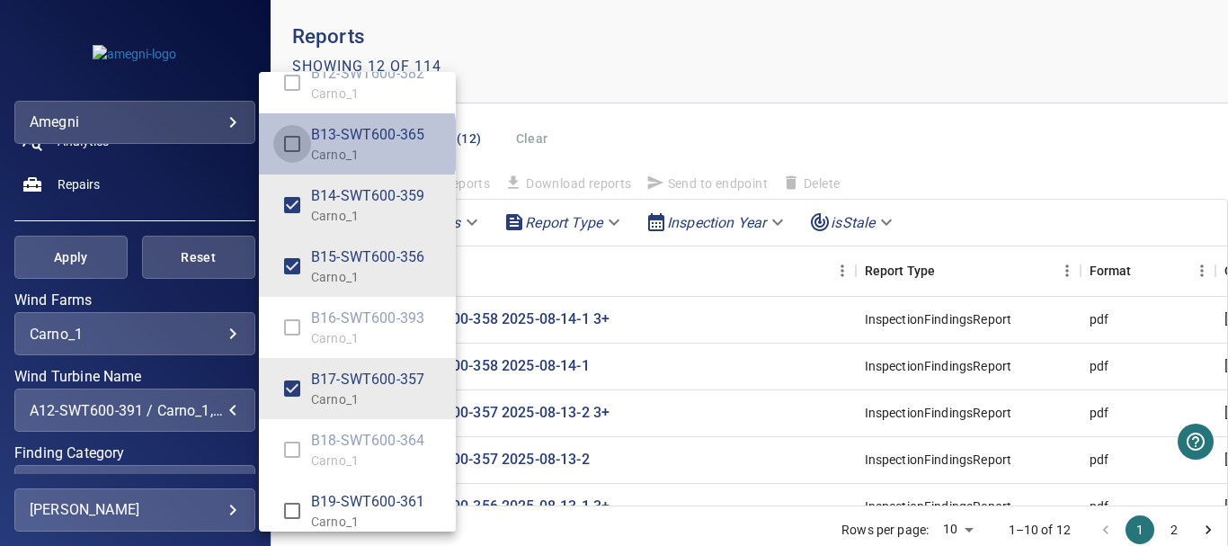
type input "**********"
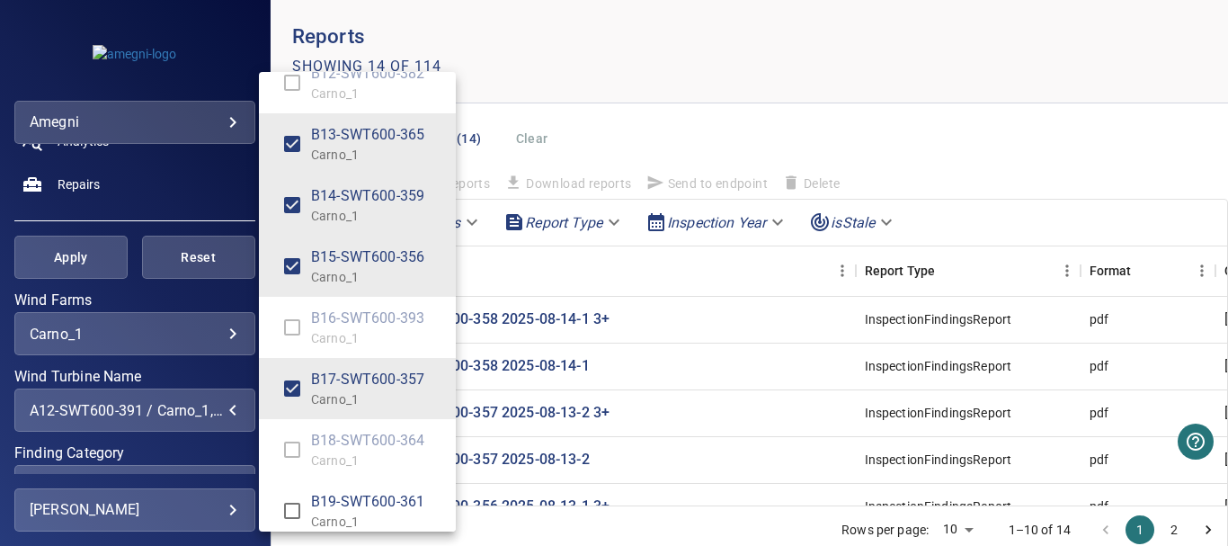
click at [80, 264] on div "Wind Turbine Name" at bounding box center [614, 273] width 1228 height 546
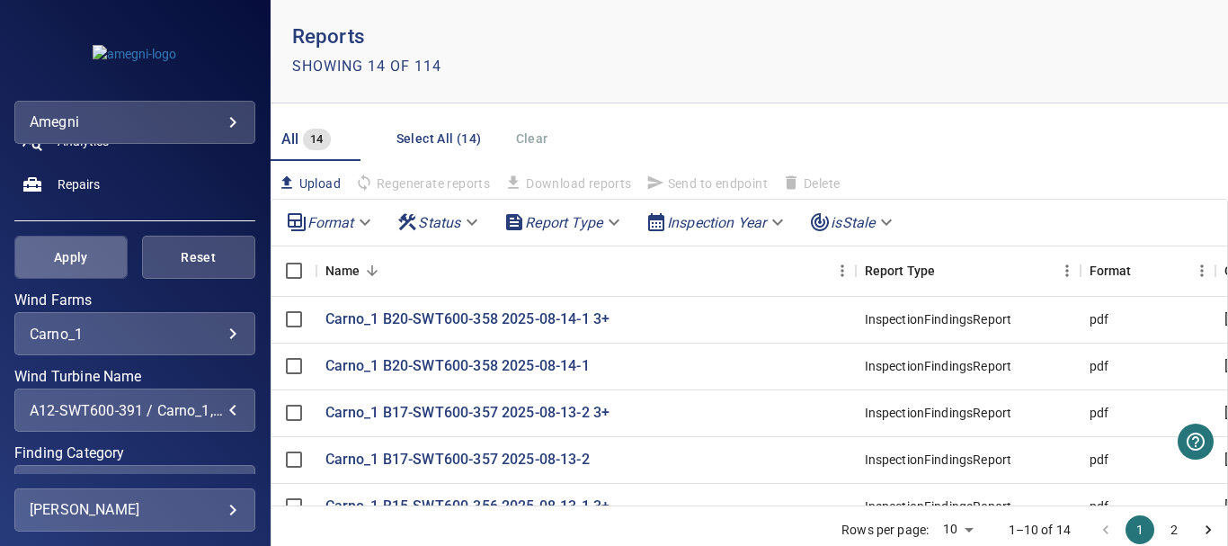
click at [76, 262] on span "Apply" at bounding box center [71, 257] width 68 height 22
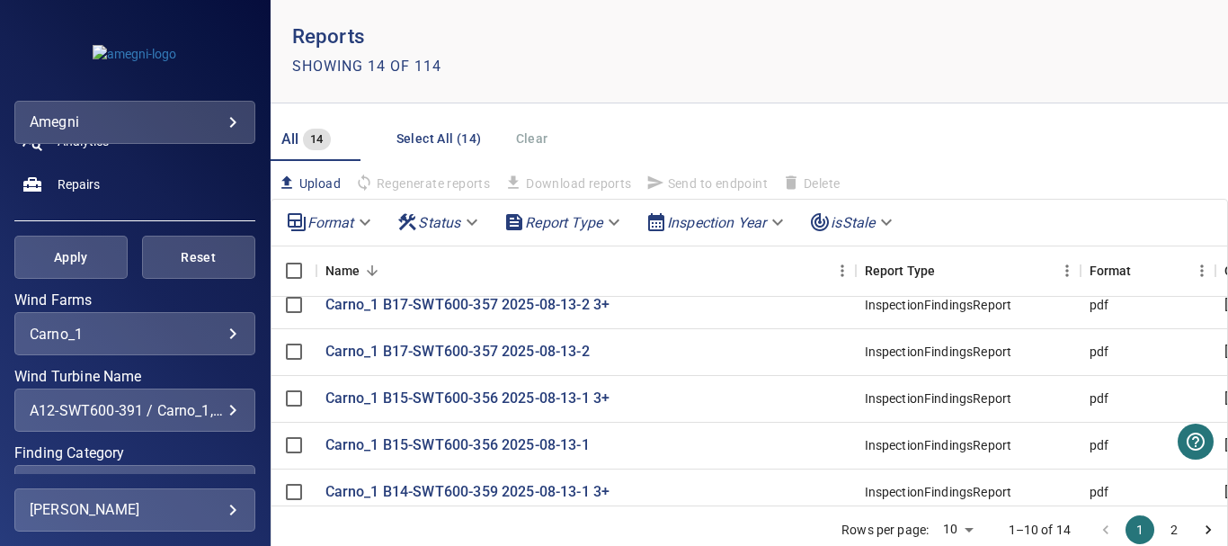
scroll to position [66, 0]
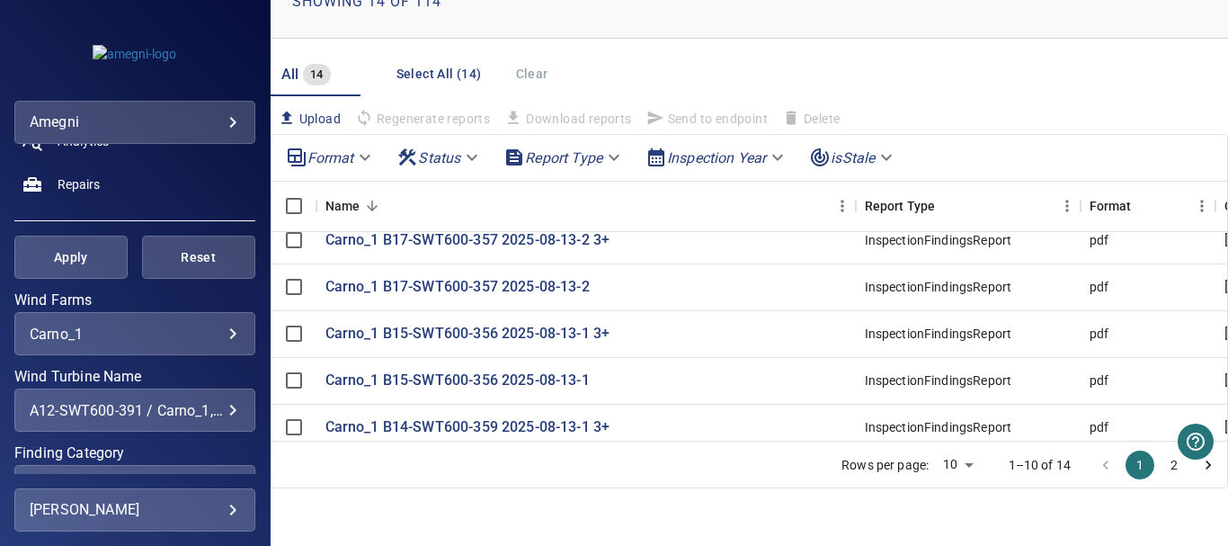
click at [1161, 461] on button "2" at bounding box center [1174, 464] width 29 height 29
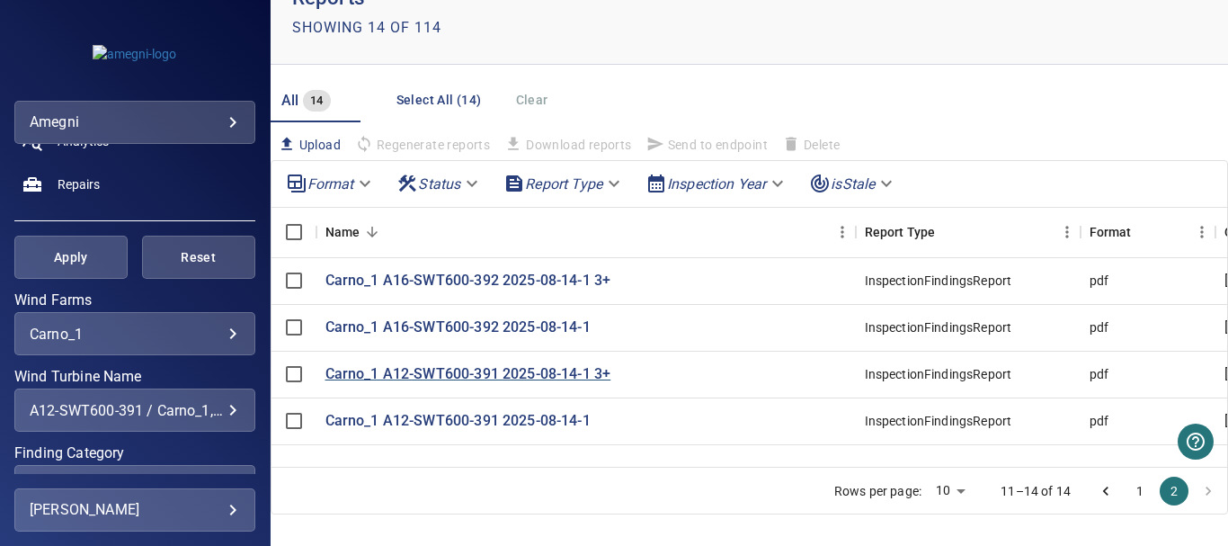
scroll to position [0, 0]
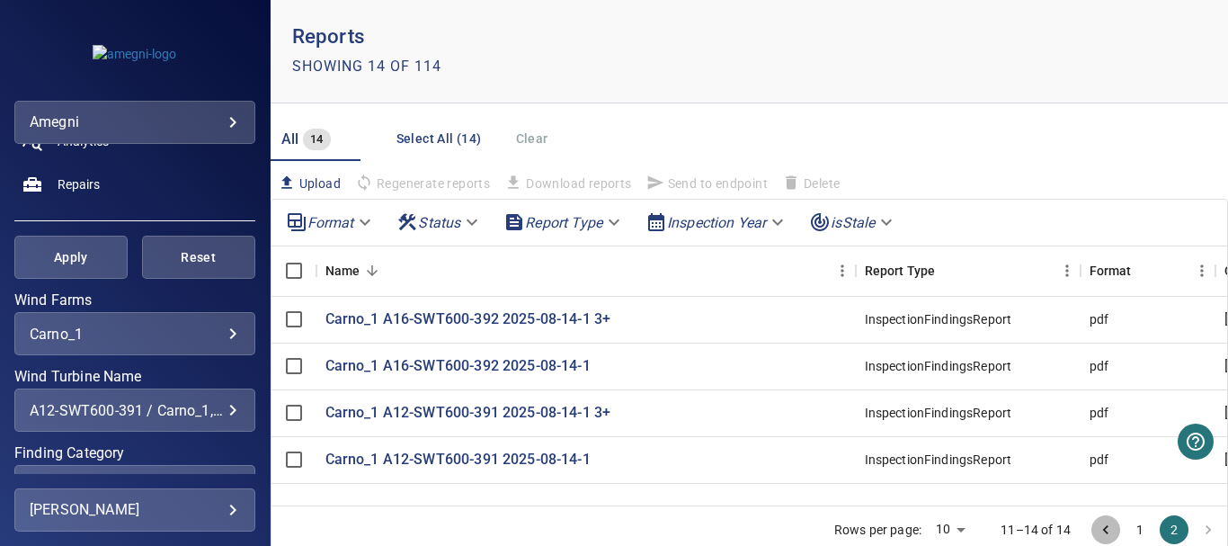
click at [1097, 530] on icon "Go to previous page" at bounding box center [1106, 529] width 18 height 18
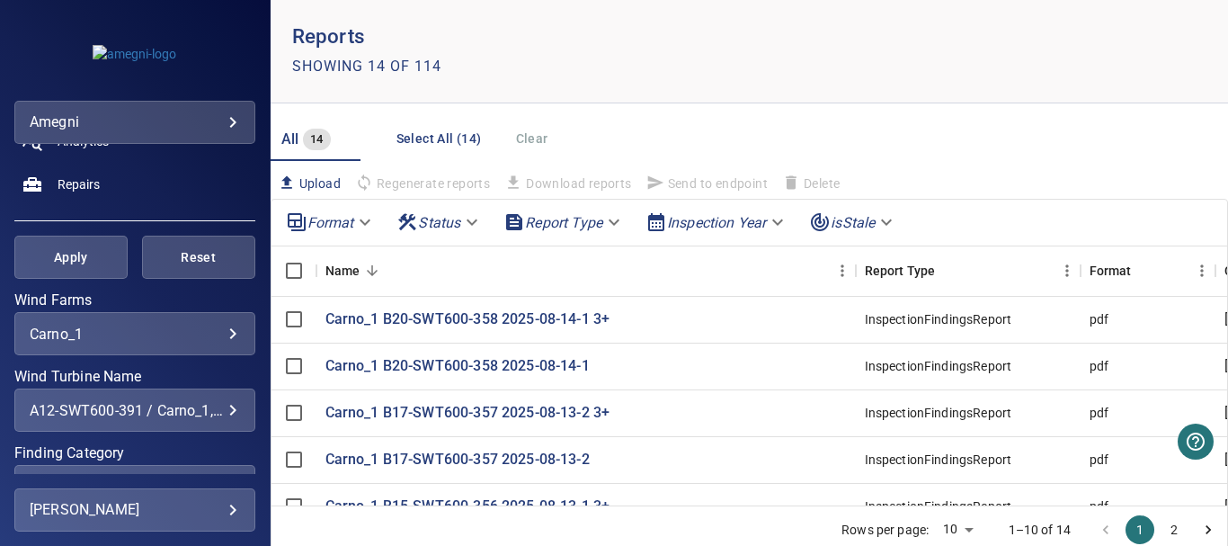
click at [221, 412] on div "A12-SWT600-391 / Carno_1, A16-SWT600-392 / Carno_1, B14-SWT600-359 / Carno_1, B…" at bounding box center [135, 410] width 210 height 17
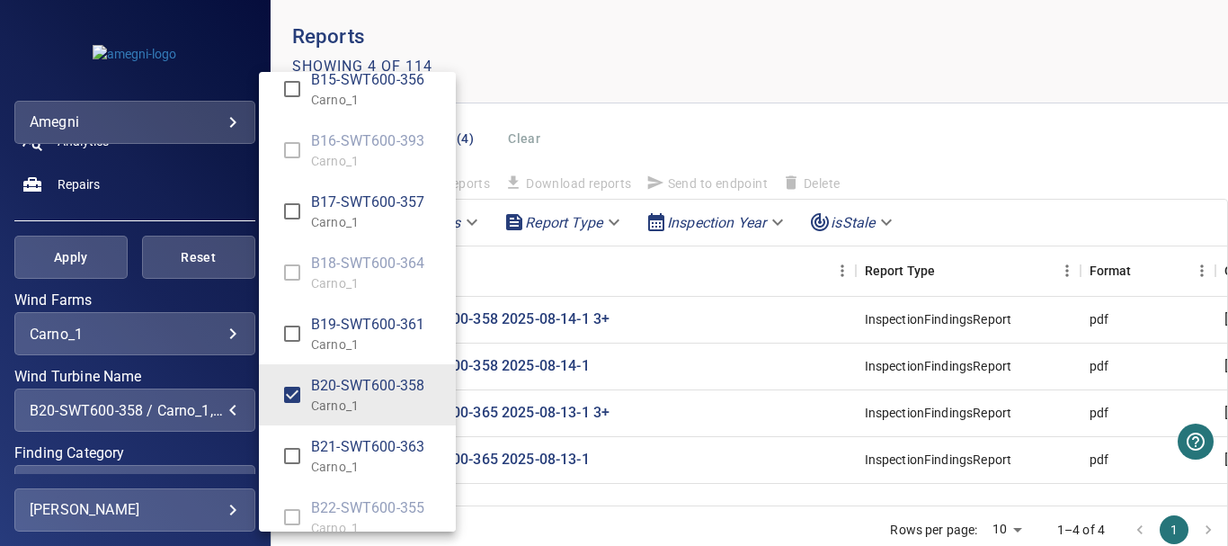
scroll to position [2607, 0]
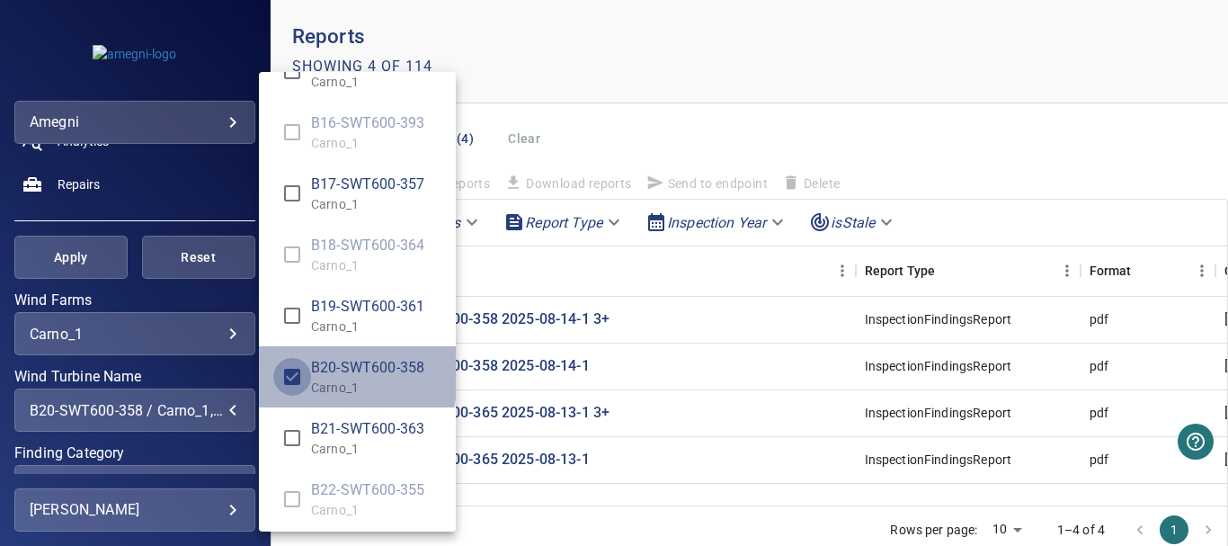
type input "**********"
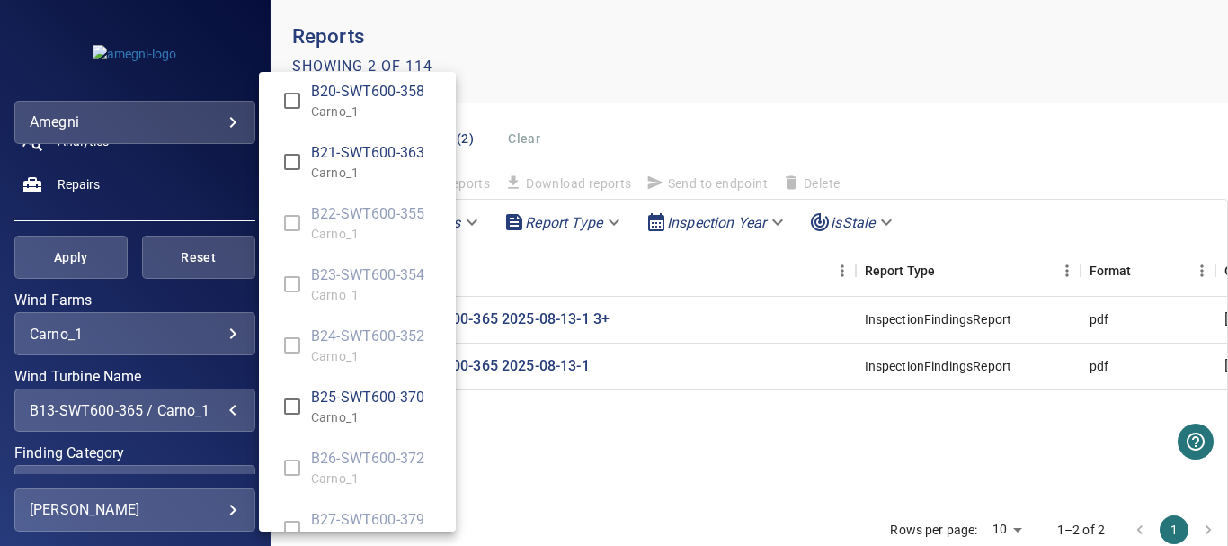
scroll to position [2979, 0]
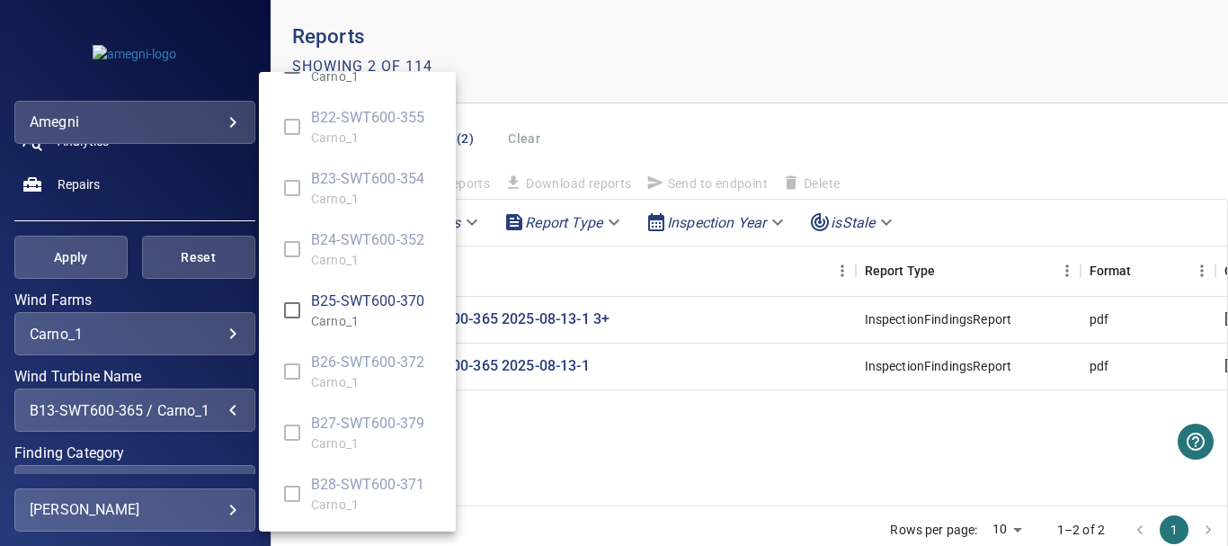
click at [534, 462] on div "Wind Turbine Name" at bounding box center [614, 273] width 1228 height 546
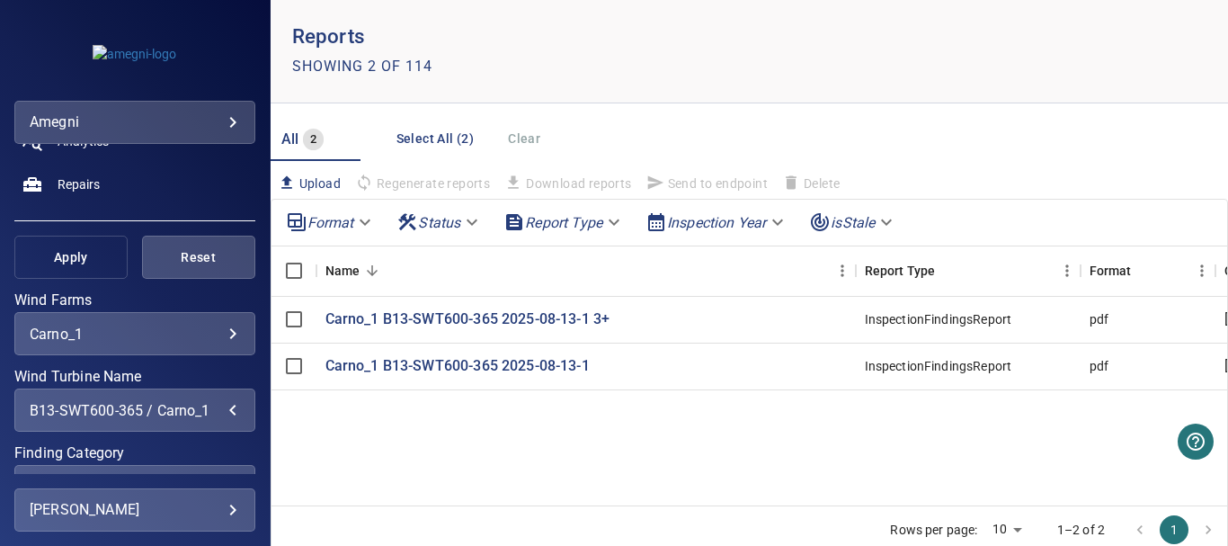
click at [48, 252] on span "Apply" at bounding box center [71, 257] width 68 height 22
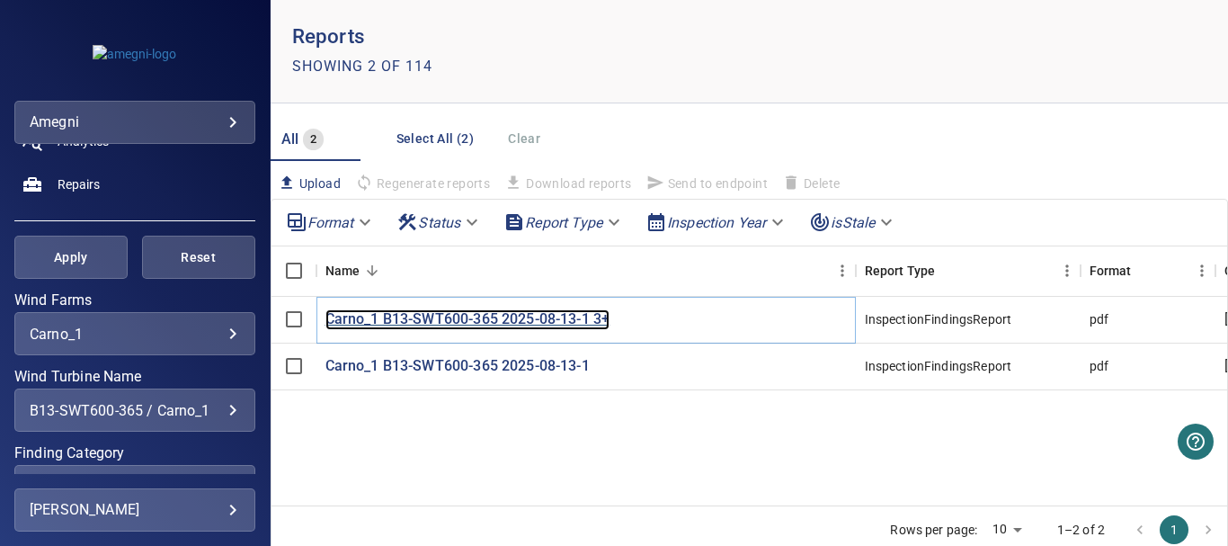
click at [597, 319] on p "Carno_1 B13-SWT600-365 2025-08-13-1 3+" at bounding box center [467, 319] width 285 height 21
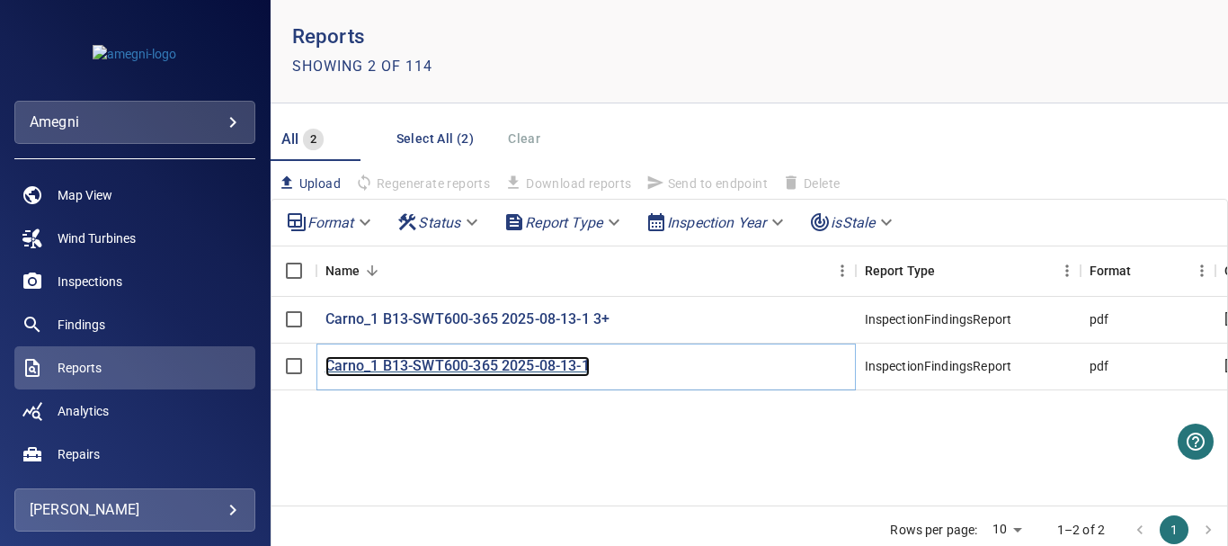
click at [538, 366] on p "Carno_1 B13-SWT600-365 2025-08-13-1" at bounding box center [457, 366] width 264 height 21
